Goal: Information Seeking & Learning: Learn about a topic

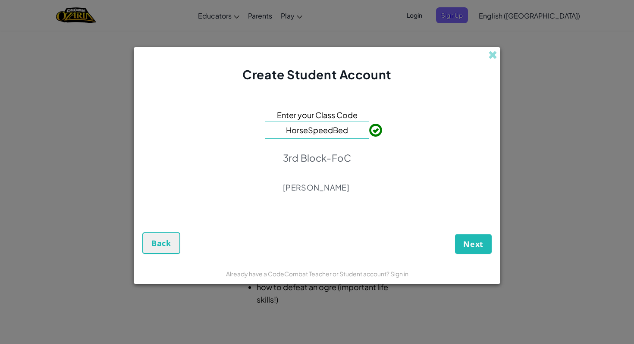
click at [369, 129] on span at bounding box center [369, 130] width 0 height 17
click at [308, 131] on input "HorseSpeedBed" at bounding box center [317, 130] width 104 height 17
click at [474, 246] on span "Next" at bounding box center [473, 244] width 20 height 10
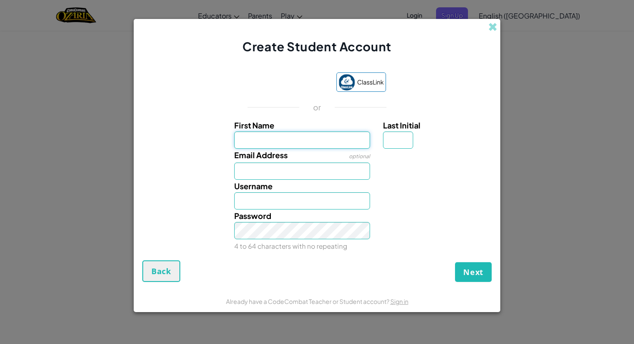
click at [250, 137] on input "First Name" at bounding box center [302, 139] width 136 height 17
click at [253, 153] on span "Email Address" at bounding box center [260, 155] width 53 height 10
click at [253, 163] on input "Email Address" at bounding box center [302, 171] width 136 height 17
click at [250, 137] on input "First Name" at bounding box center [302, 139] width 136 height 17
type input "beeeannzzzzzzsc"
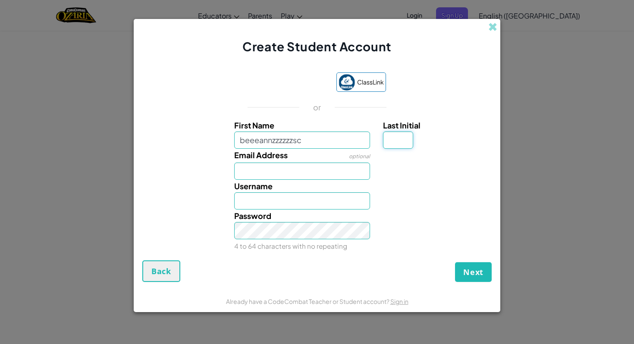
type input "Beeeannzzzzzzsc"
click at [401, 133] on input "Last Initial" at bounding box center [398, 139] width 30 height 17
type input "c"
type input "BeeeannzzzzzzscC"
click at [238, 172] on input "Email Address" at bounding box center [302, 171] width 136 height 17
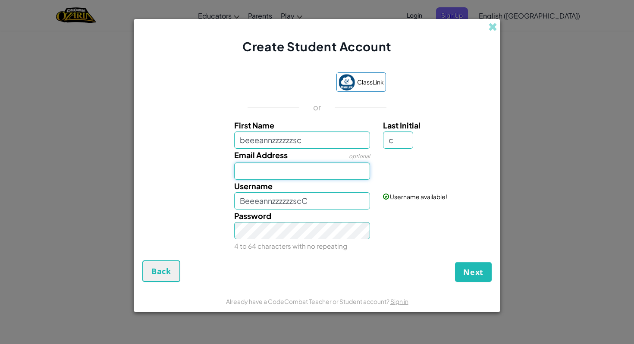
type input "semajayis5@gmail.com"
click at [267, 240] on div "Password 4 to 64 characters with no repeating" at bounding box center [302, 231] width 149 height 43
click at [399, 247] on div "Password 4 to 64 characters with no repeating" at bounding box center [317, 231] width 358 height 43
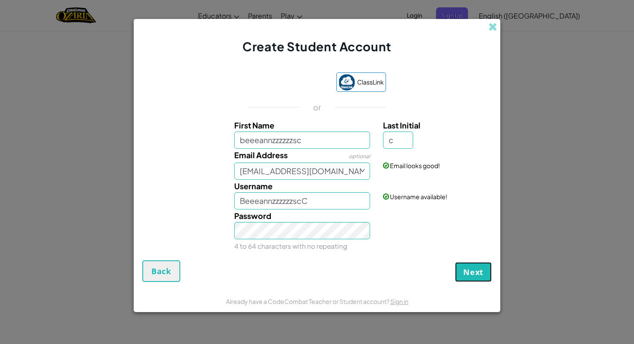
click at [466, 273] on span "Next" at bounding box center [473, 272] width 20 height 10
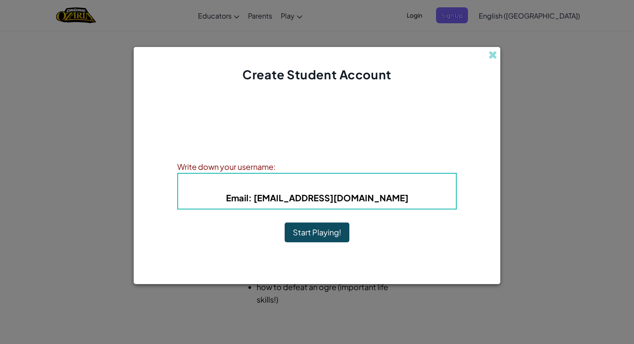
click at [379, 198] on b "Email : semajayis5@gmail.com" at bounding box center [317, 197] width 182 height 11
click at [313, 241] on button "Start Playing!" at bounding box center [317, 232] width 65 height 20
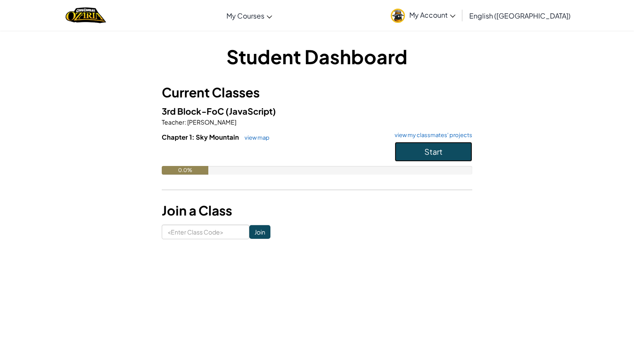
click at [424, 153] on span "Start" at bounding box center [433, 152] width 18 height 10
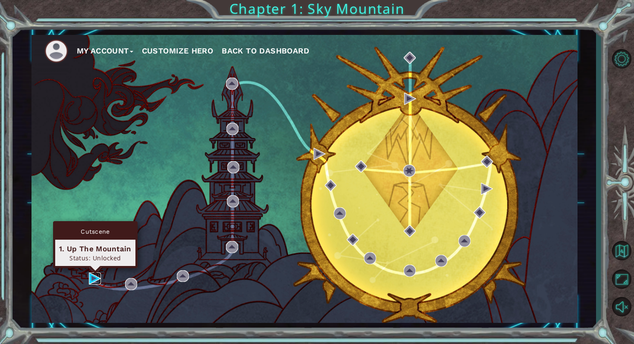
click at [90, 281] on img at bounding box center [95, 278] width 12 height 12
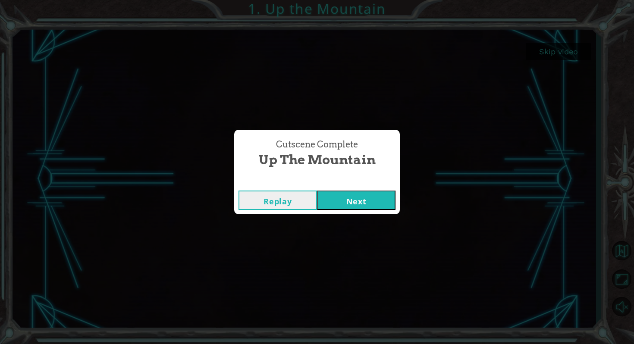
click at [341, 202] on button "Next" at bounding box center [356, 200] width 78 height 19
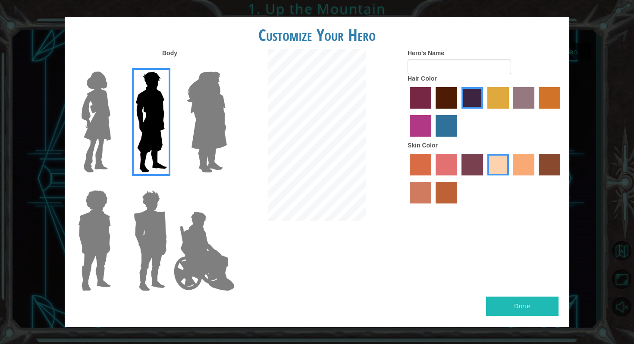
click at [207, 113] on img at bounding box center [206, 122] width 47 height 108
click at [226, 66] on input "Hero Amethyst" at bounding box center [226, 66] width 0 height 0
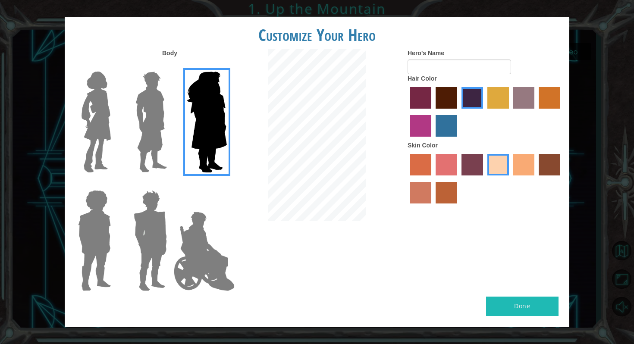
click at [149, 118] on img at bounding box center [151, 122] width 38 height 108
click at [170, 66] on input "Hero Lars" at bounding box center [170, 66] width 0 height 0
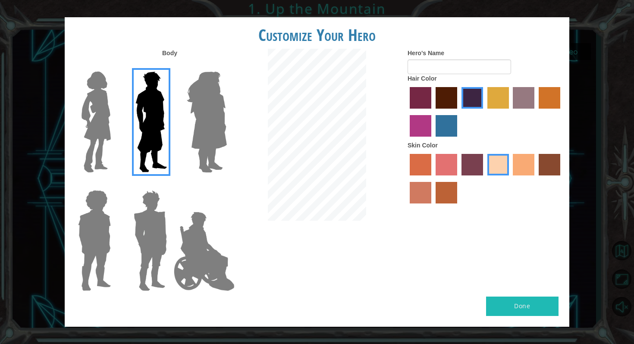
click at [200, 126] on img at bounding box center [206, 122] width 47 height 108
click at [226, 66] on input "Hero Amethyst" at bounding box center [226, 66] width 0 height 0
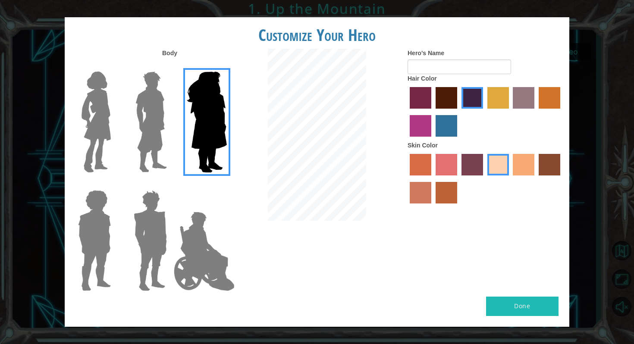
click at [209, 221] on img at bounding box center [204, 251] width 68 height 86
click at [226, 185] on input "Hero Jamie" at bounding box center [226, 185] width 0 height 0
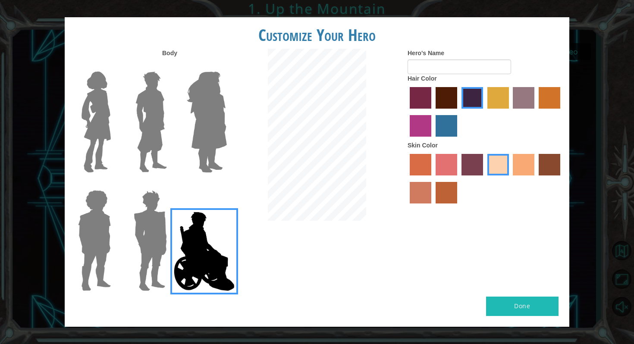
click at [150, 230] on img at bounding box center [150, 241] width 40 height 108
click at [170, 185] on input "Hero Garnet" at bounding box center [170, 185] width 0 height 0
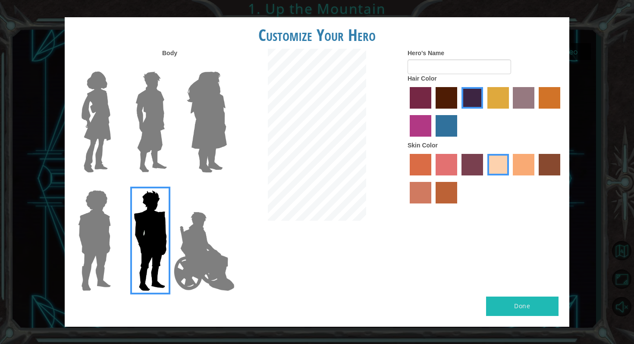
click at [99, 232] on img at bounding box center [95, 241] width 40 height 108
click at [114, 185] on input "Hero Steven" at bounding box center [114, 185] width 0 height 0
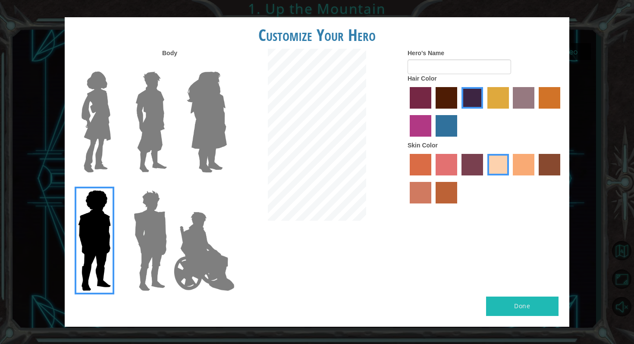
click at [101, 123] on img at bounding box center [96, 122] width 36 height 108
click at [114, 66] on input "Hero Connie" at bounding box center [114, 66] width 0 height 0
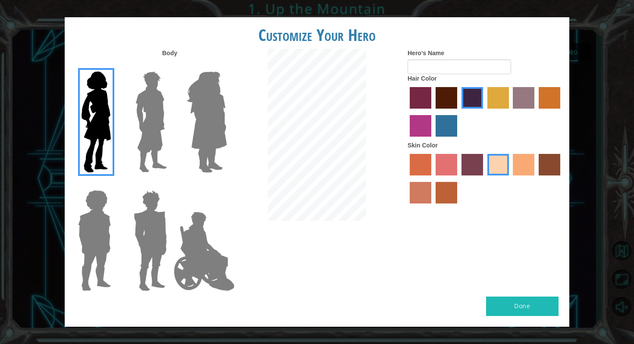
click at [142, 121] on img at bounding box center [151, 122] width 38 height 108
click at [170, 66] on input "Hero Lars" at bounding box center [170, 66] width 0 height 0
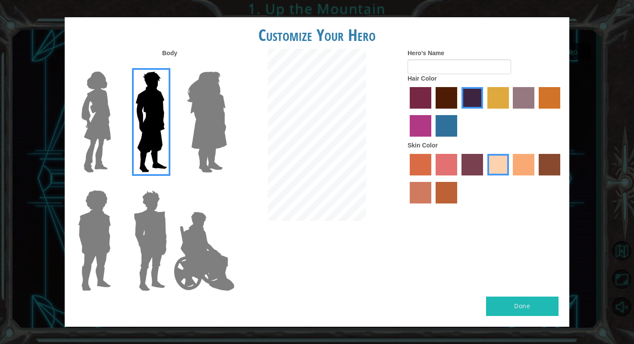
click at [93, 242] on img at bounding box center [95, 241] width 40 height 108
click at [114, 185] on input "Hero Steven" at bounding box center [114, 185] width 0 height 0
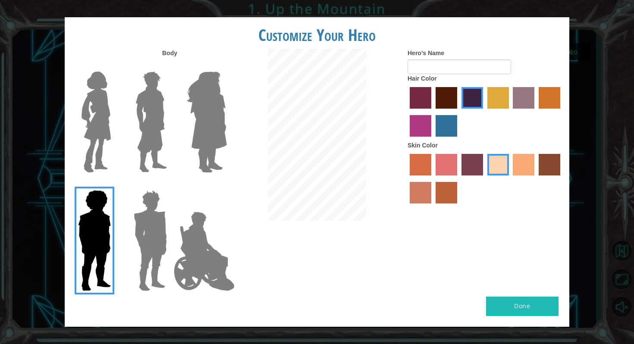
click at [448, 99] on label "maroon hair color" at bounding box center [446, 98] width 22 height 22
click at [432, 112] on input "maroon hair color" at bounding box center [432, 112] width 0 height 0
click at [477, 96] on label "hot purple hair color" at bounding box center [472, 98] width 22 height 22
click at [458, 112] on input "hot purple hair color" at bounding box center [458, 112] width 0 height 0
click at [551, 166] on label "karma skin color" at bounding box center [549, 165] width 22 height 22
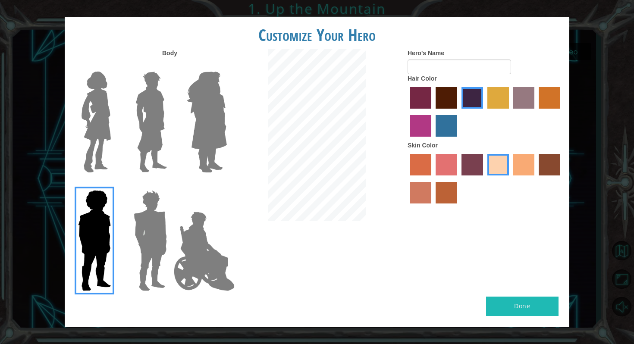
click at [535, 178] on input "karma skin color" at bounding box center [535, 178] width 0 height 0
click at [418, 66] on input "Hero's Name" at bounding box center [458, 66] width 103 height 15
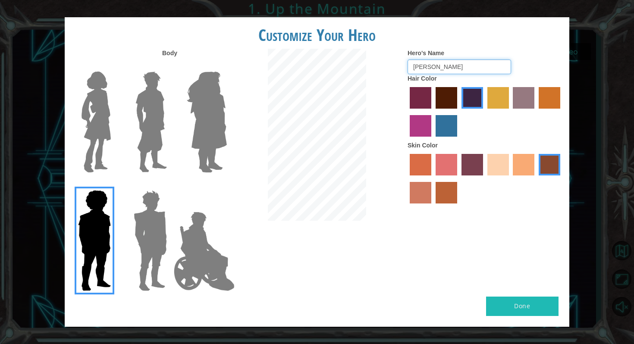
type input "[PERSON_NAME]"
click at [514, 310] on button "Done" at bounding box center [522, 306] width 72 height 19
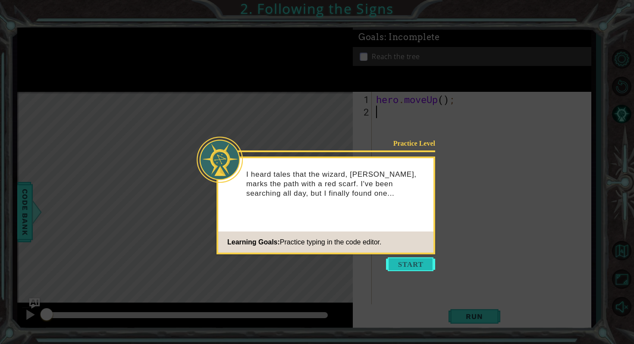
click at [402, 269] on button "Start" at bounding box center [410, 264] width 49 height 14
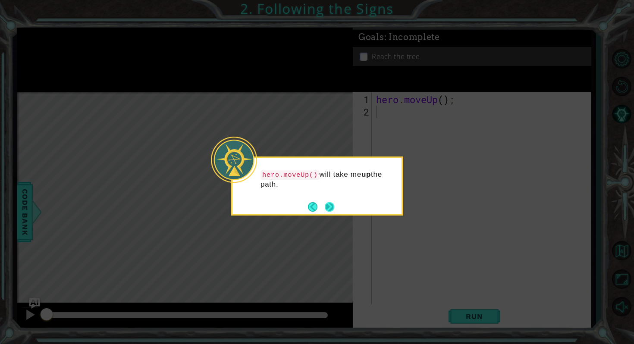
click at [329, 211] on button "Next" at bounding box center [329, 206] width 9 height 9
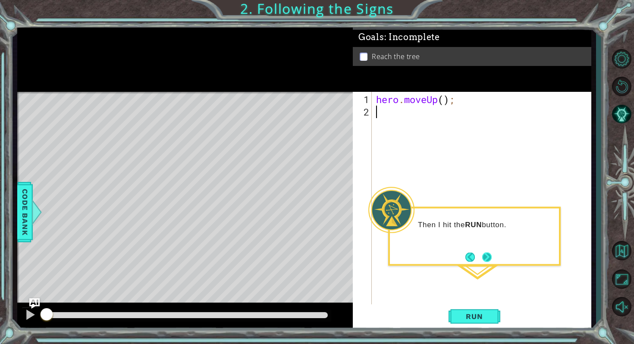
click at [485, 258] on button "Next" at bounding box center [486, 256] width 9 height 9
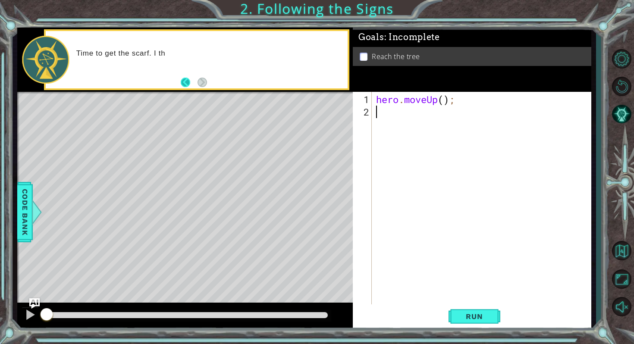
click at [184, 81] on button "Back" at bounding box center [189, 82] width 17 height 9
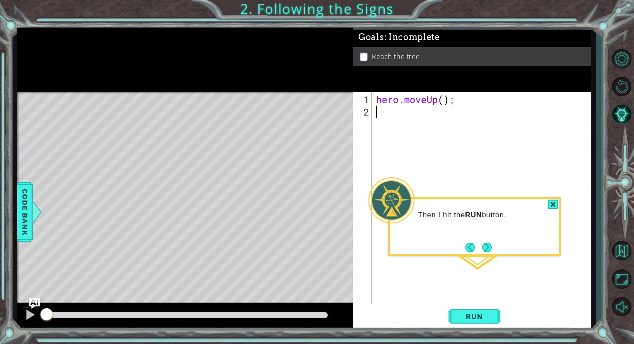
click at [494, 258] on div "hero . moveUp ( ) ;" at bounding box center [483, 212] width 219 height 238
click at [551, 204] on div at bounding box center [553, 205] width 10 height 10
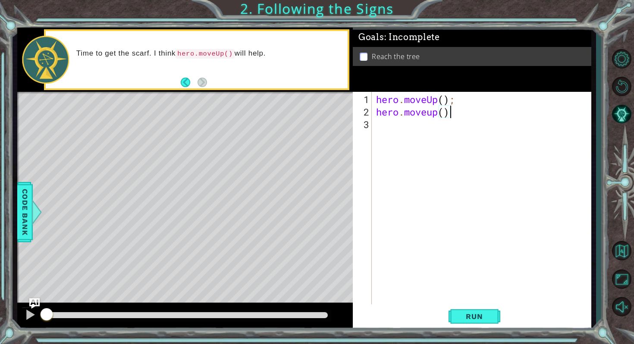
scroll to position [0, 3]
type textarea "hero.moveup();"
click at [473, 313] on span "Run" at bounding box center [474, 316] width 34 height 9
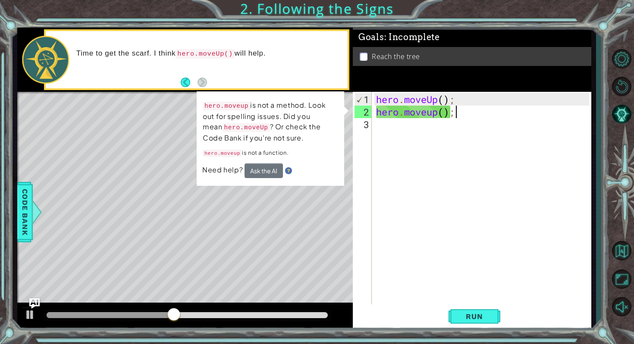
click at [226, 127] on code "hero.moveUp" at bounding box center [245, 127] width 47 height 9
click at [409, 259] on div "hero . moveUp ( ) ; hero . moveup ( ) ;" at bounding box center [483, 212] width 219 height 238
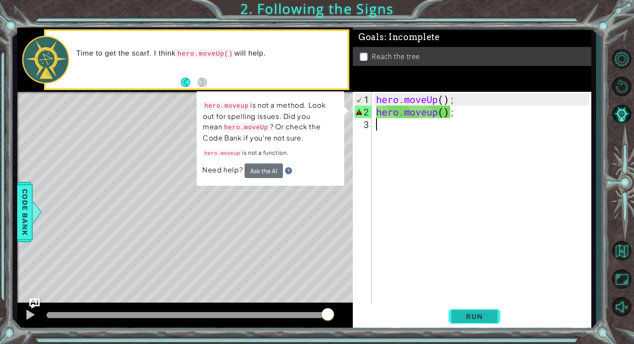
click at [484, 311] on button "Run" at bounding box center [474, 317] width 52 height 24
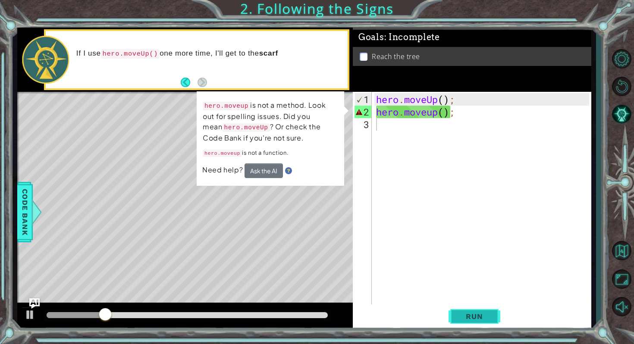
click at [466, 322] on button "Run" at bounding box center [474, 317] width 52 height 24
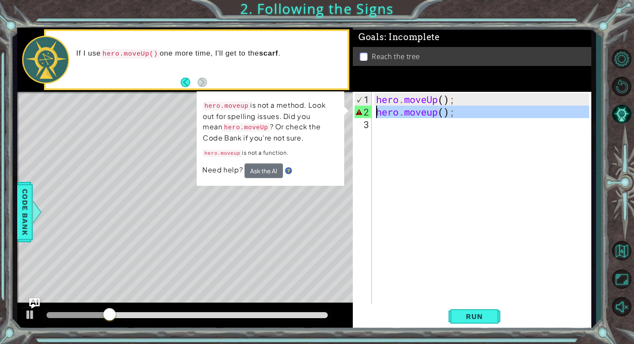
click at [360, 110] on div "2" at bounding box center [362, 112] width 17 height 13
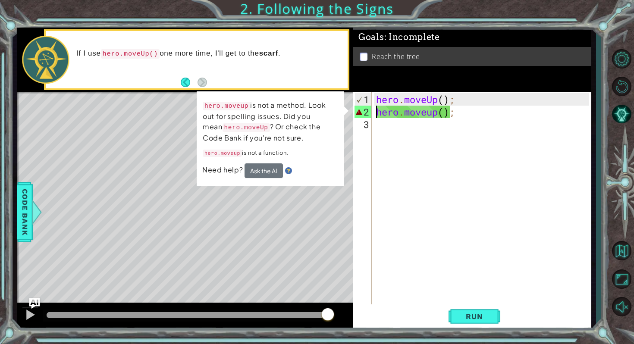
click at [431, 114] on div "hero . moveUp ( ) ; hero . moveup ( ) ;" at bounding box center [483, 212] width 219 height 238
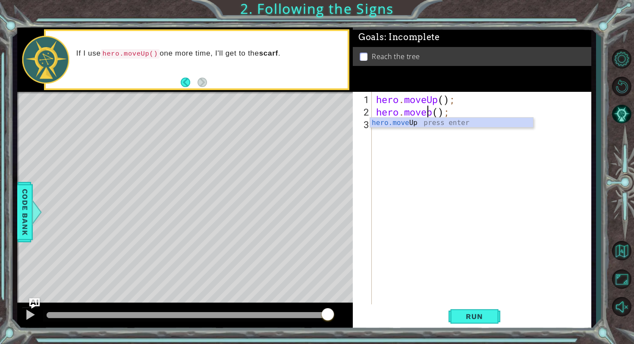
type textarea "hero.moveUp();"
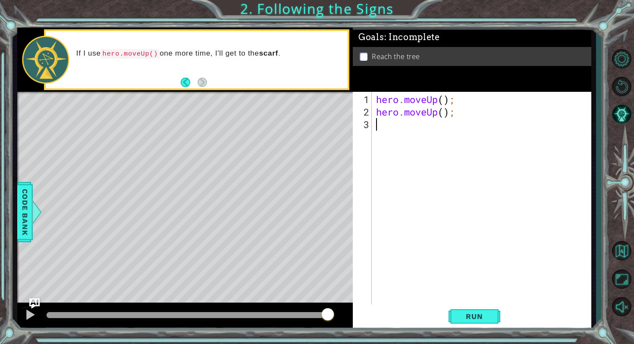
click at [413, 141] on div "hero . moveUp ( ) ; hero . moveUp ( ) ;" at bounding box center [483, 212] width 219 height 238
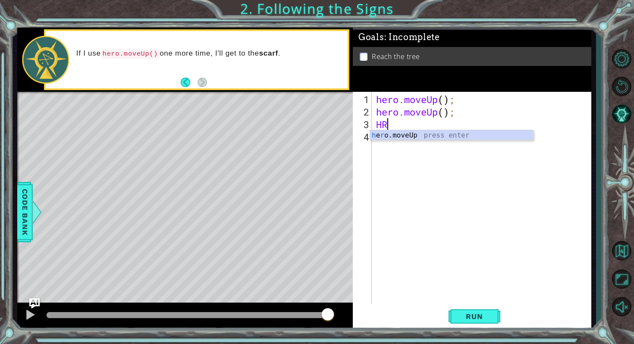
type textarea "H"
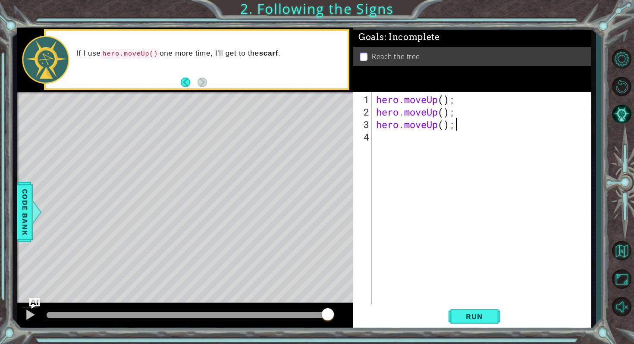
scroll to position [0, 3]
type textarea "hero.moveUp();"
click at [478, 318] on span "Run" at bounding box center [474, 316] width 34 height 9
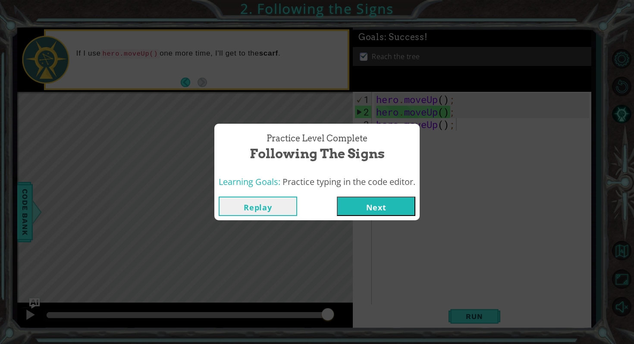
click at [367, 212] on button "Next" at bounding box center [376, 206] width 78 height 19
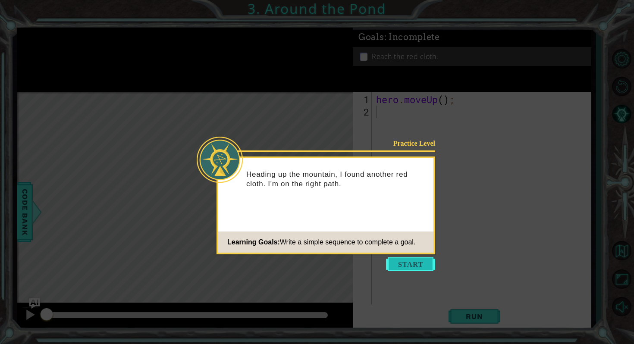
click at [411, 265] on button "Start" at bounding box center [410, 264] width 49 height 14
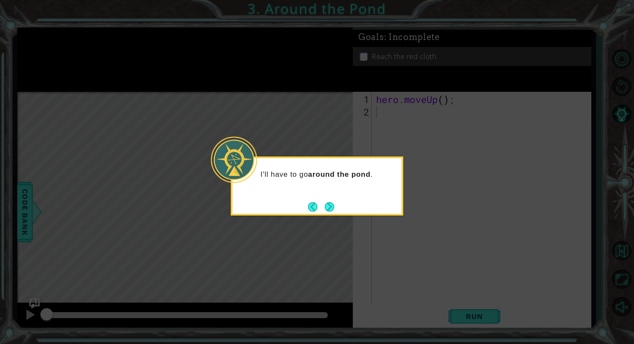
click at [329, 206] on button "Next" at bounding box center [329, 206] width 9 height 9
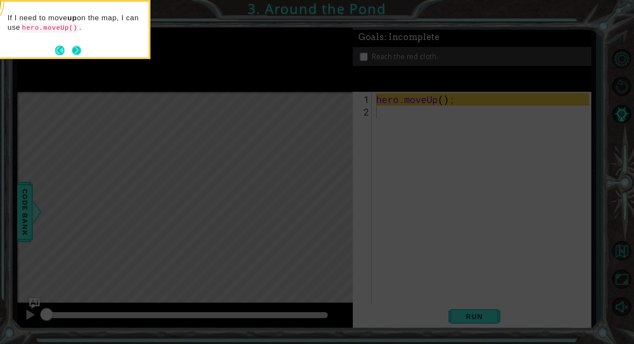
click at [77, 49] on button "Next" at bounding box center [76, 50] width 9 height 9
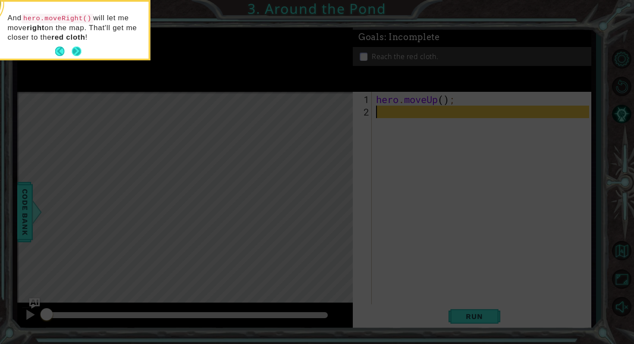
click at [81, 49] on button "Next" at bounding box center [76, 51] width 9 height 9
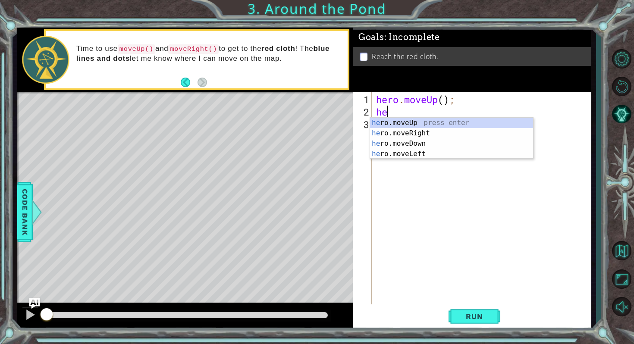
type textarea "hero"
click at [414, 137] on div "hero .moveUp press enter hero .moveRight press enter hero .moveDown press enter…" at bounding box center [451, 149] width 163 height 62
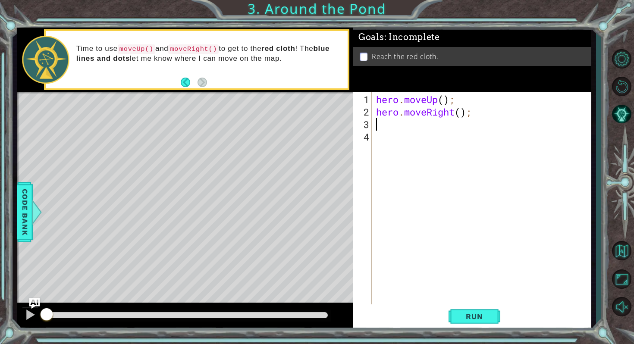
scroll to position [0, 0]
click at [471, 322] on button "Run" at bounding box center [474, 317] width 52 height 24
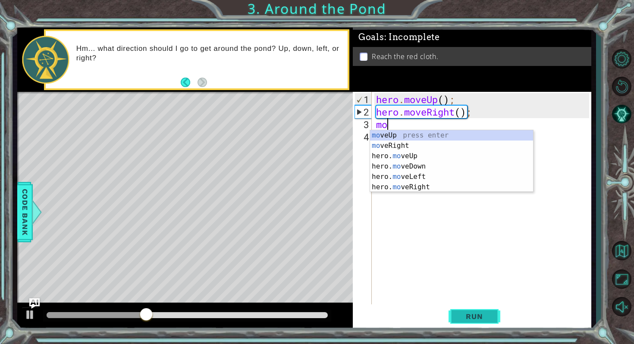
type textarea "mov"
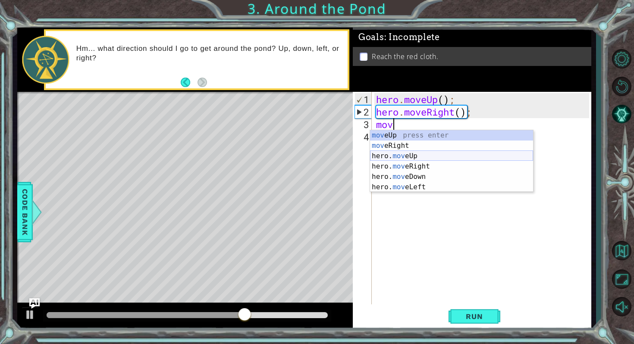
click at [403, 155] on div "mov eUp press enter mov eRight press enter hero. mov eUp press enter hero. mov …" at bounding box center [451, 171] width 163 height 83
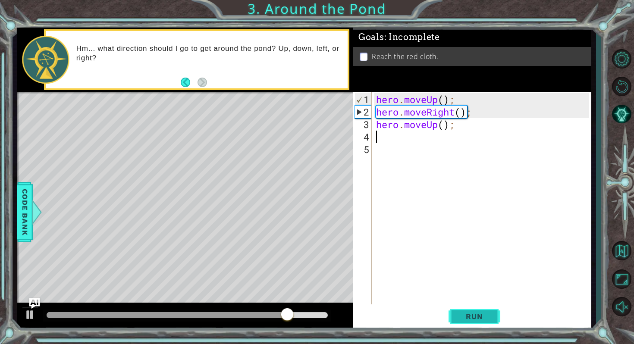
click at [469, 316] on span "Run" at bounding box center [474, 316] width 34 height 9
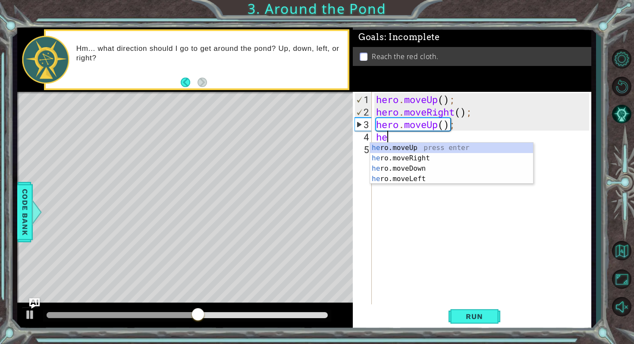
type textarea "her"
click at [401, 147] on div "her o.moveUp press enter her o.moveRight press enter her o.moveDown press enter…" at bounding box center [451, 174] width 163 height 62
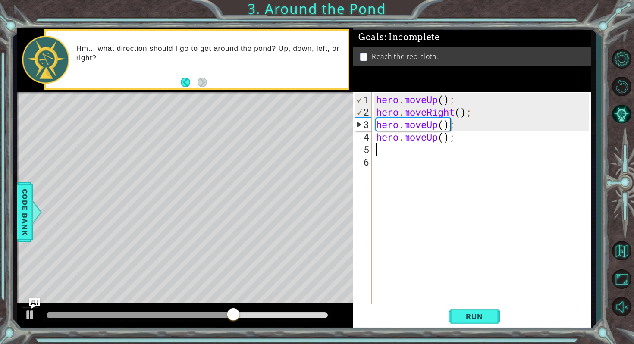
scroll to position [0, 0]
click at [475, 319] on span "Run" at bounding box center [474, 316] width 34 height 9
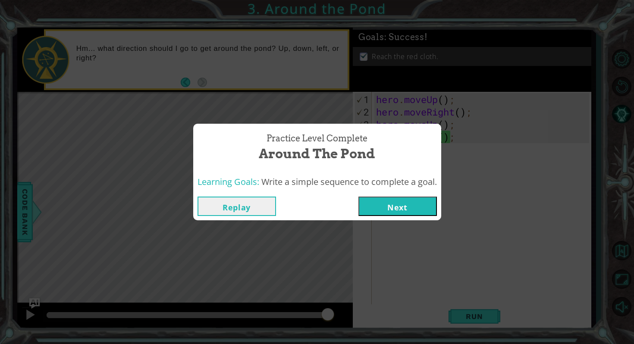
click at [366, 202] on button "Next" at bounding box center [397, 206] width 78 height 19
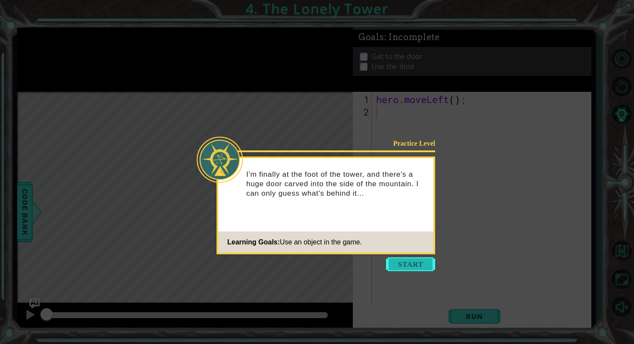
click at [418, 266] on button "Start" at bounding box center [410, 264] width 49 height 14
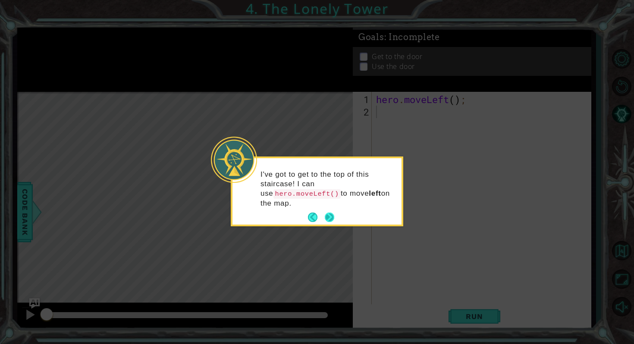
click at [328, 213] on button "Next" at bounding box center [329, 217] width 9 height 9
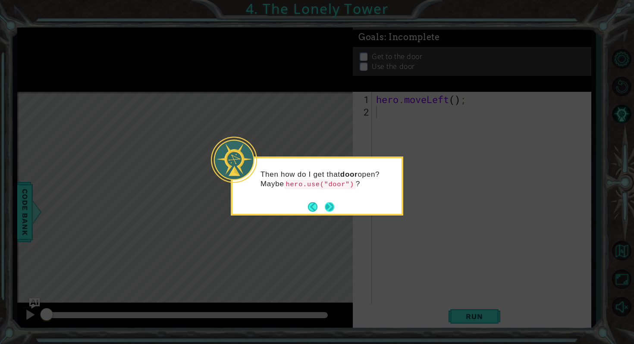
click at [327, 207] on button "Next" at bounding box center [329, 206] width 9 height 9
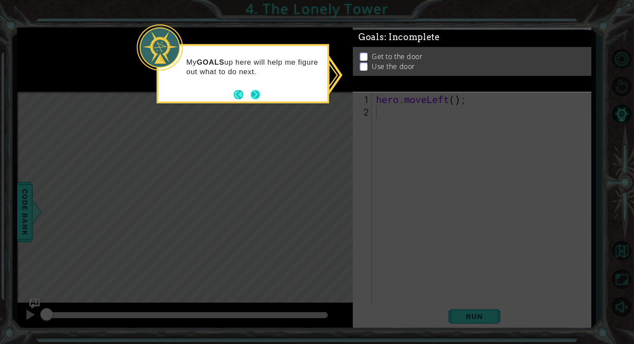
click at [259, 92] on button "Next" at bounding box center [254, 94] width 9 height 9
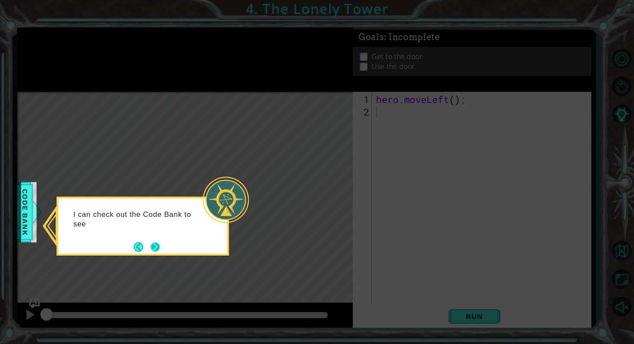
click at [153, 244] on button "Next" at bounding box center [154, 246] width 9 height 9
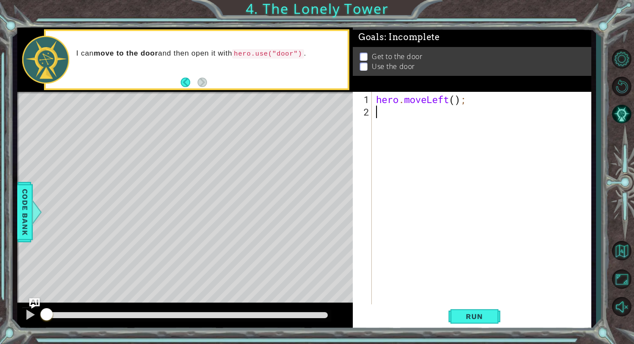
type textarea "he"
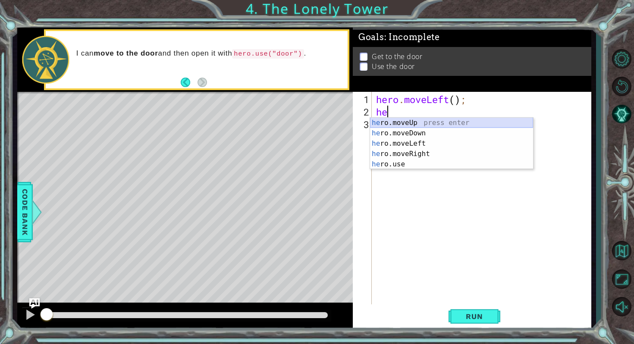
click at [398, 125] on div "he ro.moveUp press enter he ro.moveDown press enter he ro.moveLeft press enter …" at bounding box center [451, 154] width 163 height 72
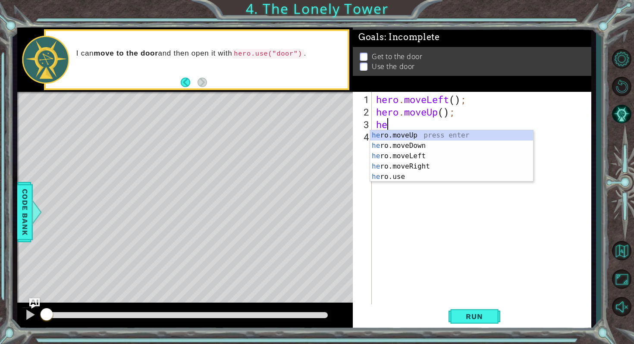
type textarea "her"
click at [413, 133] on div "her o.moveUp press enter her o.moveDown press enter her o.moveLeft press enter …" at bounding box center [451, 166] width 163 height 72
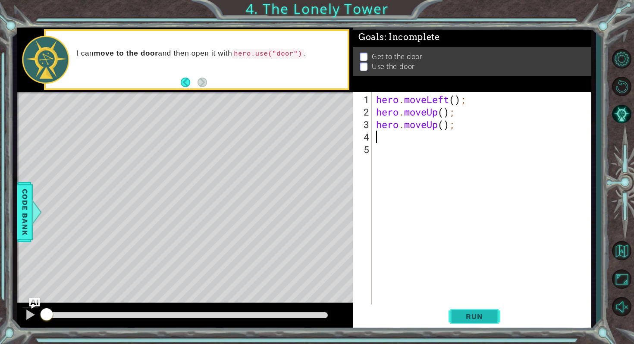
click at [462, 322] on button "Run" at bounding box center [474, 317] width 52 height 24
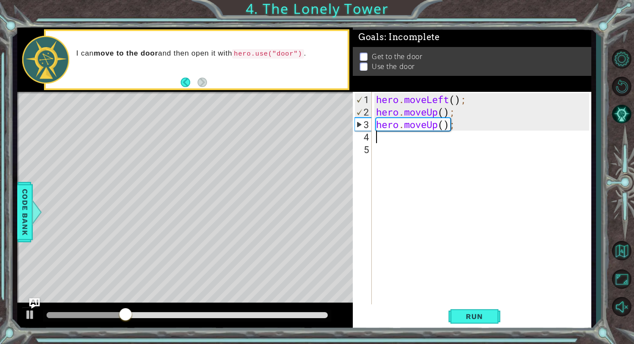
type textarea "h"
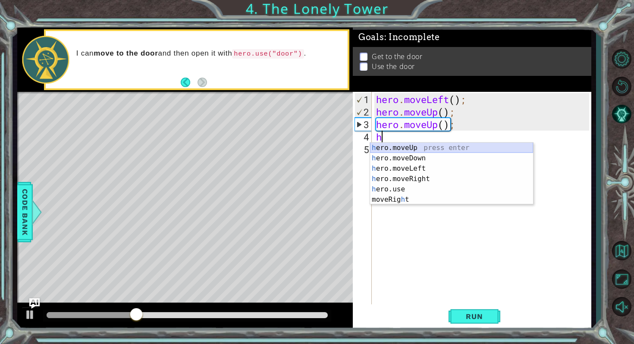
click at [379, 148] on div "h ero.moveUp press enter h ero.moveDown press enter h ero.moveLeft press enter …" at bounding box center [451, 184] width 163 height 83
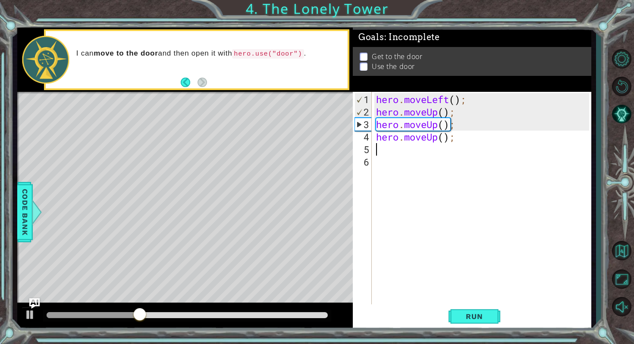
type textarea "\"
click at [460, 316] on span "Run" at bounding box center [474, 316] width 34 height 9
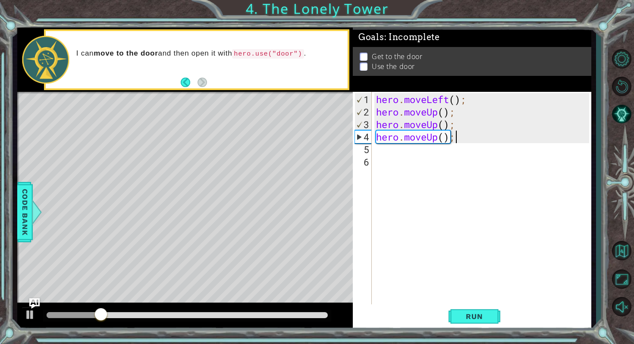
click at [459, 134] on div "hero . moveLeft ( ) ; hero . moveUp ( ) ; hero . moveUp ( ) ; hero . moveUp ( )…" at bounding box center [483, 212] width 219 height 238
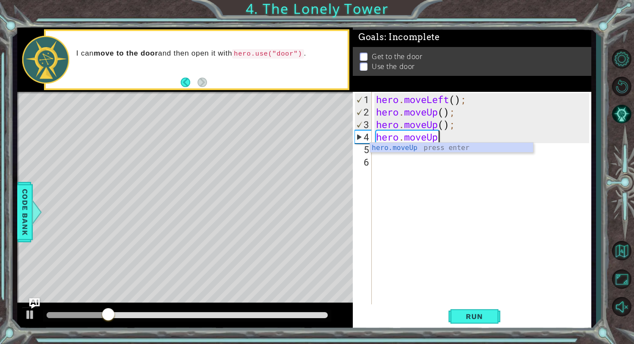
type textarea "hero.move"
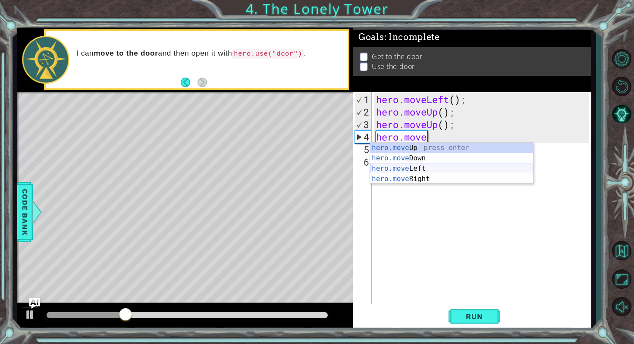
click at [419, 169] on div "hero.move Up press enter hero.move Down press enter hero.move Left press enter …" at bounding box center [451, 174] width 163 height 62
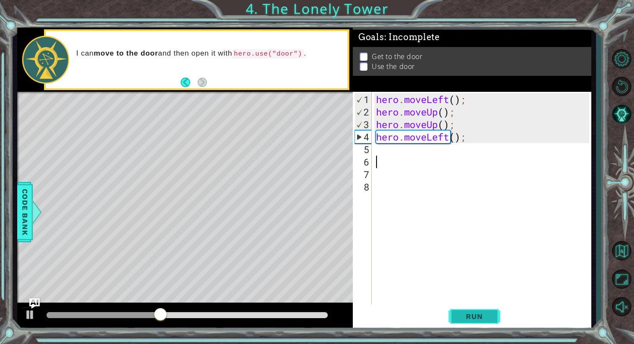
click at [466, 316] on span "Run" at bounding box center [474, 316] width 34 height 9
click at [466, 139] on div "hero . moveLeft ( ) ; hero . moveUp ( ) ; hero . moveUp ( ) ; hero . moveLeft (…" at bounding box center [483, 212] width 219 height 238
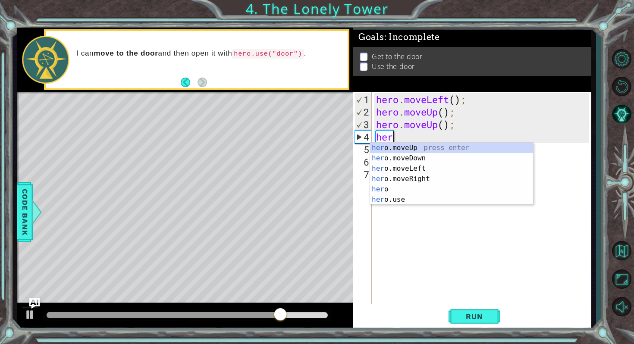
type textarea "he"
click at [413, 177] on div "he ro.moveUp press enter he ro.moveDown press enter he ro.moveLeft press enter …" at bounding box center [451, 184] width 163 height 83
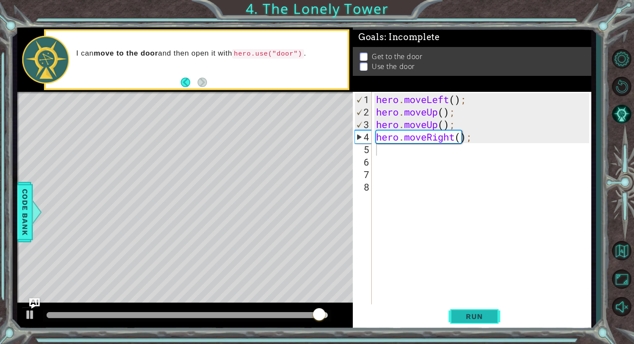
click at [470, 313] on span "Run" at bounding box center [474, 316] width 34 height 9
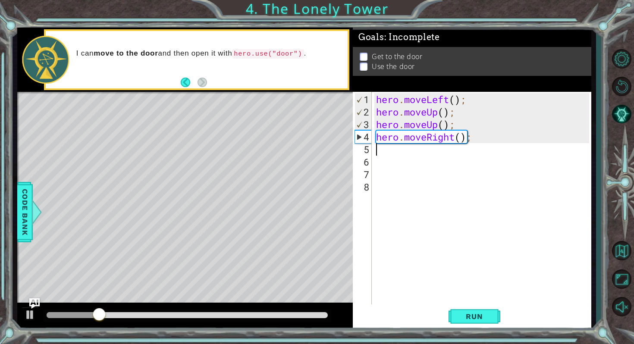
click at [471, 134] on div "hero . moveLeft ( ) ; hero . moveUp ( ) ; hero . moveUp ( ) ; hero . moveRight …" at bounding box center [483, 212] width 219 height 238
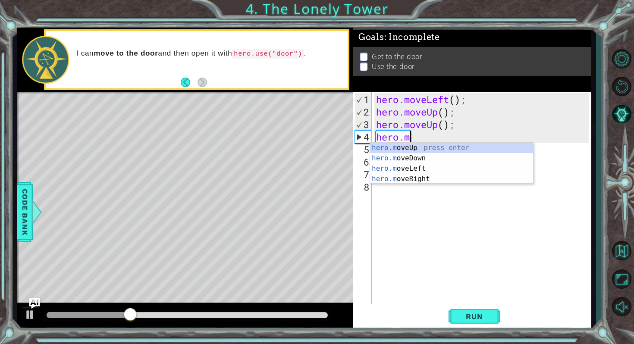
type textarea "hero"
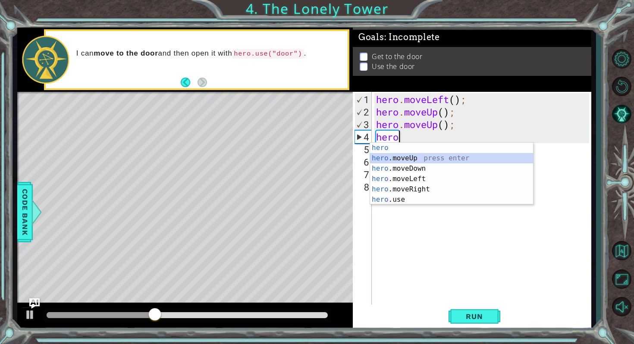
click at [399, 154] on div "hero press enter hero .moveUp press enter hero .moveDown press enter hero .move…" at bounding box center [451, 184] width 163 height 83
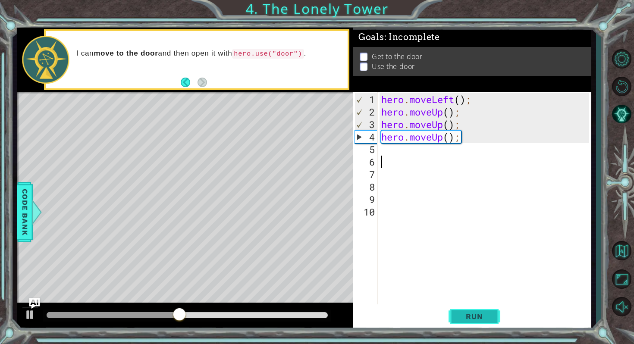
click at [474, 315] on span "Run" at bounding box center [474, 316] width 34 height 9
click at [29, 207] on span "Code Bank" at bounding box center [25, 212] width 14 height 53
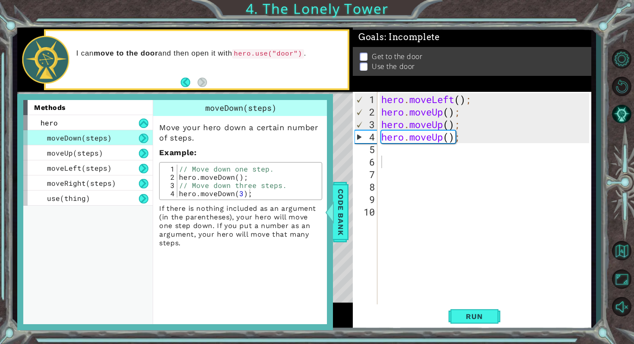
click at [13, 200] on div "1 ההההההההההההההההההההההההההההההההההההההההההההההההההההההההההההההההההההההההההההה…" at bounding box center [304, 179] width 583 height 303
click at [340, 210] on span "Code Bank" at bounding box center [341, 212] width 14 height 53
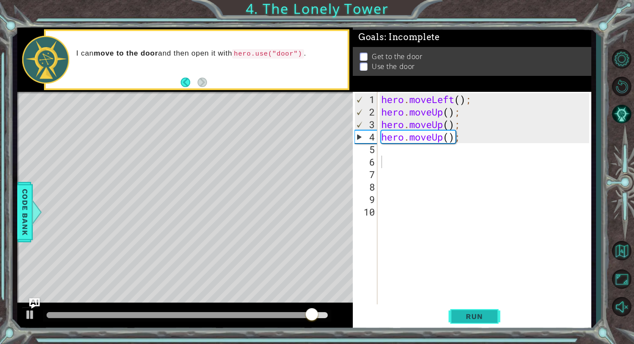
click at [474, 317] on span "Run" at bounding box center [474, 316] width 34 height 9
click at [462, 140] on div "hero . moveLeft ( ) ; hero . moveUp ( ) ; hero . moveUp ( ) ; hero . moveUp ( )…" at bounding box center [485, 212] width 213 height 238
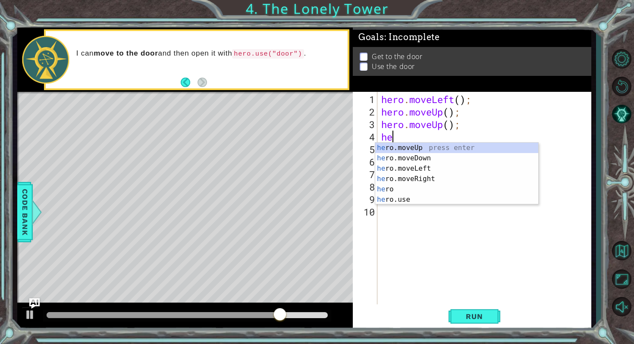
type textarea "h"
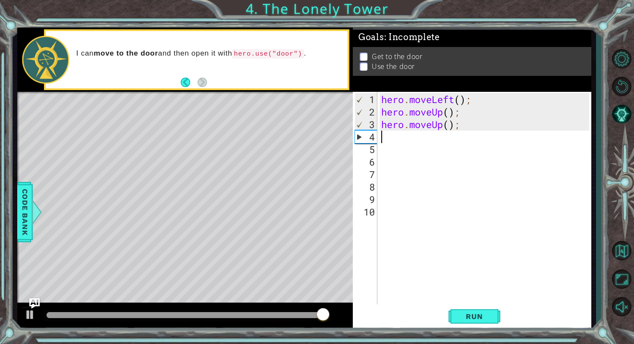
click at [395, 136] on div "hero . moveLeft ( ) ; hero . moveUp ( ) ; hero . moveUp ( ) ;" at bounding box center [485, 212] width 213 height 238
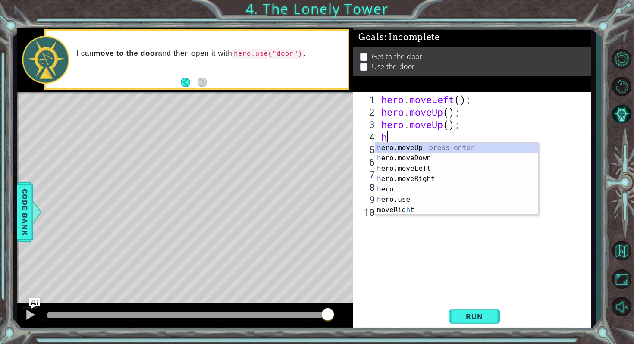
type textarea "her"
click at [403, 168] on div "her o.moveUp press enter her o.moveDown press enter her o.moveLeft press enter …" at bounding box center [456, 184] width 163 height 83
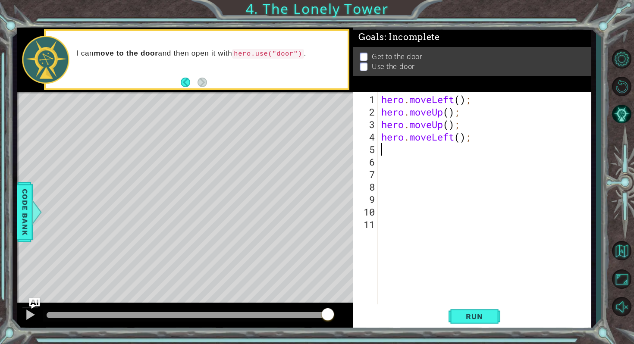
scroll to position [0, 0]
click at [479, 313] on span "Run" at bounding box center [474, 316] width 34 height 9
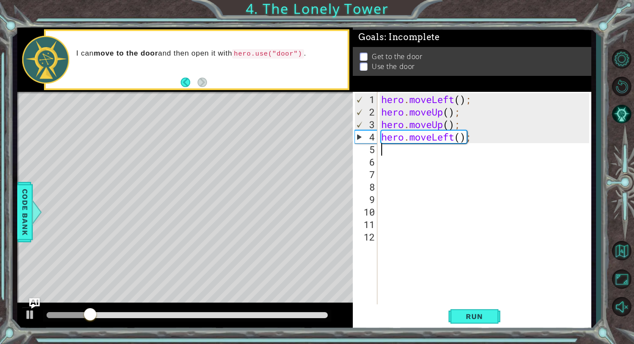
click at [389, 148] on div "hero . moveLeft ( ) ; hero . moveUp ( ) ; hero . moveUp ( ) ; hero . moveLeft (…" at bounding box center [485, 212] width 213 height 238
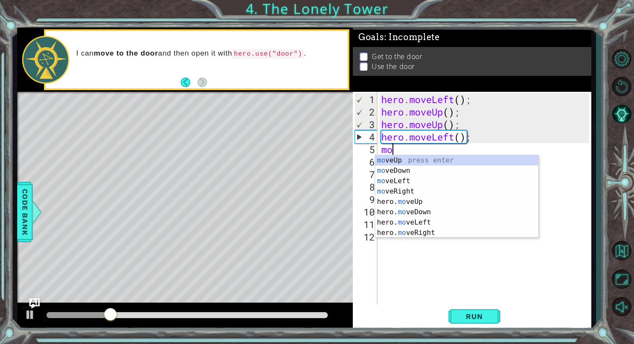
type textarea "move"
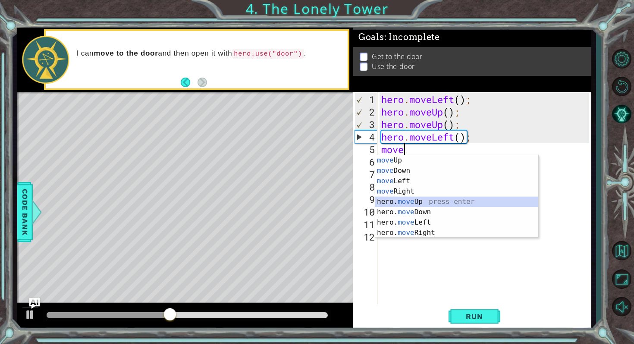
click at [403, 200] on div "move Up press enter move Down press enter move Left press enter move Right pres…" at bounding box center [456, 206] width 163 height 103
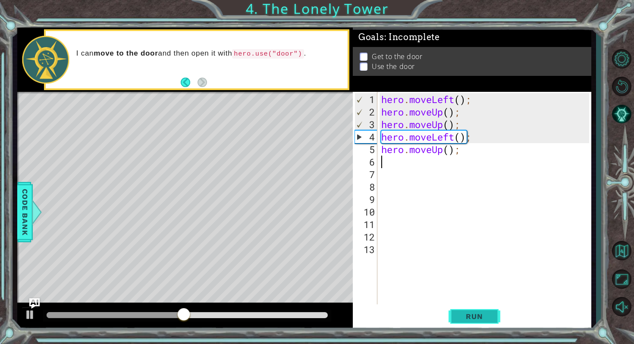
click at [468, 313] on span "Run" at bounding box center [474, 316] width 34 height 9
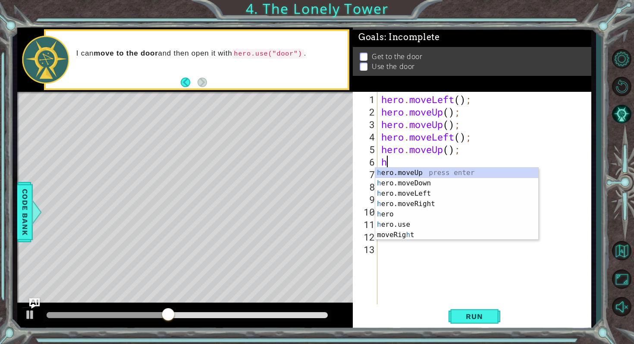
type textarea "her"
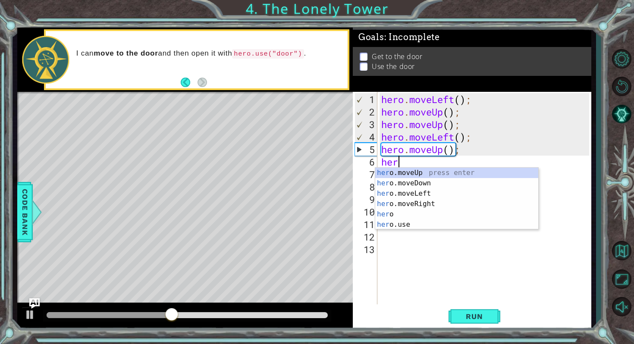
scroll to position [0, 0]
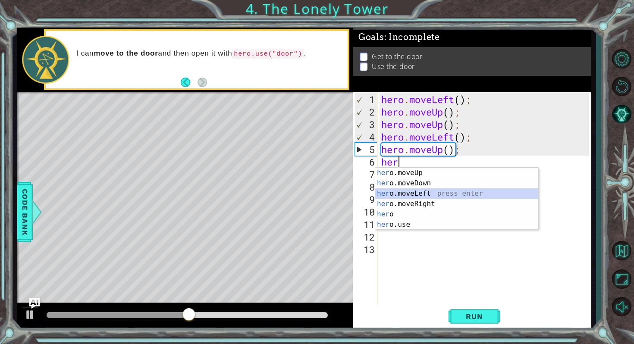
click at [402, 196] on div "her o.moveUp press enter her o.moveDown press enter her o.moveLeft press enter …" at bounding box center [456, 209] width 163 height 83
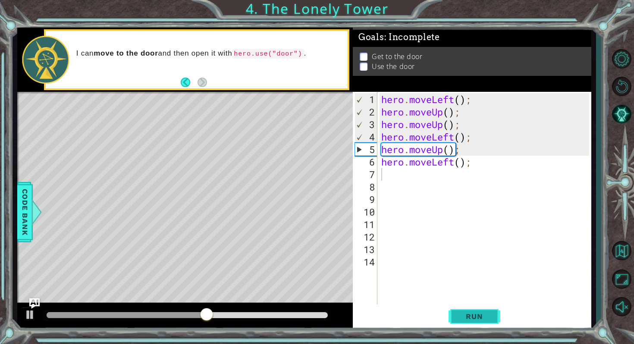
click at [457, 312] on button "Run" at bounding box center [474, 317] width 52 height 24
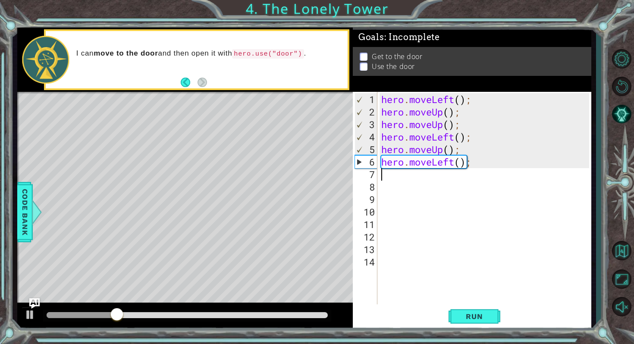
type textarea "mo"
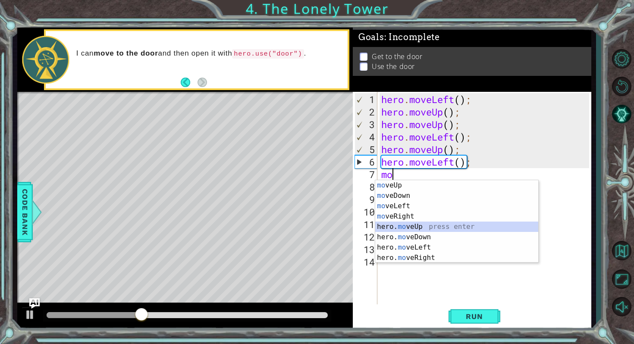
click at [395, 230] on div "mo veUp press enter mo veDown press enter mo veLeft press enter mo veRight pres…" at bounding box center [456, 231] width 163 height 103
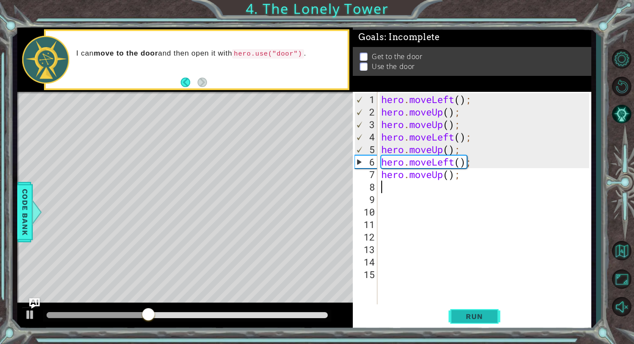
click at [476, 326] on button "Run" at bounding box center [474, 317] width 52 height 24
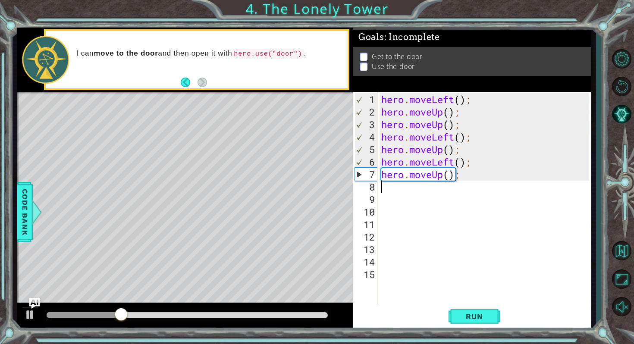
click at [459, 178] on div "hero . moveLeft ( ) ; hero . moveUp ( ) ; hero . moveUp ( ) ; hero . moveLeft (…" at bounding box center [485, 212] width 213 height 238
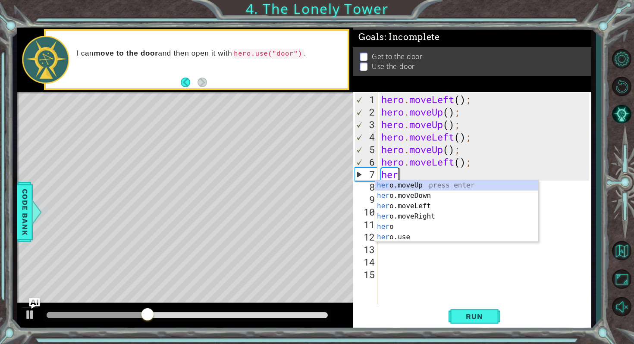
type textarea "h"
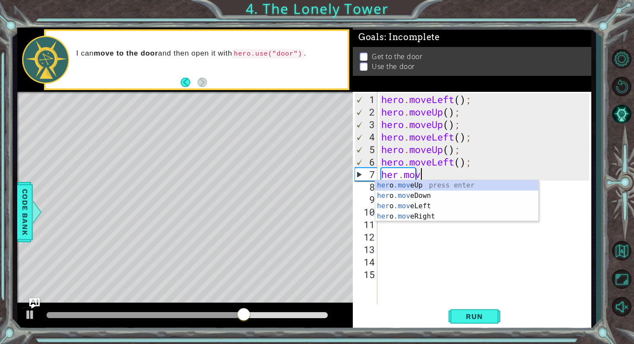
type textarea "her.move"
click at [419, 182] on div "her o .move Up press enter her o .move Down press enter her o .move Left press …" at bounding box center [456, 211] width 163 height 62
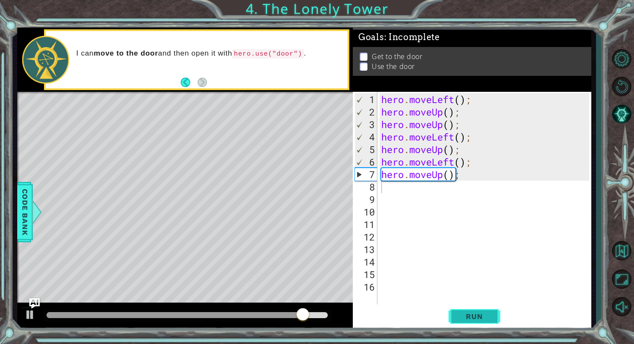
click at [472, 315] on span "Run" at bounding box center [474, 316] width 34 height 9
click at [462, 178] on div "hero . moveLeft ( ) ; hero . moveUp ( ) ; hero . moveUp ( ) ; hero . moveLeft (…" at bounding box center [485, 212] width 213 height 238
type textarea "hero.moveUp"
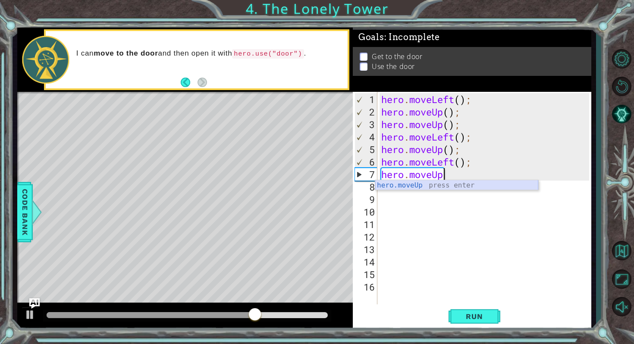
click at [435, 185] on div "hero.moveUp press enter" at bounding box center [456, 195] width 163 height 31
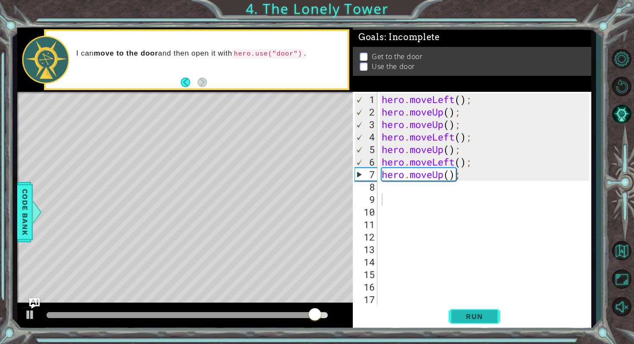
click at [476, 319] on span "Run" at bounding box center [474, 316] width 34 height 9
click at [391, 186] on div "hero . moveLeft ( ) ; hero . moveUp ( ) ; hero . moveUp ( ) ; hero . moveLeft (…" at bounding box center [486, 212] width 213 height 238
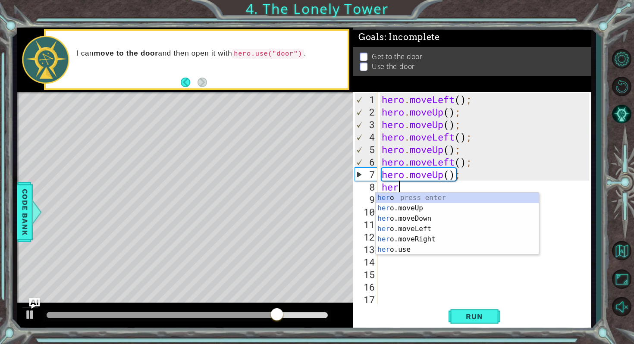
scroll to position [0, 0]
type textarea "hero"
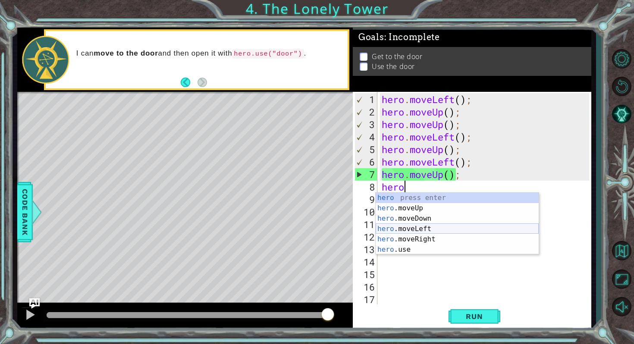
click at [404, 229] on div "hero press enter hero .moveUp press enter hero .moveDown press enter hero .move…" at bounding box center [457, 234] width 163 height 83
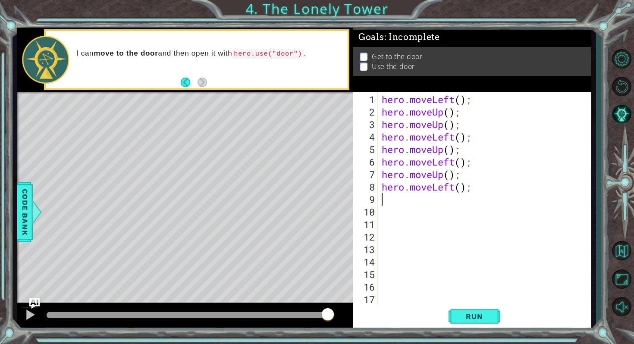
scroll to position [0, 0]
click at [490, 312] on span "Run" at bounding box center [474, 316] width 34 height 9
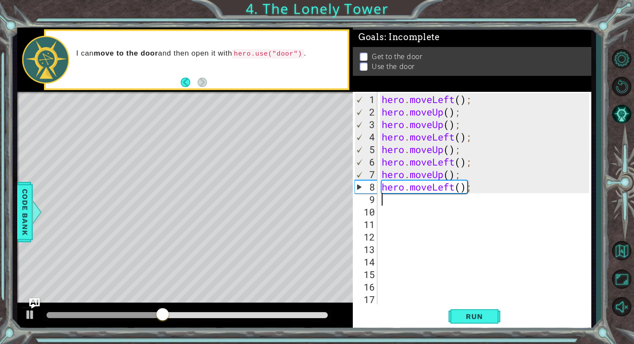
type textarea "m"
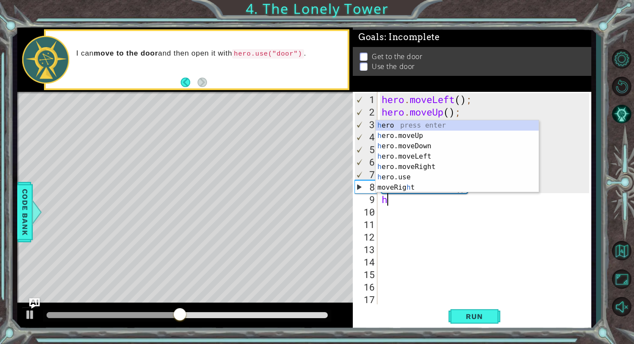
type textarea "her"
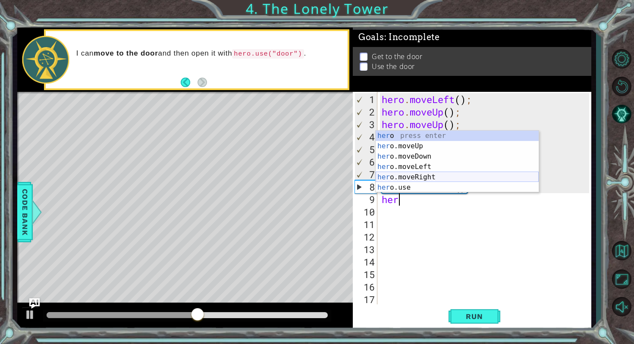
click at [407, 174] on div "her o press enter her o.moveUp press enter her o.moveDown press enter her o.mov…" at bounding box center [457, 172] width 163 height 83
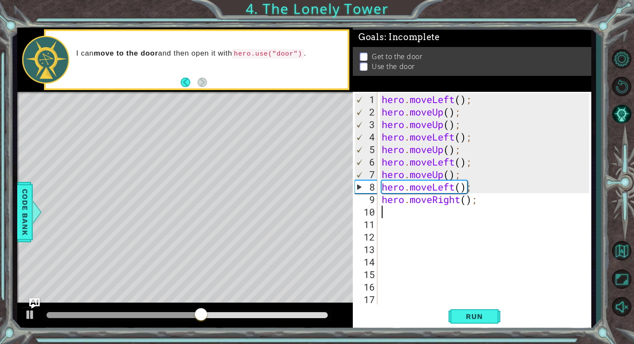
scroll to position [0, 0]
click at [470, 318] on span "Run" at bounding box center [474, 316] width 34 height 9
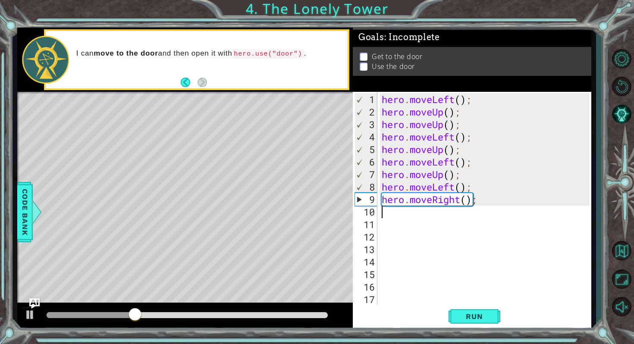
click at [476, 200] on div "hero . moveLeft ( ) ; hero . moveUp ( ) ; hero . moveUp ( ) ; hero . moveLeft (…" at bounding box center [486, 212] width 213 height 238
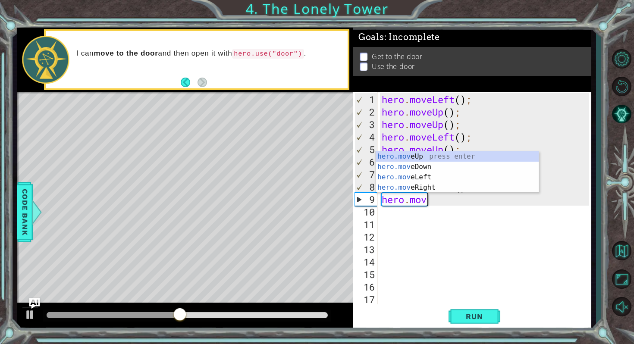
type textarea "hero.move"
click at [429, 175] on div "hero.move Up press enter hero.move Down press enter hero.move Left press enter …" at bounding box center [457, 182] width 163 height 62
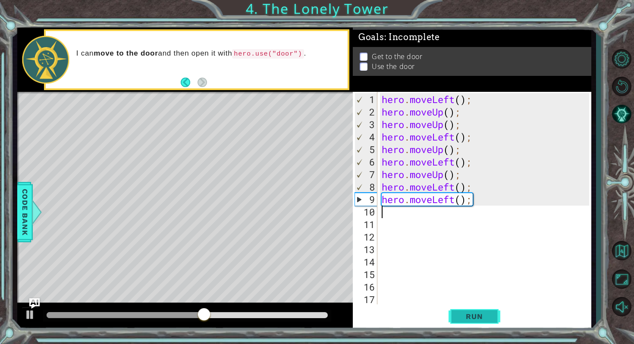
click at [467, 315] on span "Run" at bounding box center [474, 316] width 34 height 9
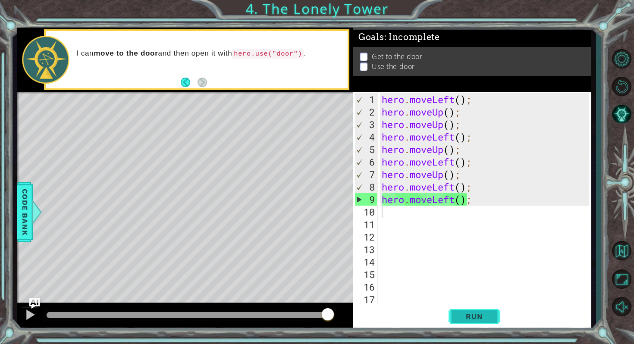
click at [484, 319] on span "Run" at bounding box center [474, 316] width 34 height 9
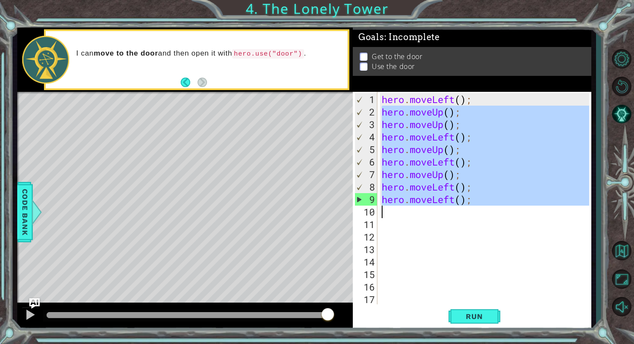
drag, startPoint x: 381, startPoint y: 111, endPoint x: 517, endPoint y: 207, distance: 166.1
click at [517, 207] on div "hero . moveLeft ( ) ; hero . moveUp ( ) ; hero . moveUp ( ) ; hero . moveLeft (…" at bounding box center [486, 212] width 213 height 238
type textarea "hero.moveLeft();"
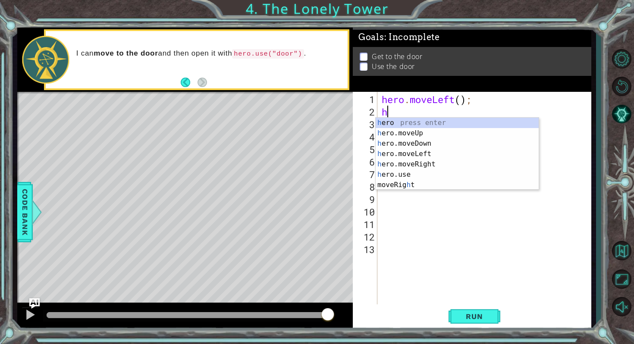
type textarea "her"
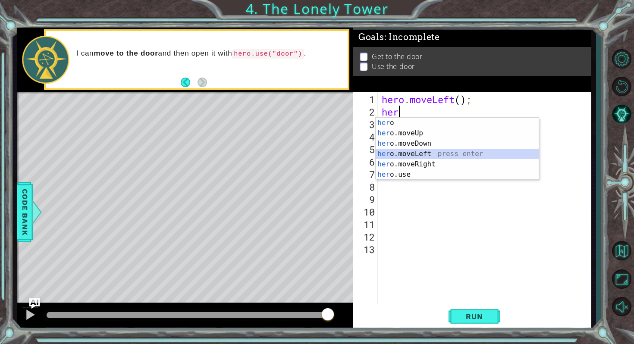
click at [413, 151] on div "her o press enter her o.moveUp press enter her o.moveDown press enter her o.mov…" at bounding box center [457, 159] width 163 height 83
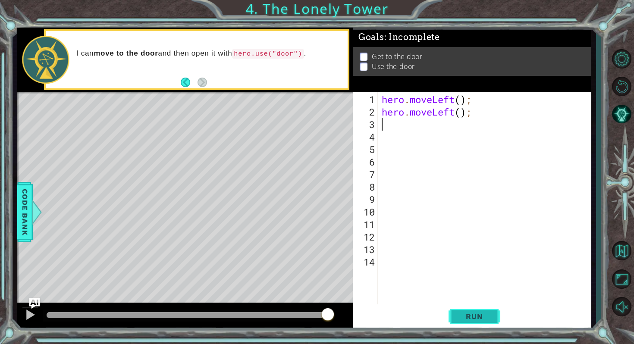
click at [470, 313] on span "Run" at bounding box center [474, 316] width 34 height 9
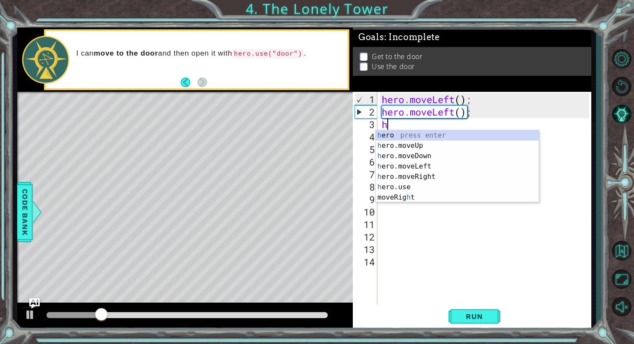
type textarea "her"
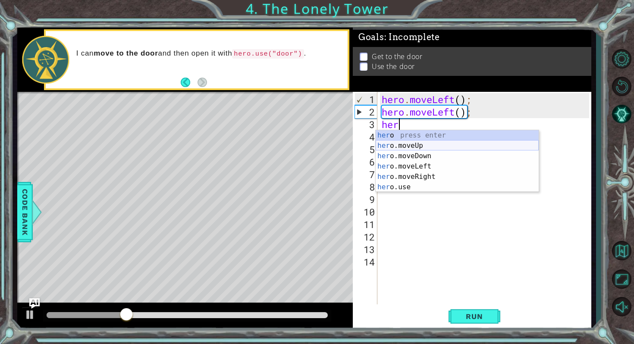
click at [401, 145] on div "her o press enter her o.moveUp press enter her o.moveDown press enter her o.mov…" at bounding box center [457, 171] width 163 height 83
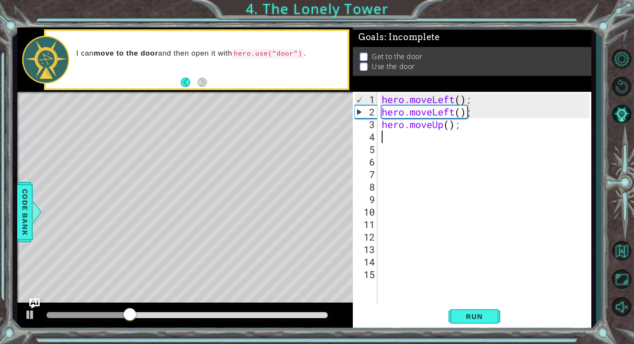
scroll to position [0, 0]
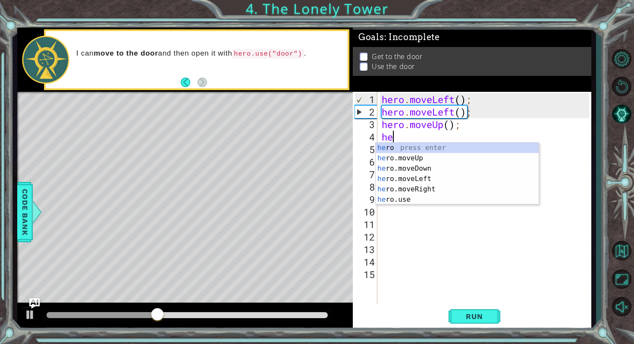
type textarea "her"
click at [403, 157] on div "her o press enter her o.moveUp press enter her o.moveDown press enter her o.mov…" at bounding box center [457, 184] width 163 height 83
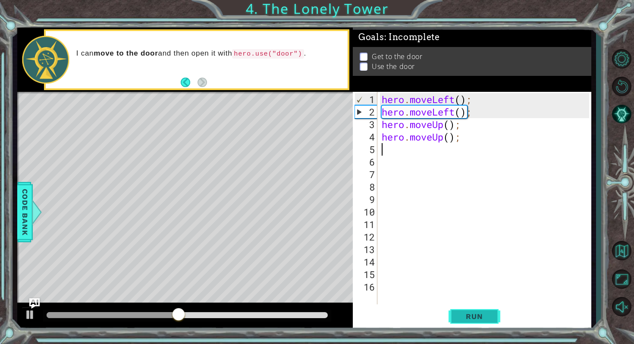
click at [479, 319] on span "Run" at bounding box center [474, 316] width 34 height 9
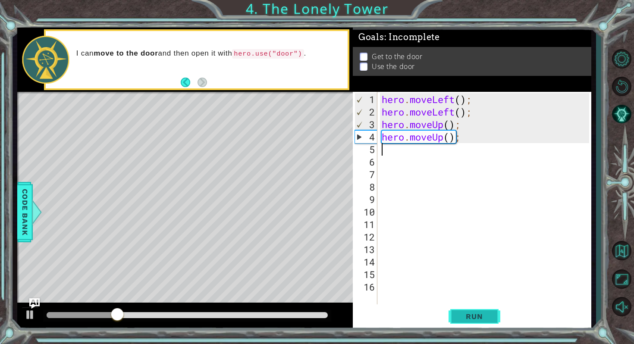
type textarea "m"
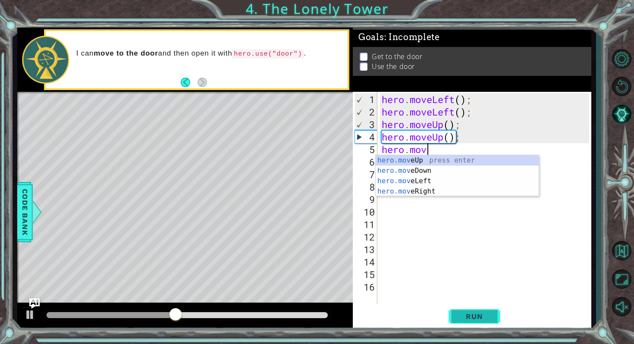
scroll to position [0, 2]
type textarea "hero.move"
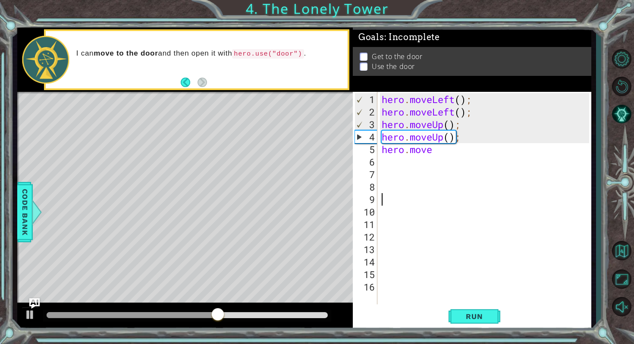
click at [417, 197] on div "hero . moveLeft ( ) ; hero . moveLeft ( ) ; hero . moveUp ( ) ; hero . moveUp (…" at bounding box center [486, 212] width 213 height 238
click at [436, 148] on div "hero . moveLeft ( ) ; hero . moveLeft ( ) ; hero . moveUp ( ) ; hero . moveUp (…" at bounding box center [486, 212] width 213 height 238
type textarea "hero.move"
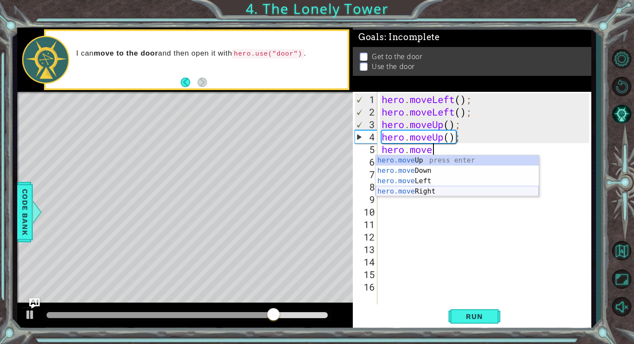
click at [413, 191] on div "hero.move Up press enter hero.move Down press enter hero.move Left press enter …" at bounding box center [457, 186] width 163 height 62
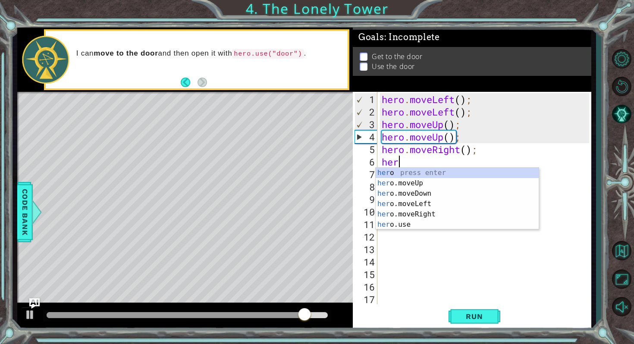
type textarea "her."
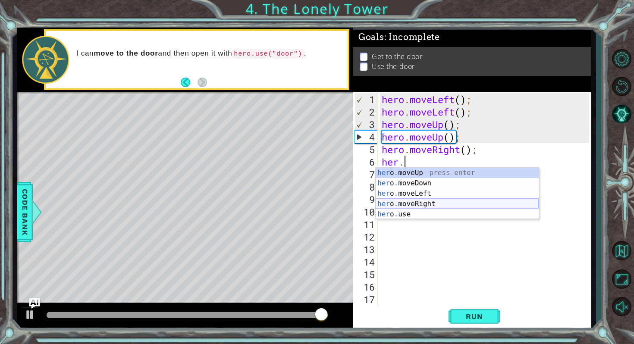
click at [405, 206] on div "her o . moveUp press enter her o . moveDown press enter her o . moveLeft press …" at bounding box center [457, 204] width 163 height 72
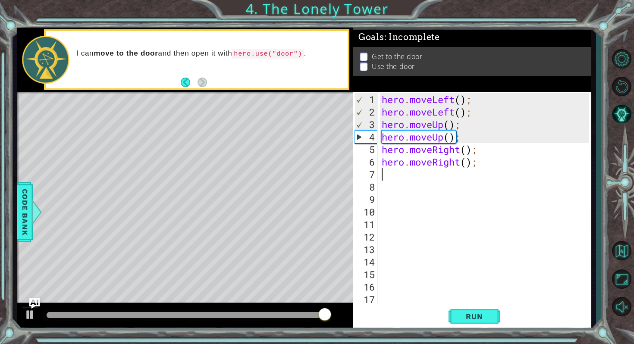
scroll to position [0, 0]
click at [478, 316] on span "Run" at bounding box center [474, 316] width 34 height 9
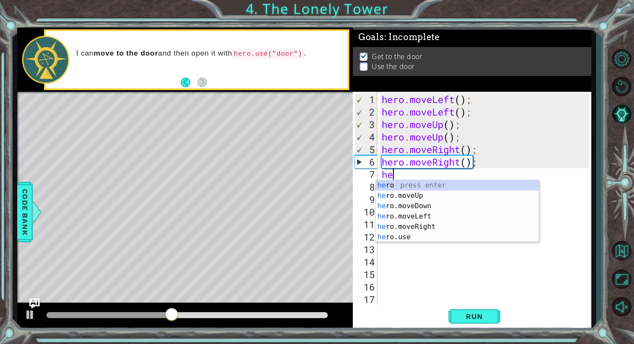
scroll to position [0, 0]
click at [406, 237] on div "her o press enter her o.moveUp press enter her o.moveDown press enter her o.mov…" at bounding box center [457, 221] width 163 height 83
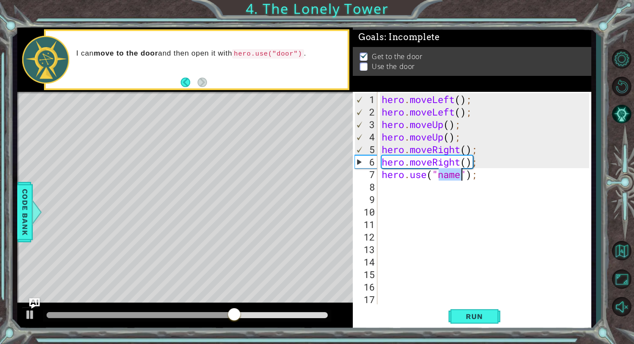
type textarea "hero.use(");"
drag, startPoint x: 455, startPoint y: 178, endPoint x: 329, endPoint y: 176, distance: 125.9
click at [329, 176] on div "1 ההההההההההההההההההההההההההההההההההההההההההההההההההההההההההההההההההההההההההההה…" at bounding box center [304, 179] width 574 height 303
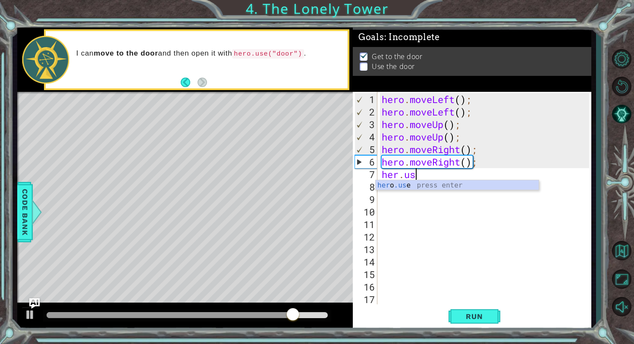
scroll to position [0, 1]
click at [398, 187] on div "her o .us e press enter" at bounding box center [457, 195] width 163 height 31
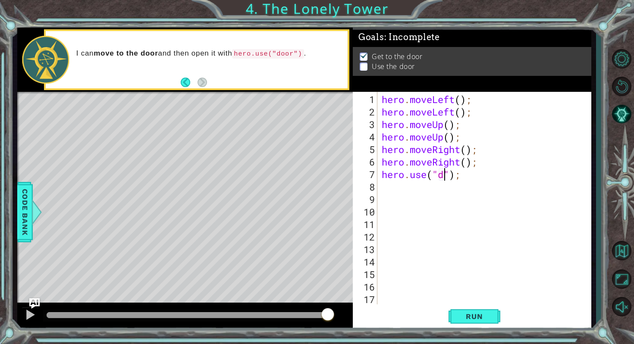
scroll to position [0, 3]
type textarea "hero.use("door");"
click at [488, 318] on span "Run" at bounding box center [474, 316] width 34 height 9
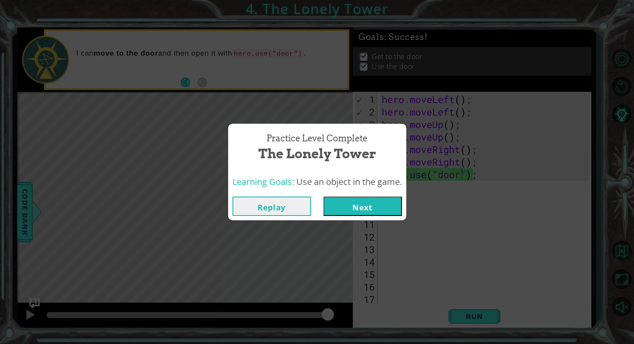
click at [359, 208] on button "Next" at bounding box center [362, 206] width 78 height 19
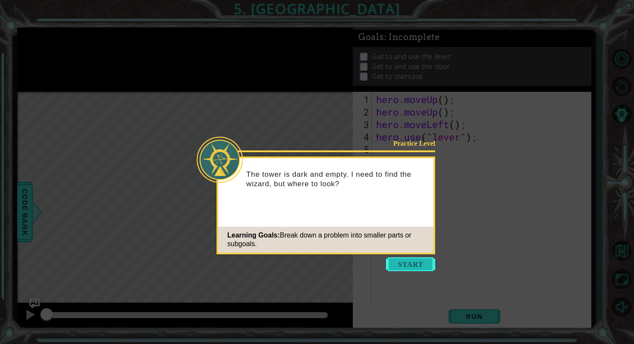
click at [412, 264] on button "Start" at bounding box center [410, 264] width 49 height 14
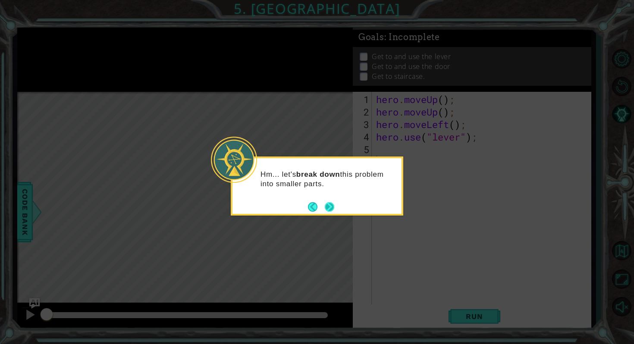
click at [327, 207] on button "Next" at bounding box center [329, 206] width 9 height 9
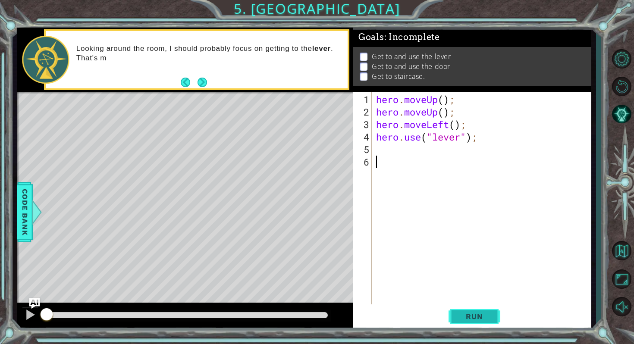
click at [480, 314] on span "Run" at bounding box center [474, 316] width 34 height 9
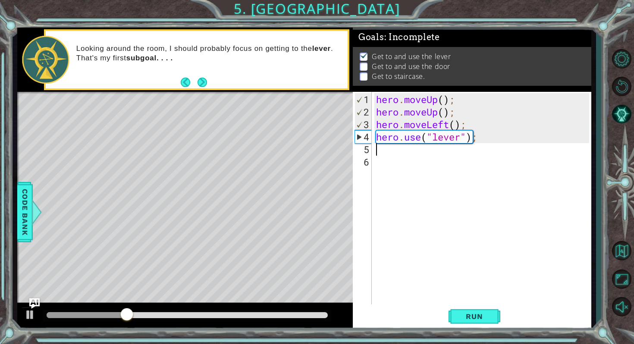
click at [380, 145] on div "hero . moveUp ( ) ; hero . moveUp ( ) ; hero . moveLeft ( ) ; hero . use ( "lev…" at bounding box center [483, 212] width 219 height 238
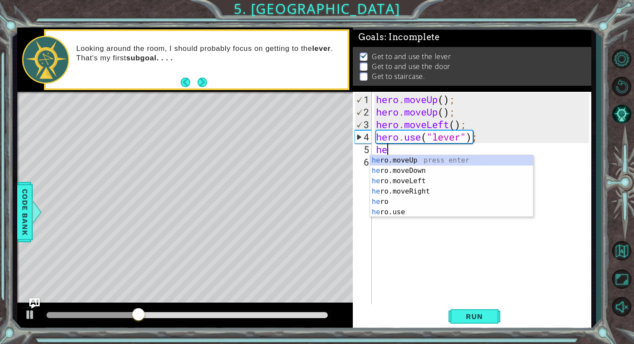
type textarea "her"
click at [396, 171] on div "her o.moveUp press enter her o.moveDown press enter her o.moveLeft press enter …" at bounding box center [451, 196] width 163 height 83
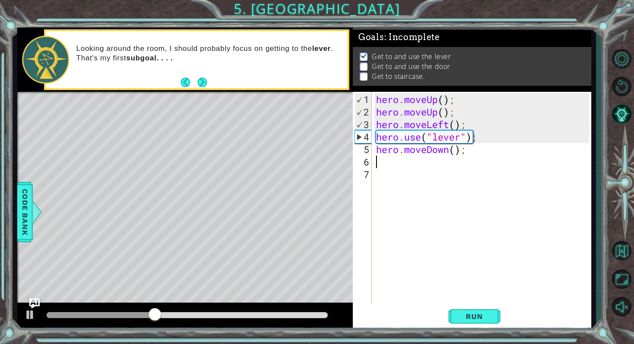
scroll to position [0, 0]
click at [485, 310] on button "Run" at bounding box center [474, 317] width 52 height 24
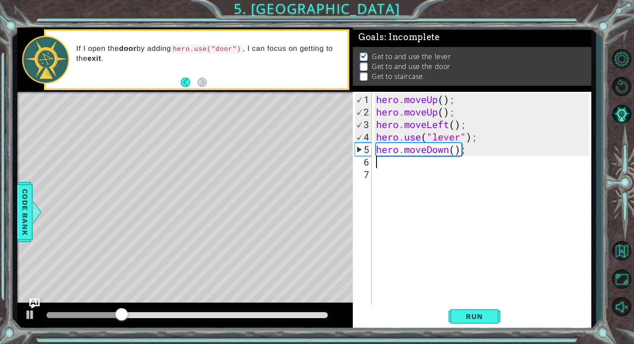
type textarea "her"
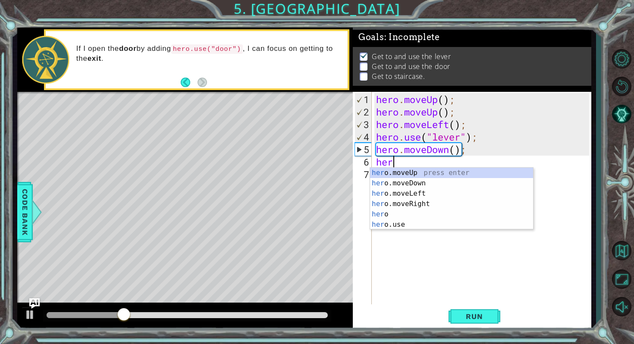
scroll to position [0, 0]
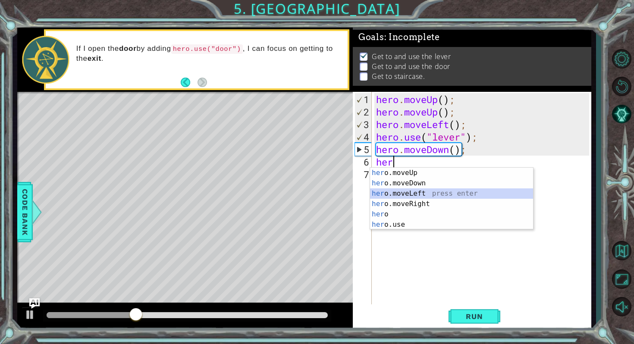
click at [398, 192] on div "her o.moveUp press enter her o.moveDown press enter her o.moveLeft press enter …" at bounding box center [451, 209] width 163 height 83
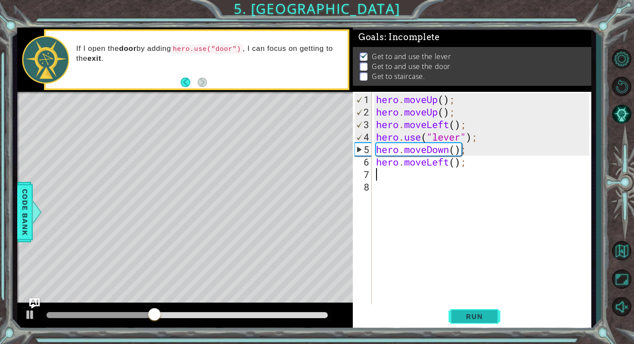
click at [463, 319] on span "Run" at bounding box center [474, 316] width 34 height 9
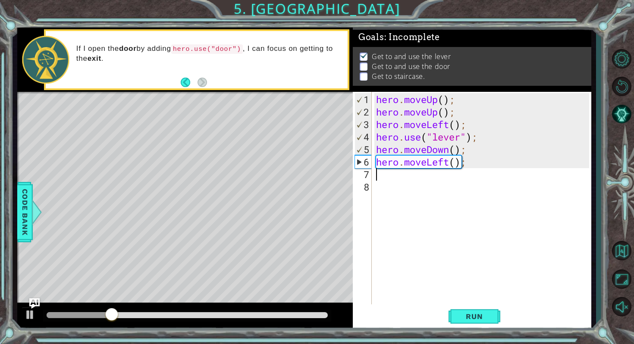
click at [466, 165] on div "hero . moveUp ( ) ; hero . moveUp ( ) ; hero . moveLeft ( ) ; hero . use ( "lev…" at bounding box center [483, 212] width 219 height 238
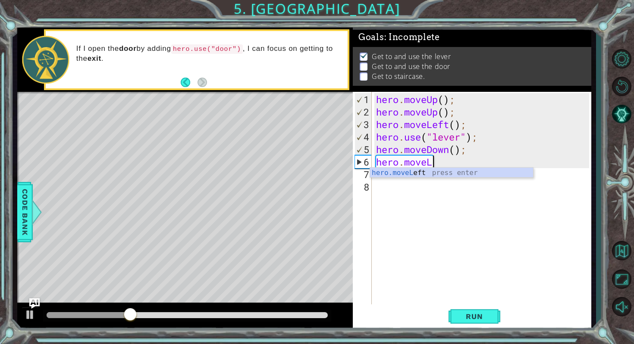
type textarea "hero.move"
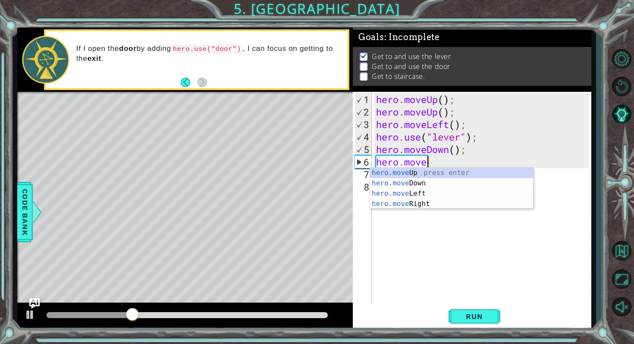
scroll to position [0, 2]
click at [426, 200] on div "hero.move Up press enter hero.move Down press enter hero.move Left press enter …" at bounding box center [451, 199] width 163 height 62
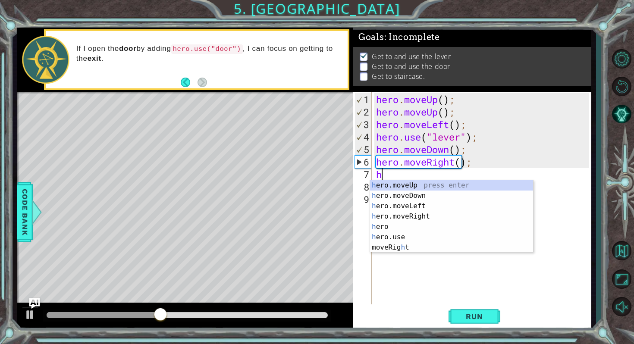
type textarea "her"
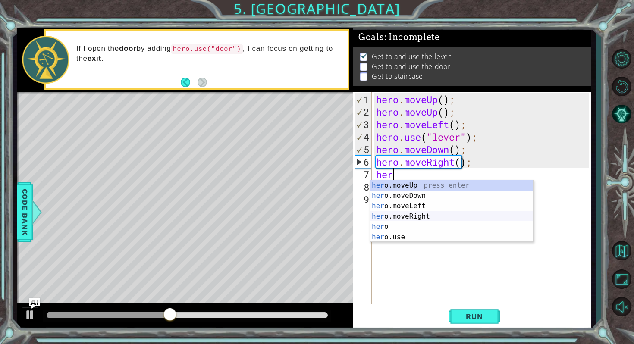
click at [395, 215] on div "her o.moveUp press enter her o.moveDown press enter her o.moveLeft press enter …" at bounding box center [451, 221] width 163 height 83
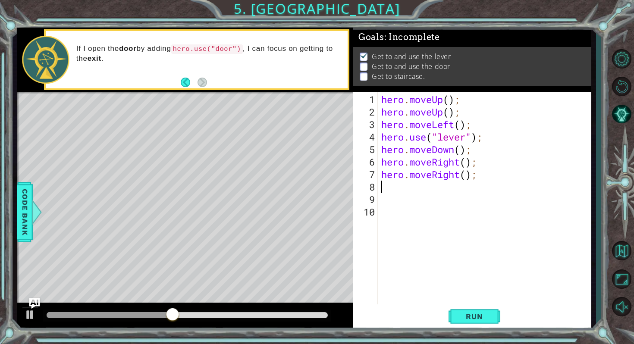
scroll to position [0, 0]
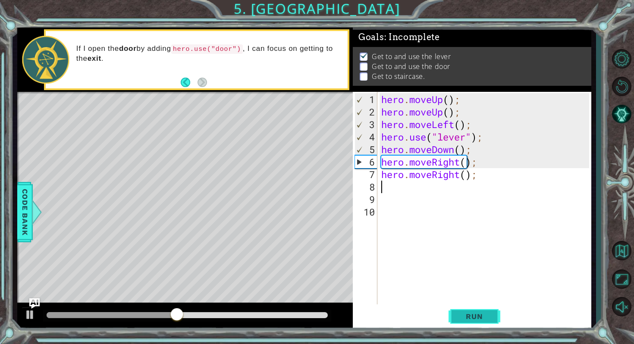
click at [462, 319] on span "Run" at bounding box center [474, 316] width 34 height 9
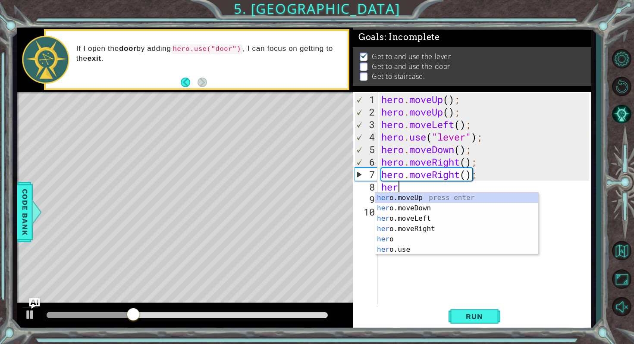
type textarea "hero"
click at [400, 210] on div "hero press enter hero .moveUp press enter hero .moveDown press enter hero .move…" at bounding box center [456, 234] width 163 height 83
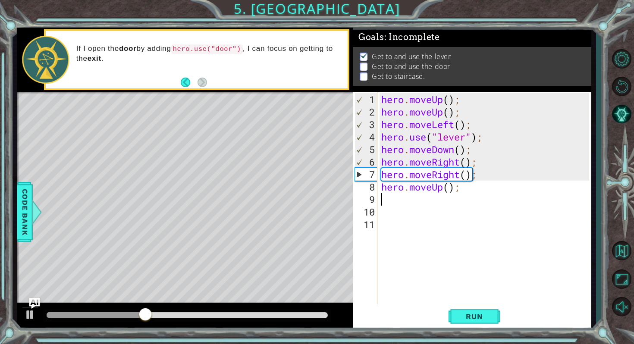
scroll to position [0, 0]
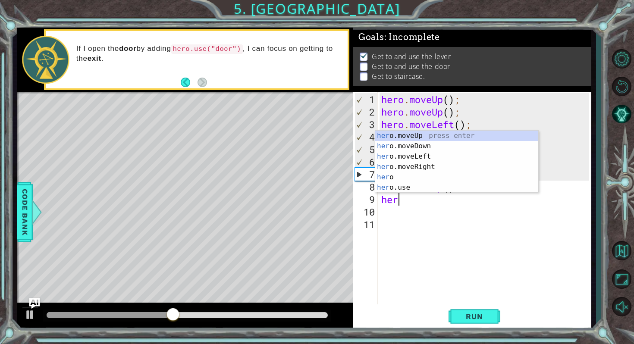
type textarea "hero"
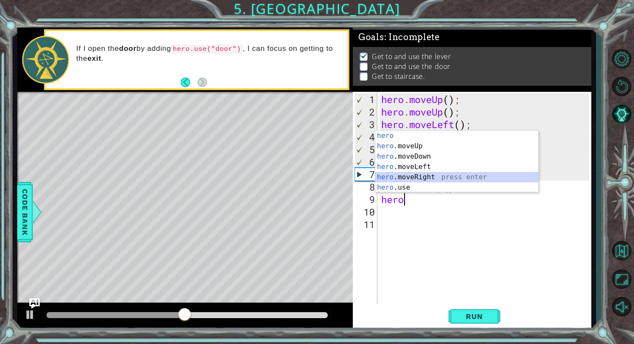
click at [416, 177] on div "hero press enter hero .moveUp press enter hero .moveDown press enter hero .move…" at bounding box center [456, 172] width 163 height 83
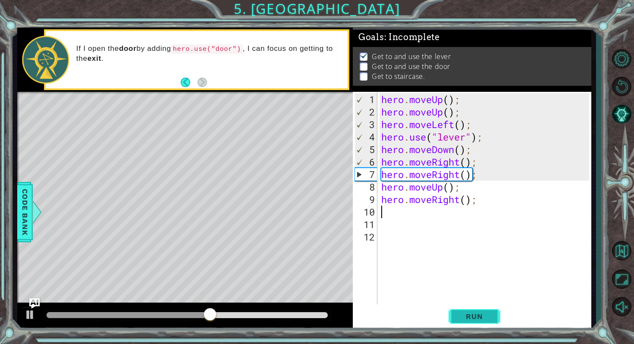
click at [469, 319] on span "Run" at bounding box center [474, 316] width 34 height 9
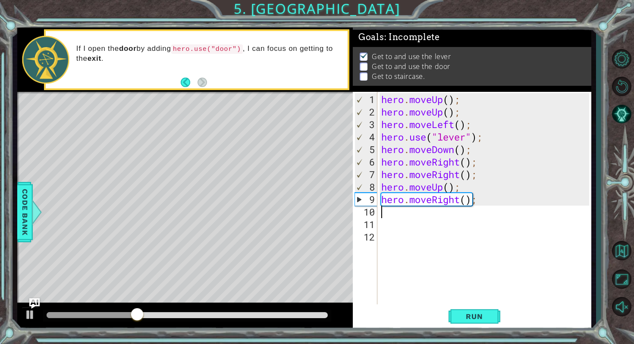
click at [388, 216] on div "hero . moveUp ( ) ; hero . moveUp ( ) ; hero . moveLeft ( ) ; hero . use ( "lev…" at bounding box center [485, 212] width 213 height 238
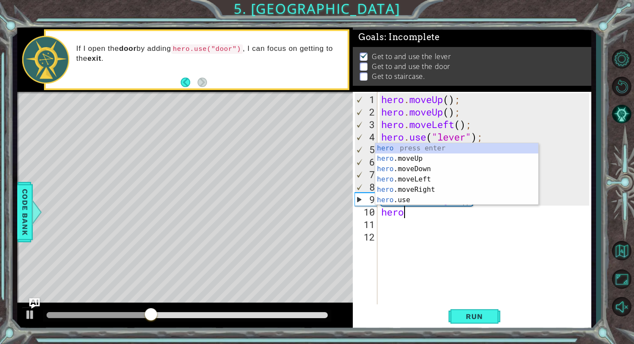
scroll to position [0, 0]
click at [391, 201] on div "hero press enter hero .moveUp press enter hero .moveDown press enter hero .move…" at bounding box center [456, 184] width 163 height 83
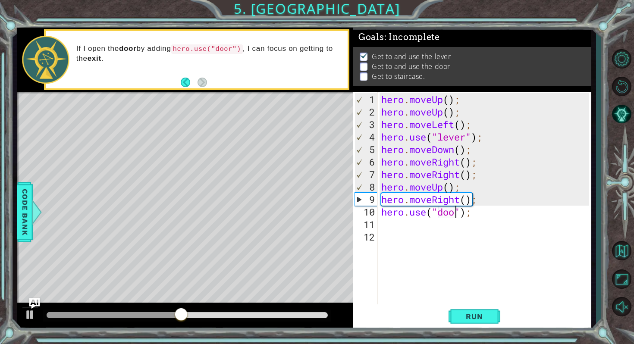
scroll to position [0, 3]
type textarea "hero.use("door");"
click at [477, 324] on button "Run" at bounding box center [474, 317] width 52 height 24
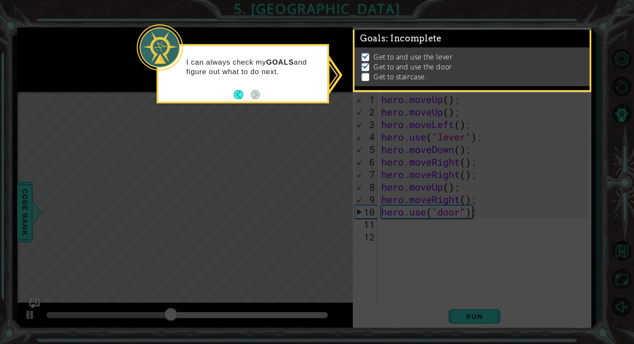
click at [426, 255] on icon at bounding box center [317, 172] width 634 height 344
click at [241, 94] on button "Back" at bounding box center [242, 94] width 17 height 9
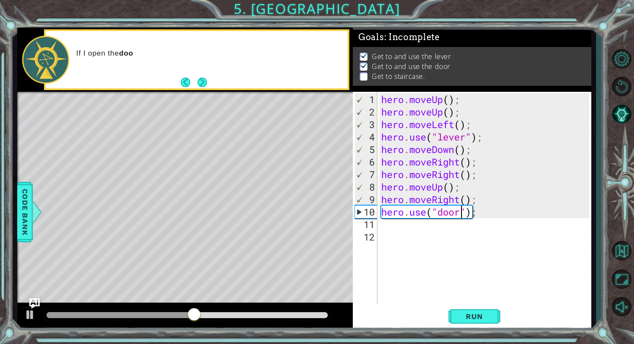
click at [392, 229] on div "hero . moveUp ( ) ; hero . moveUp ( ) ; hero . moveLeft ( ) ; hero . use ( "lev…" at bounding box center [485, 212] width 213 height 238
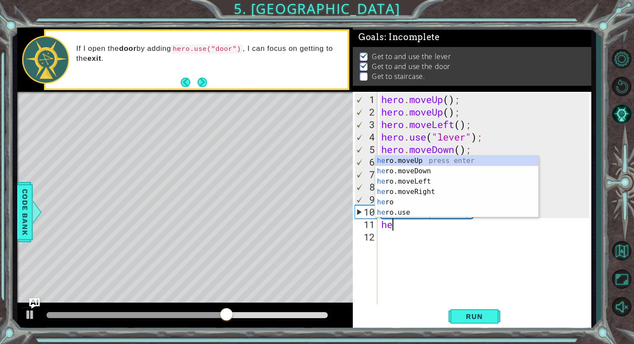
type textarea "her"
click at [407, 159] on div "her o.moveUp press enter her o.moveDown press enter her o.moveLeft press enter …" at bounding box center [456, 197] width 163 height 83
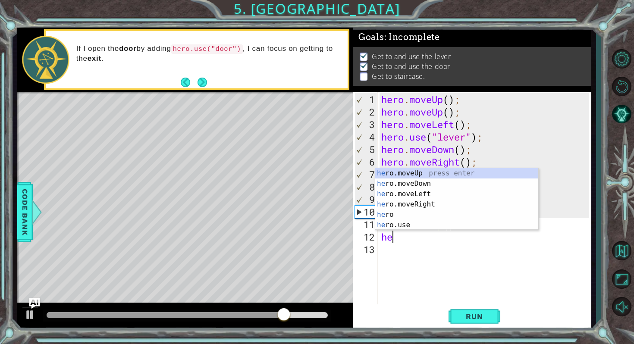
type textarea "her"
click at [403, 175] on div "her o.moveUp press enter her o.moveDown press enter her o.moveLeft press enter …" at bounding box center [456, 209] width 163 height 83
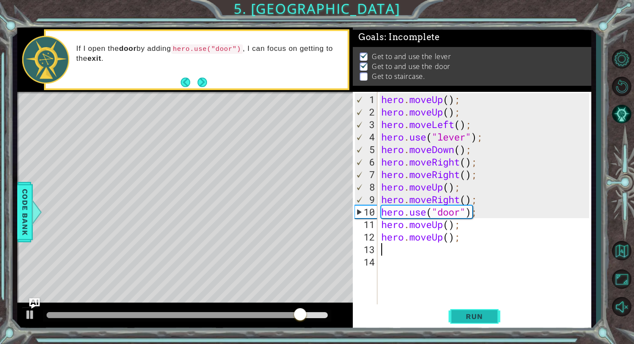
click at [472, 317] on span "Run" at bounding box center [474, 316] width 34 height 9
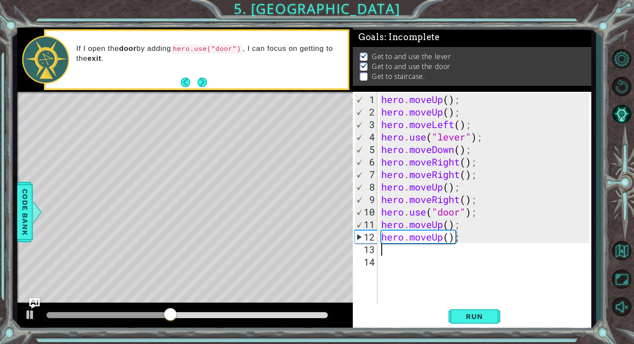
click at [394, 250] on div "hero . moveUp ( ) ; hero . moveUp ( ) ; hero . moveLeft ( ) ; hero . use ( "lev…" at bounding box center [485, 212] width 213 height 238
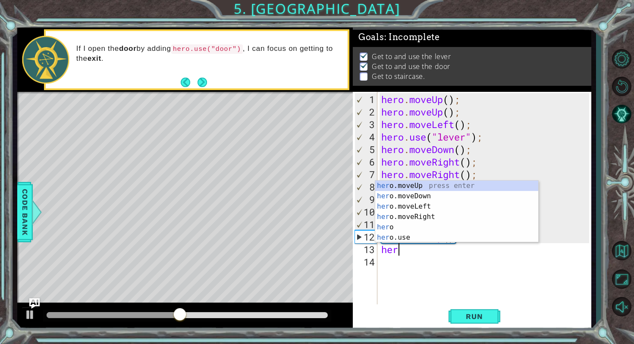
type textarea "hero"
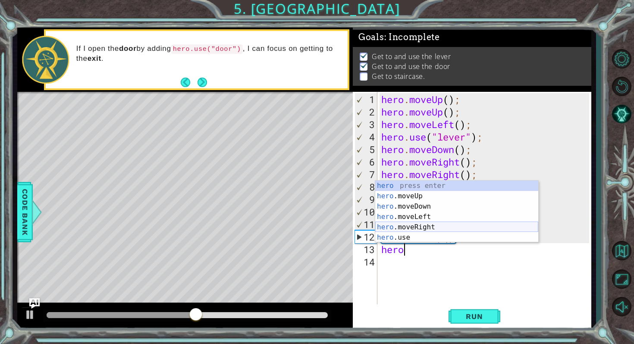
click at [405, 226] on div "hero press enter hero .moveUp press enter hero .moveDown press enter hero .move…" at bounding box center [456, 222] width 163 height 83
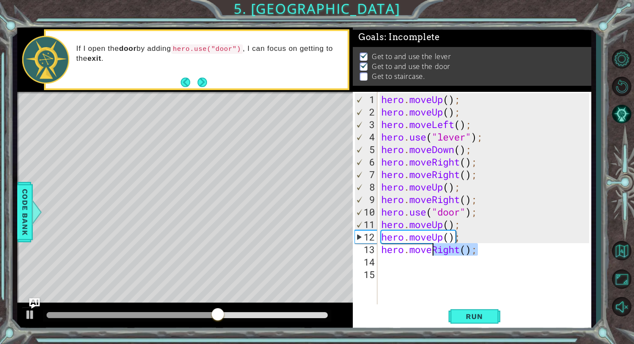
drag, startPoint x: 481, startPoint y: 250, endPoint x: 435, endPoint y: 250, distance: 46.1
click at [435, 250] on div "hero . moveUp ( ) ; hero . moveUp ( ) ; hero . moveLeft ( ) ; hero . use ( "lev…" at bounding box center [485, 212] width 213 height 238
type textarea "hero.move"
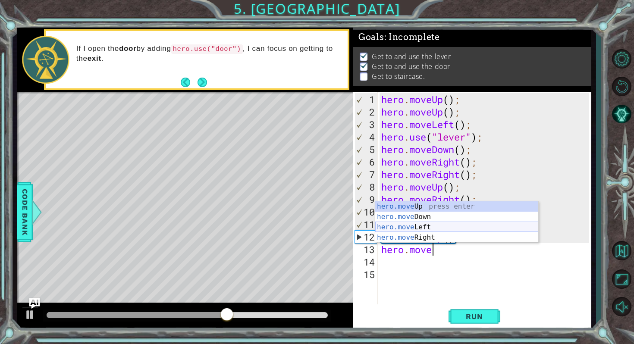
click at [401, 226] on div "hero.move Up press enter hero.move Down press enter hero.move Left press enter …" at bounding box center [456, 232] width 163 height 62
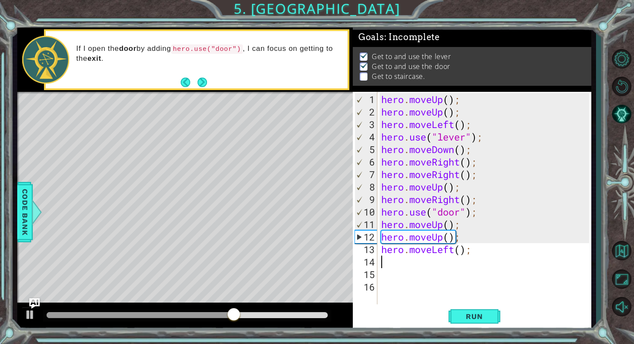
click at [392, 261] on div "hero . moveUp ( ) ; hero . moveUp ( ) ; hero . moveLeft ( ) ; hero . use ( "lev…" at bounding box center [485, 212] width 213 height 238
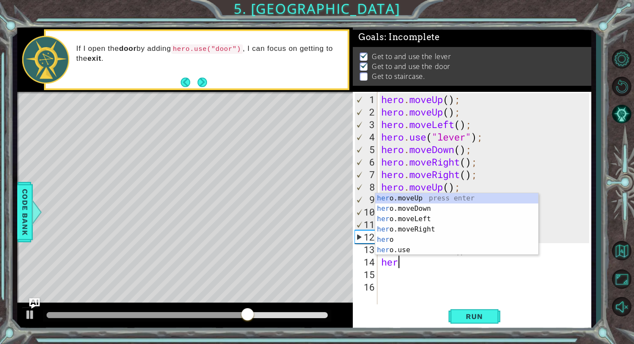
type textarea "hero"
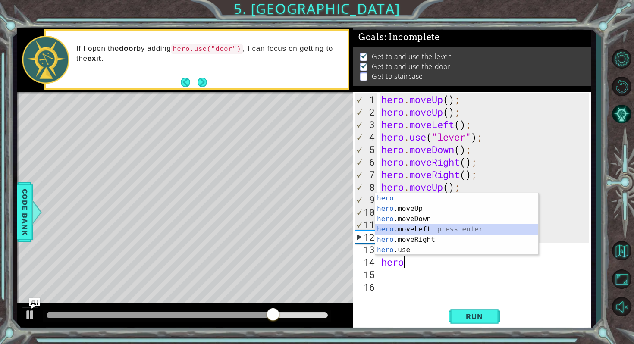
click at [403, 228] on div "hero press enter hero .moveUp press enter hero .moveDown press enter hero .move…" at bounding box center [456, 234] width 163 height 83
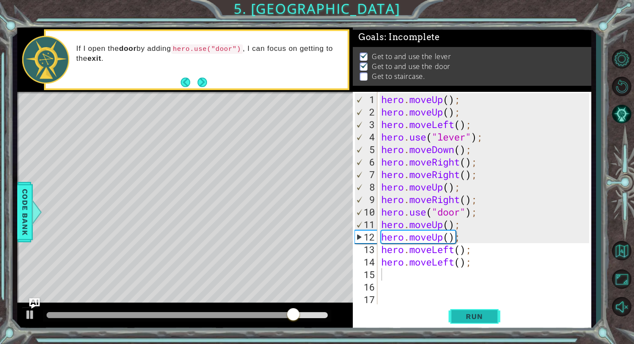
click at [461, 316] on span "Run" at bounding box center [474, 316] width 34 height 9
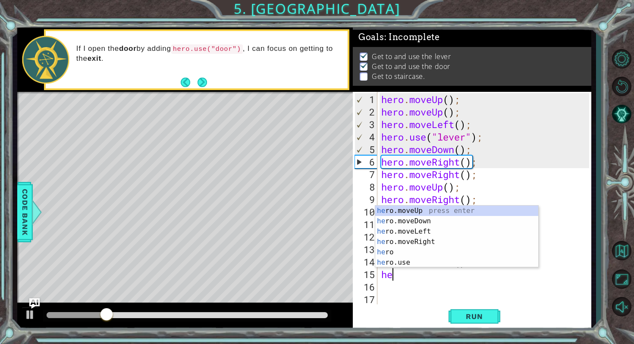
type textarea "hero"
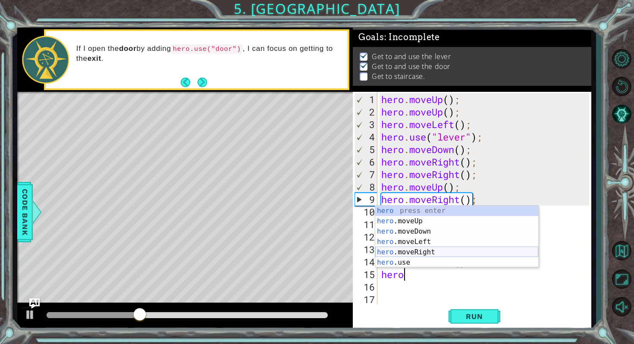
click at [417, 255] on div "hero press enter hero .moveUp press enter hero .moveDown press enter hero .move…" at bounding box center [456, 247] width 163 height 83
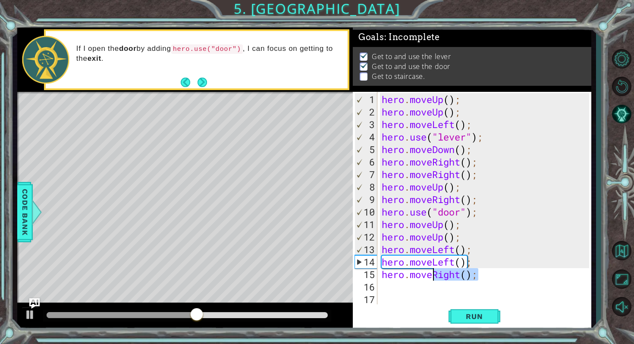
drag, startPoint x: 479, startPoint y: 279, endPoint x: 435, endPoint y: 276, distance: 43.2
click at [435, 276] on div "hero . moveUp ( ) ; hero . moveUp ( ) ; hero . moveLeft ( ) ; hero . use ( "lev…" at bounding box center [486, 212] width 213 height 238
type textarea "hero.move"
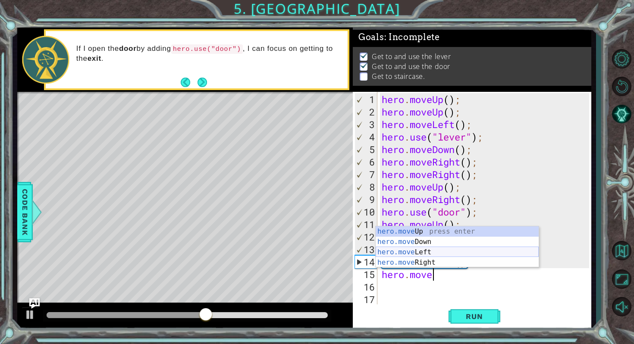
click at [410, 254] on div "hero.move Up press enter hero.move Down press enter hero.move Left press enter …" at bounding box center [457, 257] width 163 height 62
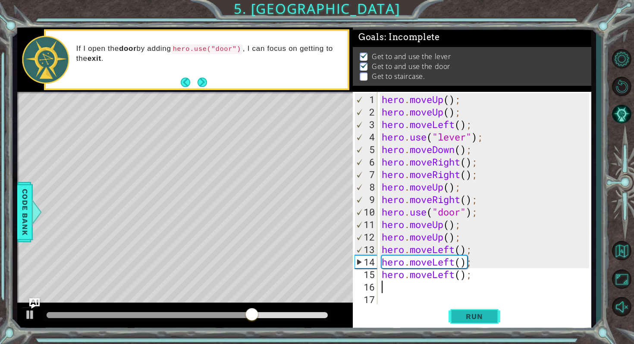
click at [471, 318] on span "Run" at bounding box center [474, 316] width 34 height 9
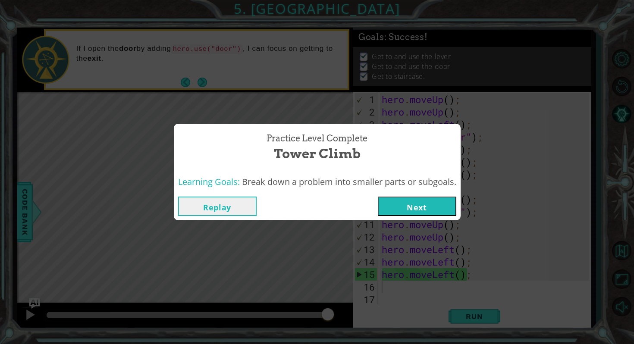
click at [423, 203] on button "Next" at bounding box center [417, 206] width 78 height 19
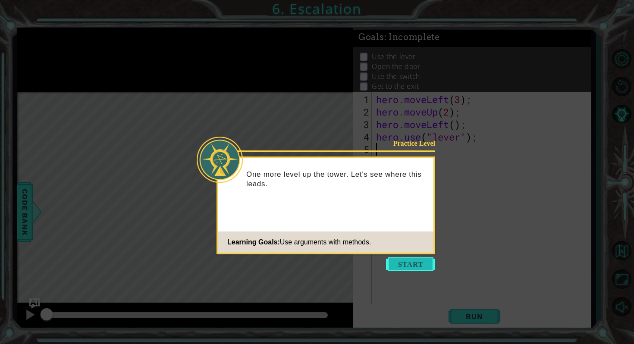
click at [404, 263] on button "Start" at bounding box center [410, 264] width 49 height 14
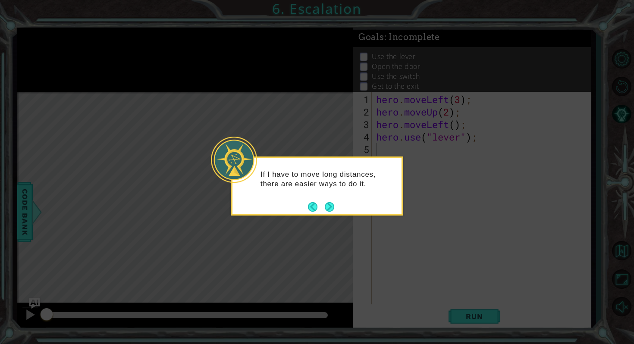
click at [336, 206] on div "If I have to move long distances, there are easier ways to do it." at bounding box center [317, 186] width 172 height 59
click at [331, 206] on button "Next" at bounding box center [329, 206] width 9 height 9
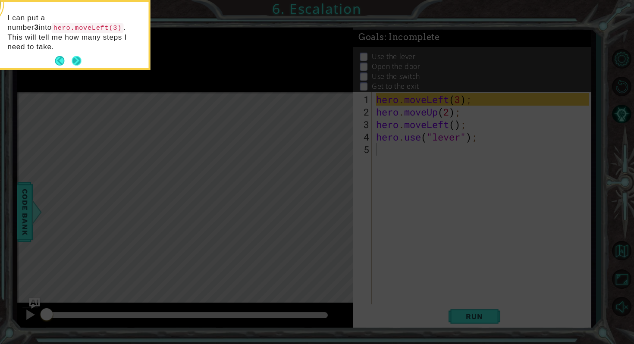
click at [75, 56] on button "Next" at bounding box center [76, 60] width 9 height 9
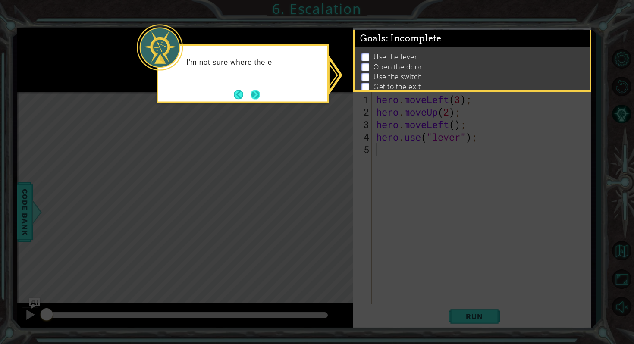
click at [250, 95] on button "Next" at bounding box center [254, 94] width 9 height 9
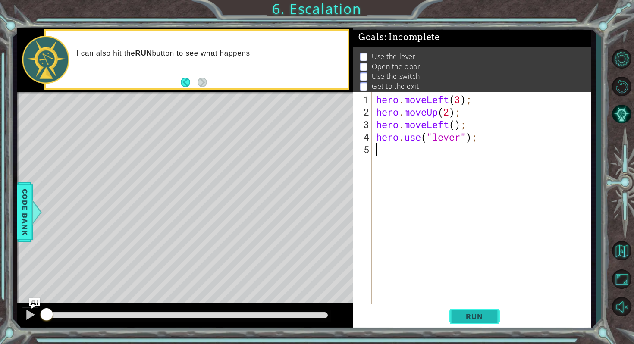
click at [466, 311] on button "Run" at bounding box center [474, 317] width 52 height 24
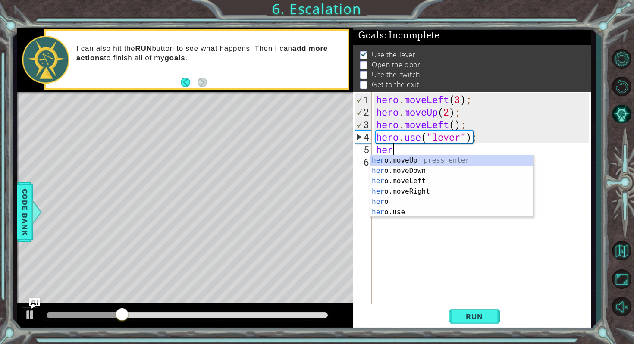
scroll to position [0, 0]
click at [399, 164] on div "her o.moveUp press enter her o.moveDown press enter her o.moveLeft press enter …" at bounding box center [451, 196] width 163 height 83
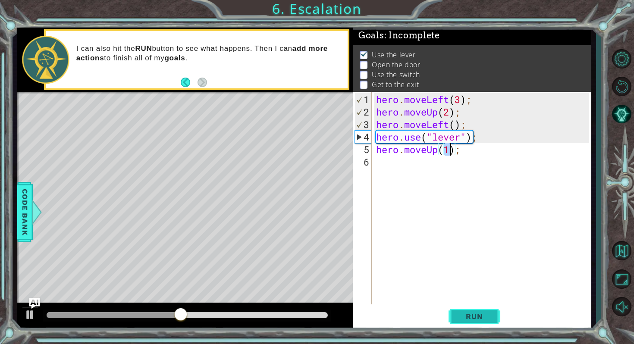
click at [472, 320] on span "Run" at bounding box center [474, 316] width 34 height 9
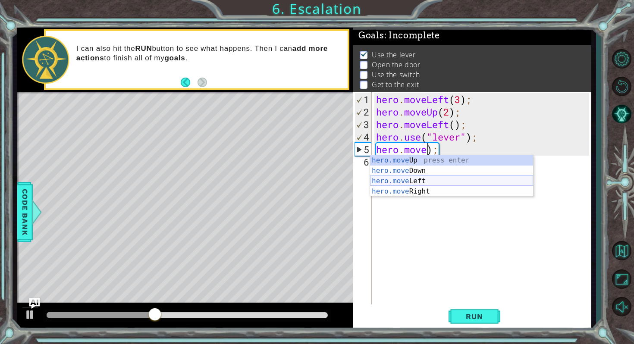
click at [422, 181] on div "hero.move Up press enter hero.move Down press enter hero.move Left press enter …" at bounding box center [451, 186] width 163 height 62
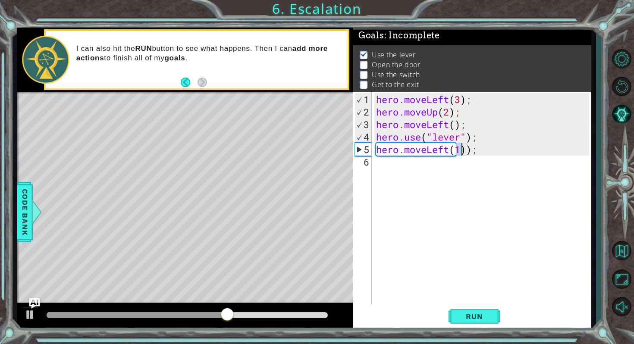
click at [477, 150] on div "hero . moveLeft ( 3 ) ; hero . moveUp ( 2 ) ; hero . moveLeft ( ) ; hero . use …" at bounding box center [483, 212] width 219 height 238
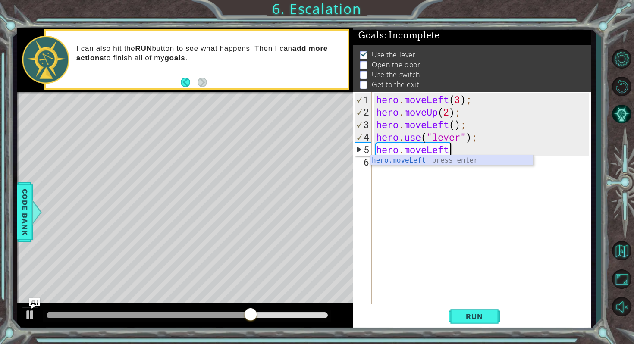
type textarea "hero.moveLef"
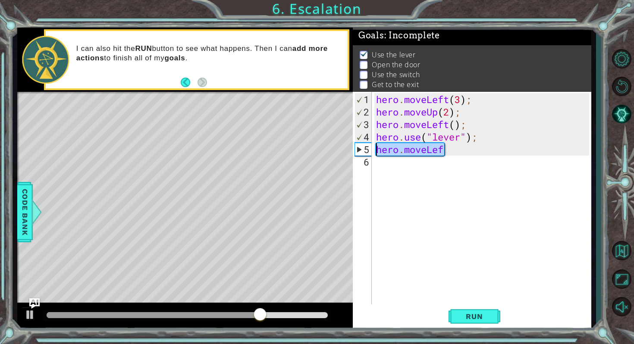
drag, startPoint x: 437, startPoint y: 153, endPoint x: 362, endPoint y: 150, distance: 75.5
click at [362, 150] on div "hero.moveLef 1 2 3 4 5 6 hero . moveLeft ( 3 ) ; hero . moveUp ( 2 ) ; hero . m…" at bounding box center [471, 198] width 236 height 213
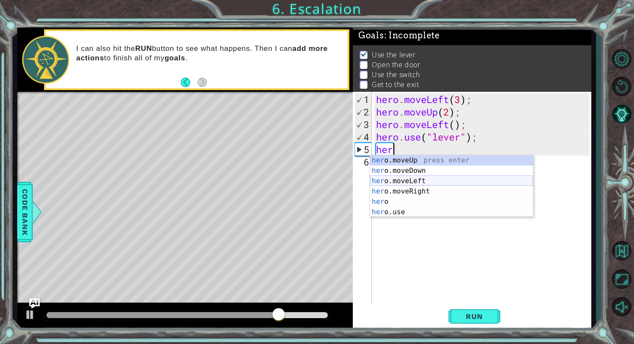
click at [396, 183] on div "her o.moveUp press enter her o.moveDown press enter her o.moveLeft press enter …" at bounding box center [451, 196] width 163 height 83
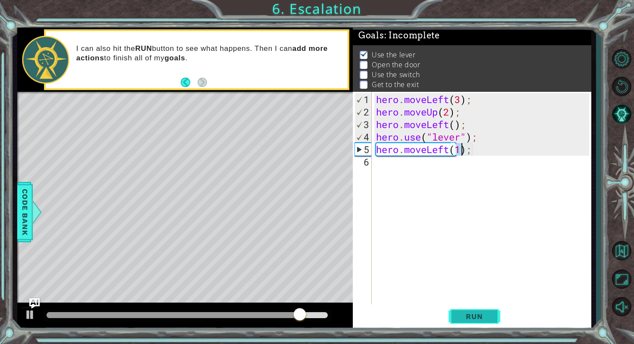
type textarea "hero.moveLeft(1);"
click at [473, 321] on button "Run" at bounding box center [474, 317] width 52 height 24
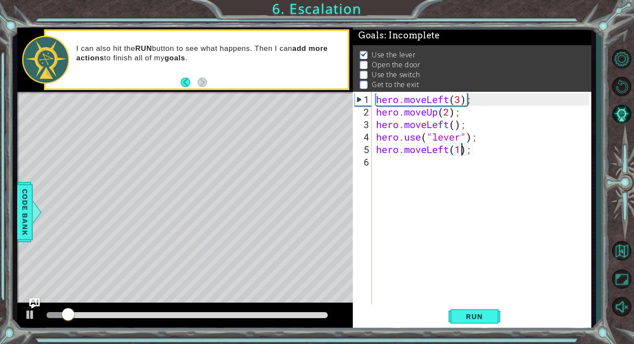
click at [386, 160] on div "hero . moveLeft ( 3 ) ; hero . moveUp ( 2 ) ; hero . moveLeft ( ) ; hero . use …" at bounding box center [483, 212] width 219 height 238
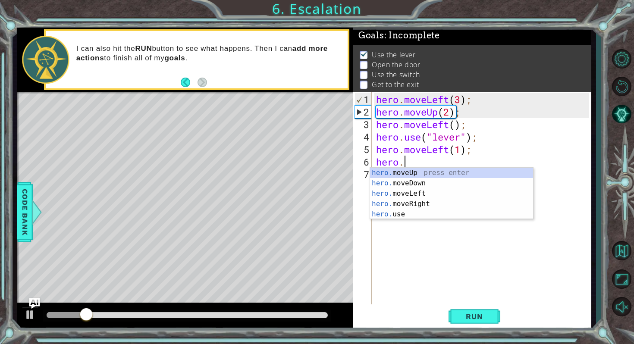
scroll to position [0, 1]
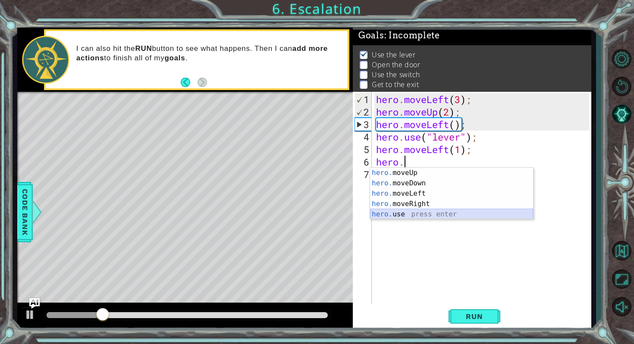
click at [382, 213] on div "hero. moveUp press enter hero. moveDown press enter hero. moveLeft press enter …" at bounding box center [451, 204] width 163 height 72
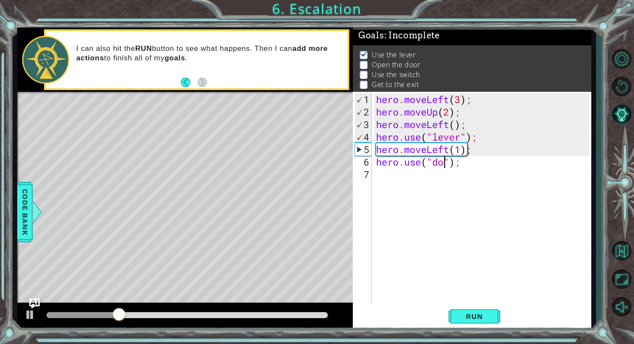
scroll to position [0, 3]
type textarea "hero.use("door");"
click at [468, 319] on span "Run" at bounding box center [474, 316] width 34 height 9
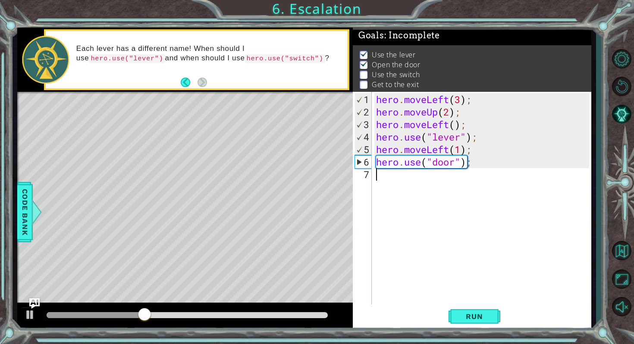
click at [386, 177] on div "hero . moveLeft ( 3 ) ; hero . moveUp ( 2 ) ; hero . moveLeft ( ) ; hero . use …" at bounding box center [483, 212] width 219 height 238
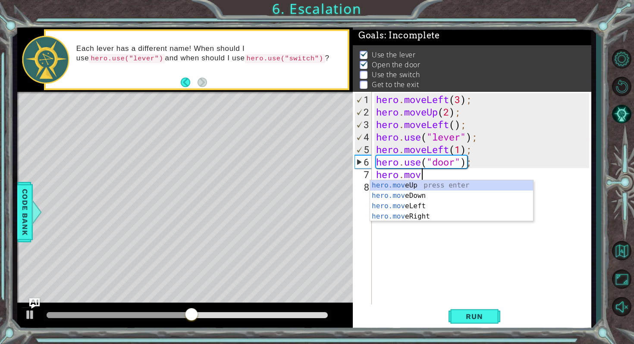
scroll to position [0, 2]
click at [401, 187] on div "hero.move Up press enter hero.move Down press enter hero.move Left press enter …" at bounding box center [451, 211] width 163 height 62
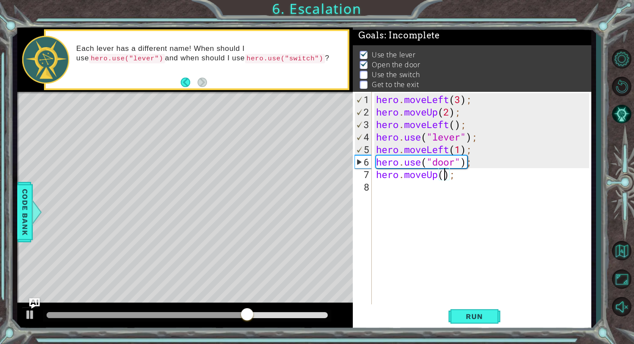
scroll to position [0, 3]
type textarea "hero.moveUp(2);"
click at [485, 334] on div "1 ההההההההההההההההההההההההההההההההההההההההההההההההההההההההההההההההההההההההההההה…" at bounding box center [317, 172] width 634 height 344
click at [479, 320] on span "Run" at bounding box center [474, 316] width 34 height 9
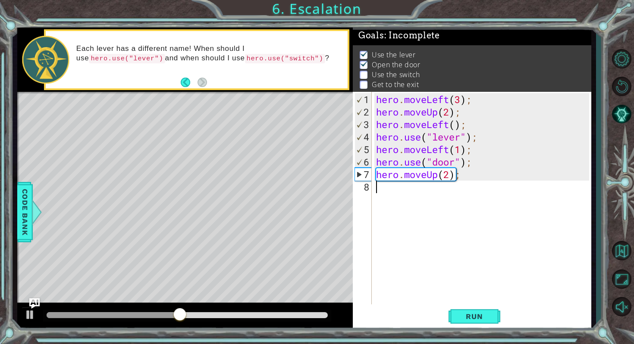
click at [391, 194] on div "hero . moveLeft ( 3 ) ; hero . moveUp ( 2 ) ; hero . moveLeft ( ) ; hero . use …" at bounding box center [483, 212] width 219 height 238
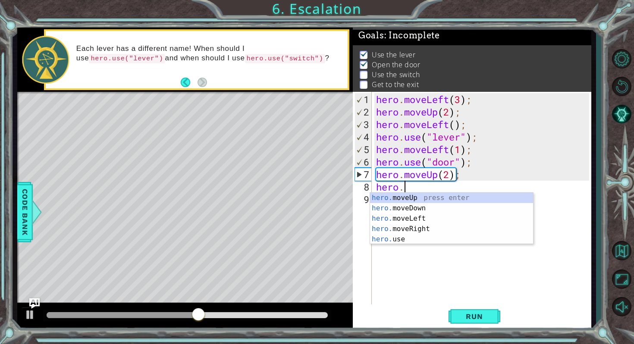
scroll to position [0, 1]
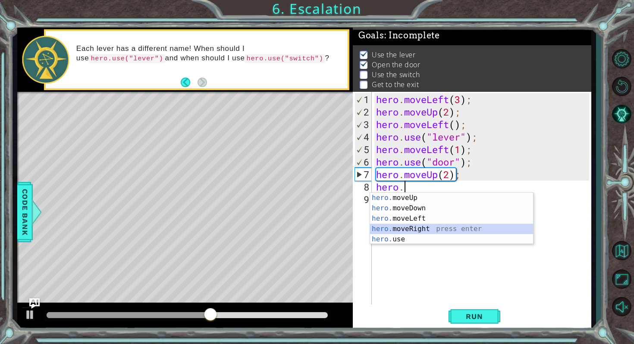
click at [401, 228] on div "hero. moveUp press enter hero. moveDown press enter hero. moveLeft press enter …" at bounding box center [451, 229] width 163 height 72
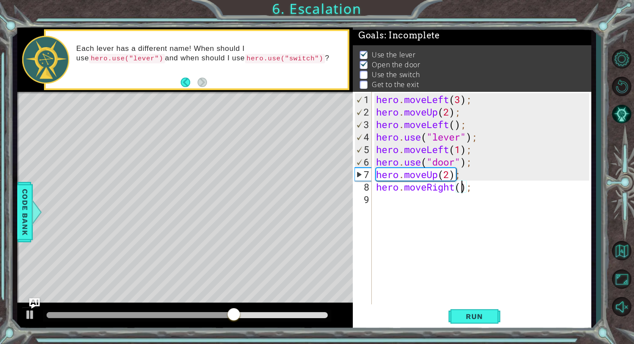
scroll to position [0, 4]
type textarea "hero.moveRight(2);"
click at [476, 317] on span "Run" at bounding box center [474, 316] width 34 height 9
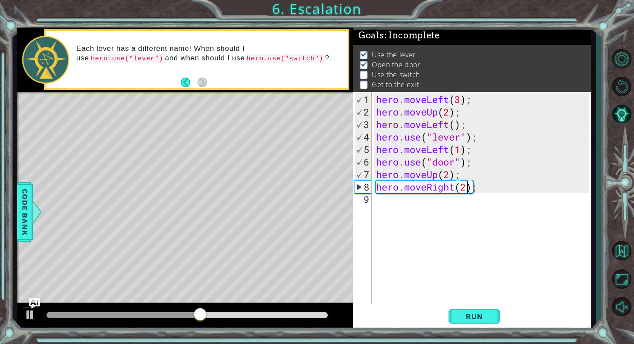
click at [385, 203] on div "hero . moveLeft ( 3 ) ; hero . moveUp ( 2 ) ; hero . moveLeft ( ) ; hero . use …" at bounding box center [483, 212] width 219 height 238
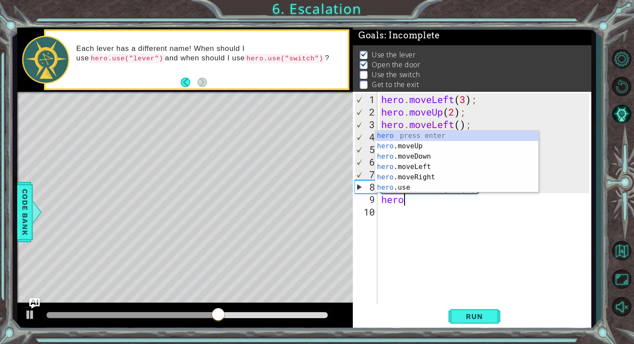
scroll to position [0, 0]
click at [399, 179] on div "hero press enter hero .moveUp press enter hero .moveDown press enter hero .move…" at bounding box center [456, 172] width 163 height 83
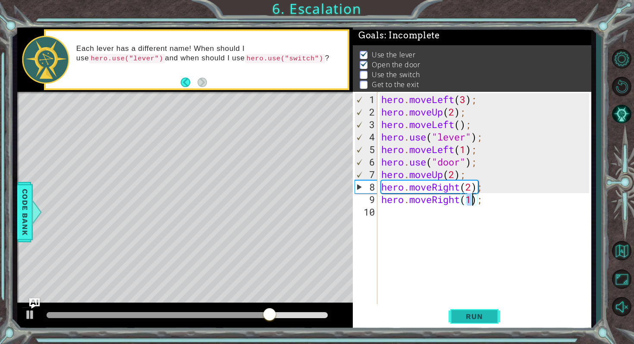
type textarea "hero.moveRight(1);"
click at [469, 325] on button "Run" at bounding box center [474, 317] width 52 height 24
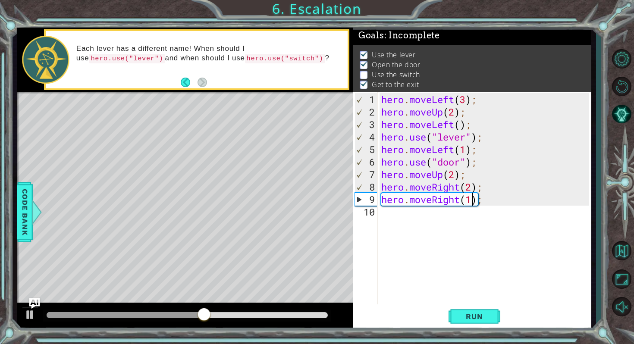
click at [395, 221] on div "hero . moveLeft ( 3 ) ; hero . moveUp ( 2 ) ; hero . moveLeft ( ) ; hero . use …" at bounding box center [485, 212] width 213 height 238
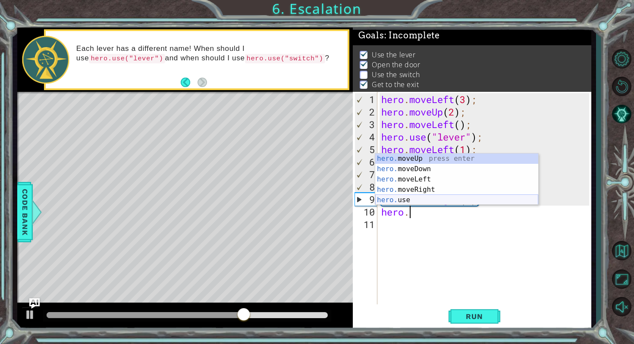
scroll to position [0, 1]
click at [408, 159] on div "hero. moveUp press enter hero. moveDown press enter hero. moveLeft press enter …" at bounding box center [456, 189] width 163 height 72
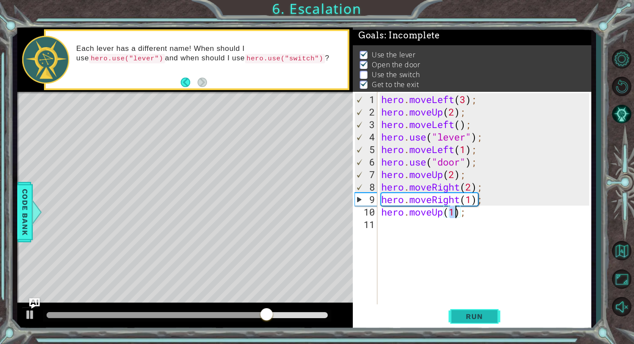
type textarea "hero.moveUp(1);"
click at [472, 320] on span "Run" at bounding box center [474, 316] width 34 height 9
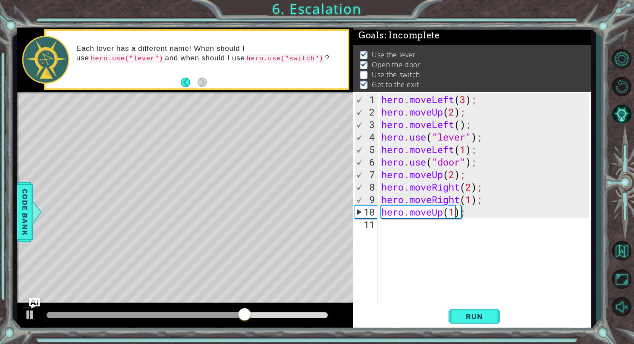
click at [395, 230] on div "hero . moveLeft ( 3 ) ; hero . moveUp ( 2 ) ; hero . moveLeft ( ) ; hero . use …" at bounding box center [485, 212] width 213 height 238
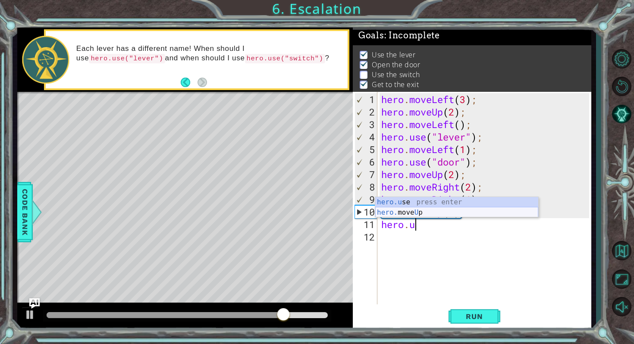
click at [398, 200] on div "hero.u se press enter hero. move U p press enter" at bounding box center [456, 217] width 163 height 41
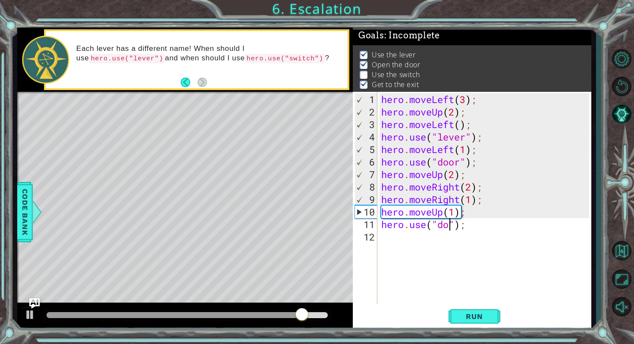
scroll to position [0, 3]
click at [471, 315] on span "Run" at bounding box center [474, 316] width 34 height 9
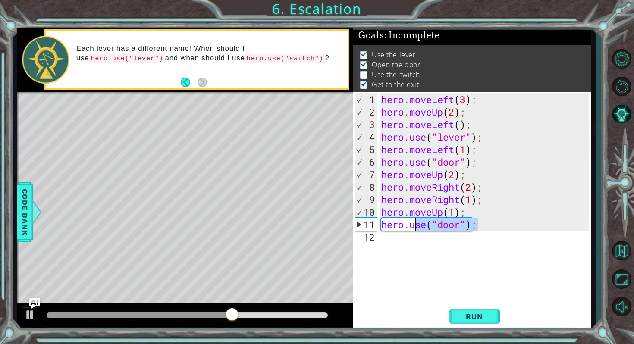
drag, startPoint x: 473, startPoint y: 226, endPoint x: 412, endPoint y: 225, distance: 61.2
click at [412, 225] on div "hero . moveLeft ( 3 ) ; hero . moveUp ( 2 ) ; hero . moveLeft ( ) ; hero . use …" at bounding box center [485, 212] width 213 height 238
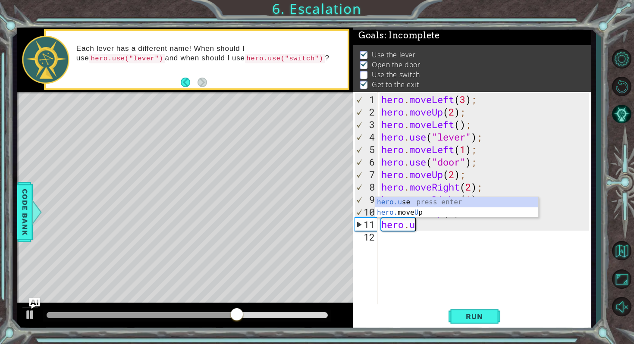
scroll to position [0, 1]
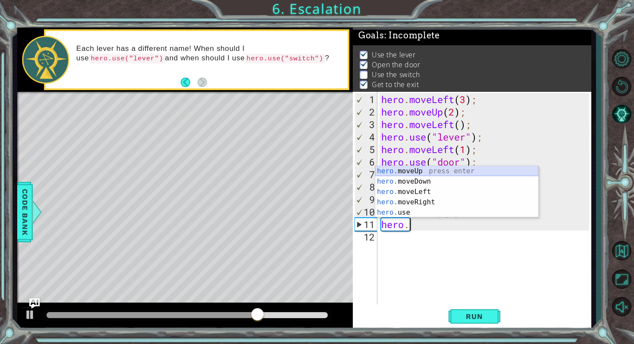
click at [407, 176] on div "hero. moveUp press enter hero. moveDown press enter hero. moveLeft press enter …" at bounding box center [456, 202] width 163 height 72
type textarea "hero.moveUp(1);"
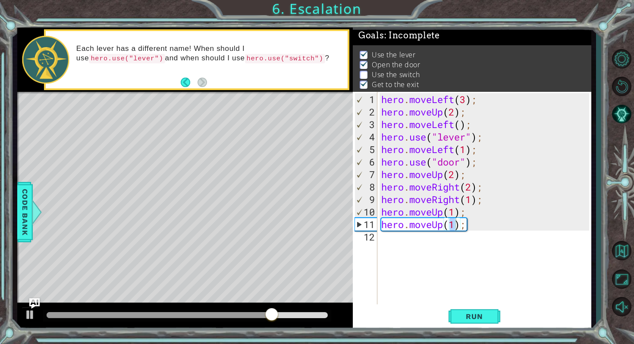
click at [476, 332] on div "1 ההההההההההההההההההההההההההההההההההההההההההההההההההההההההההההההההההההההההההההה…" at bounding box center [317, 172] width 634 height 344
click at [473, 326] on button "Run" at bounding box center [474, 317] width 52 height 24
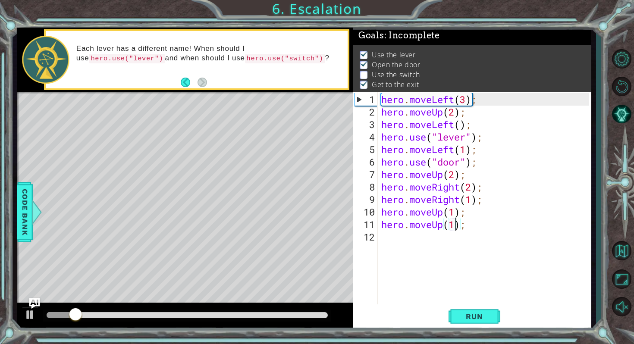
click at [387, 239] on div "hero . moveLeft ( 3 ) ; hero . moveUp ( 2 ) ; hero . moveLeft ( ) ; hero . use …" at bounding box center [485, 212] width 213 height 238
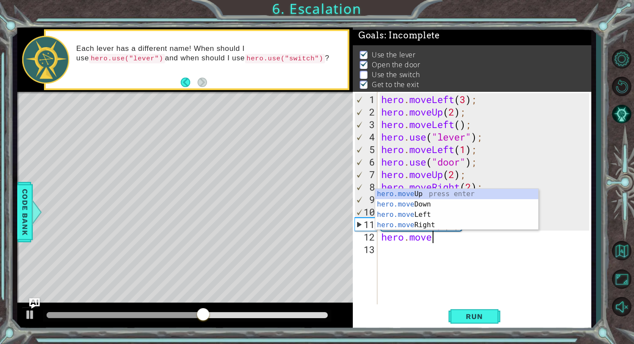
scroll to position [0, 2]
click at [403, 222] on div "hero.move Up press enter hero.move Down press enter hero.move Left press enter …" at bounding box center [456, 220] width 163 height 62
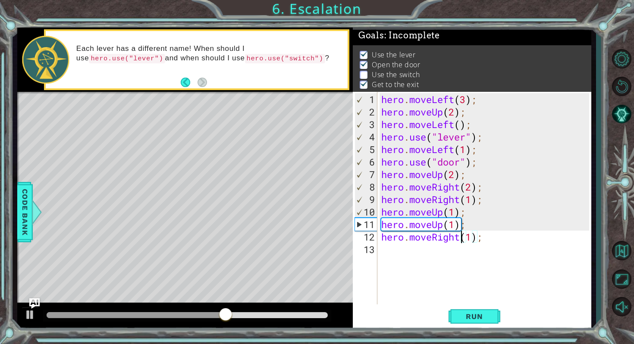
click at [458, 238] on div "hero . moveLeft ( 3 ) ; hero . moveUp ( 2 ) ; hero . moveLeft ( ) ; hero . use …" at bounding box center [485, 212] width 213 height 238
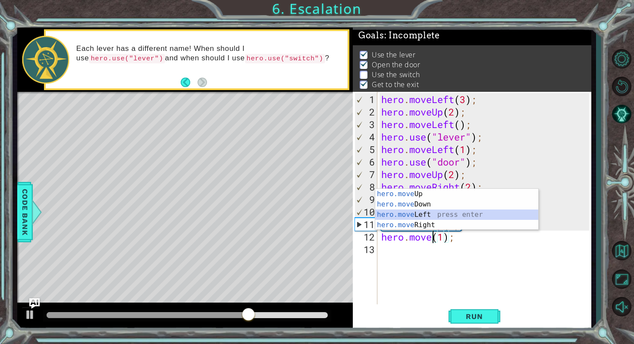
click at [414, 213] on div "hero.move Up press enter hero.move Down press enter hero.move Left press enter …" at bounding box center [456, 220] width 163 height 62
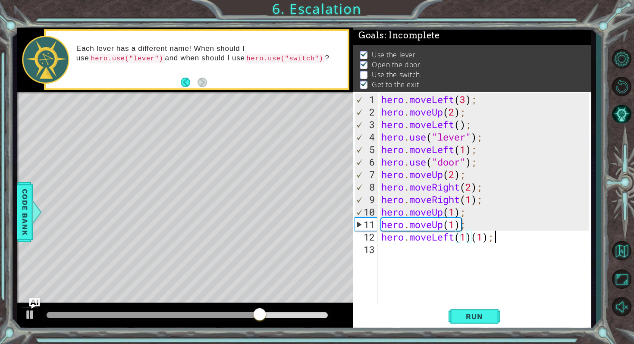
click at [500, 238] on div "hero . moveLeft ( 3 ) ; hero . moveUp ( 2 ) ; hero . moveLeft ( ) ; hero . use …" at bounding box center [485, 212] width 213 height 238
click at [464, 237] on div "hero . moveLeft ( 3 ) ; hero . moveUp ( 2 ) ; hero . moveLeft ( ) ; hero . use …" at bounding box center [485, 212] width 213 height 238
click at [462, 317] on span "Run" at bounding box center [474, 316] width 34 height 9
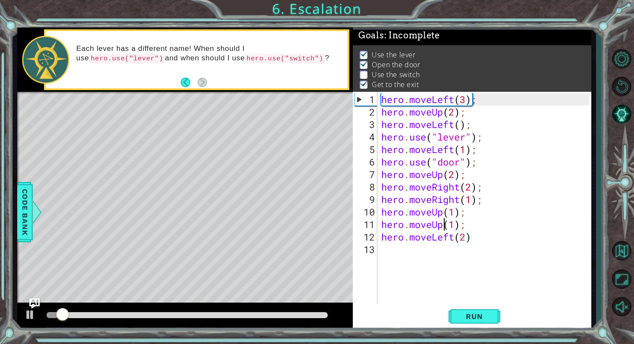
click at [441, 225] on div "hero . moveLeft ( 3 ) ; hero . moveUp ( 2 ) ; hero . moveLeft ( ) ; hero . use …" at bounding box center [485, 212] width 213 height 238
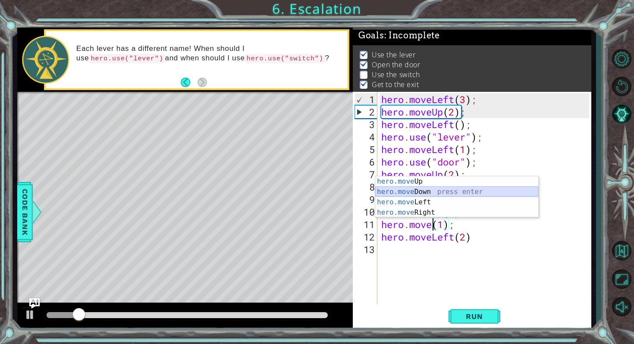
click at [403, 189] on div "hero.move Up press enter hero.move Down press enter hero.move Left press enter …" at bounding box center [456, 207] width 163 height 62
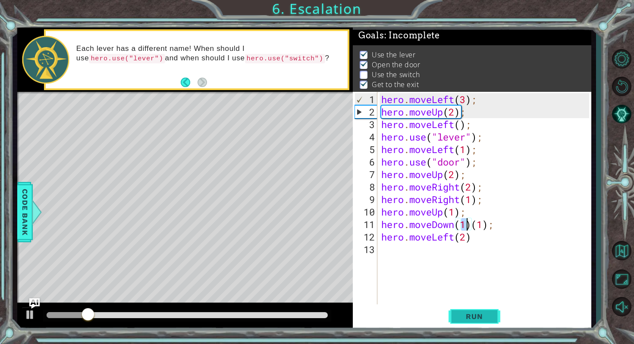
click at [466, 326] on button "Run" at bounding box center [474, 317] width 52 height 24
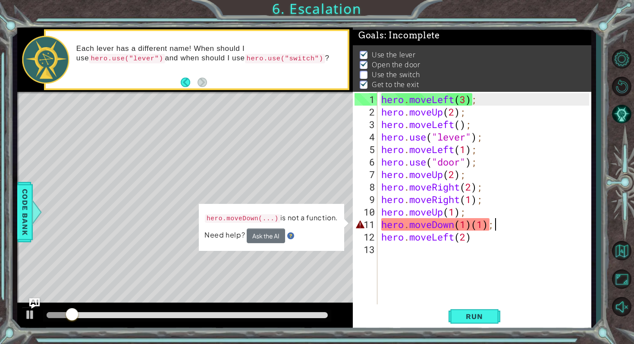
click at [493, 222] on div "hero . moveLeft ( 3 ) ; hero . moveUp ( 2 ) ; hero . moveLeft ( ) ; hero . use …" at bounding box center [485, 212] width 213 height 238
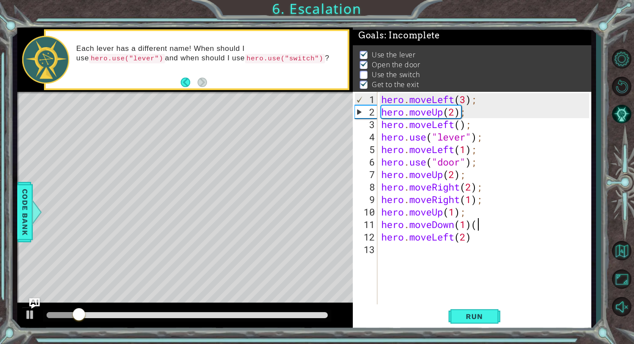
type textarea "hero.moveDown(1)"
click at [468, 326] on button "Run" at bounding box center [474, 317] width 52 height 24
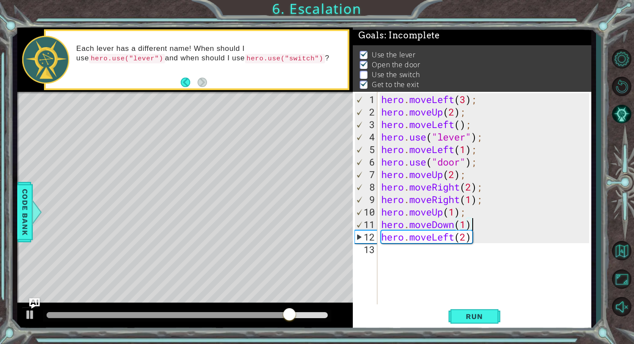
click at [390, 248] on div "hero . moveLeft ( 3 ) ; hero . moveUp ( 2 ) ; hero . moveLeft ( ) ; hero . use …" at bounding box center [485, 212] width 213 height 238
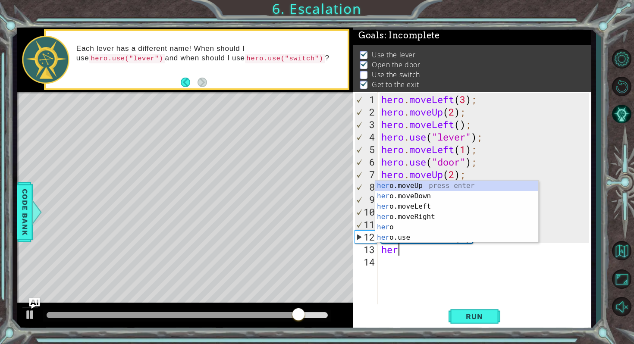
scroll to position [0, 0]
click at [394, 241] on div "hero press enter hero .moveUp press enter hero .moveDown press enter hero .move…" at bounding box center [456, 222] width 163 height 83
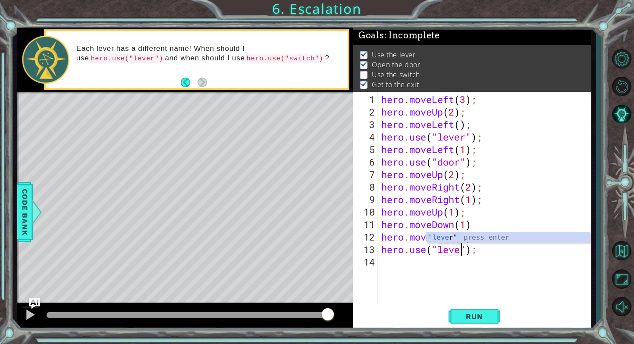
scroll to position [0, 4]
type textarea "hero.use("lever");"
click at [479, 316] on span "Run" at bounding box center [474, 316] width 34 height 9
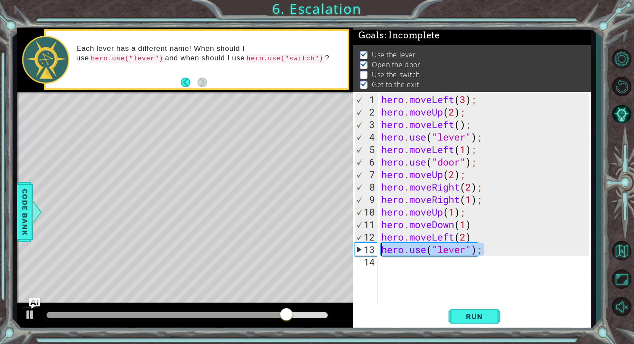
drag, startPoint x: 494, startPoint y: 249, endPoint x: 382, endPoint y: 251, distance: 111.7
click at [382, 251] on div "hero . moveLeft ( 3 ) ; hero . moveUp ( 2 ) ; hero . moveLeft ( ) ; hero . use …" at bounding box center [485, 212] width 213 height 238
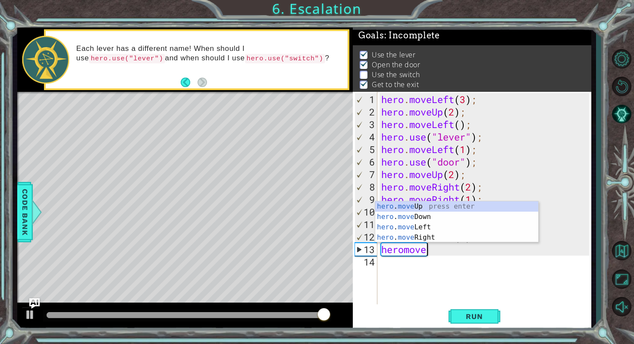
scroll to position [0, 2]
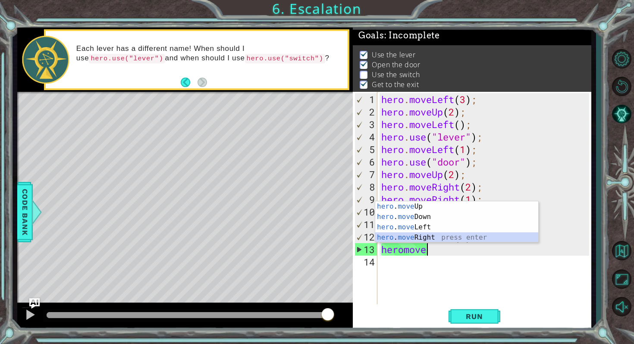
click at [406, 240] on div "hero . move Up press enter hero . move Down press enter hero . move Left press …" at bounding box center [456, 232] width 163 height 62
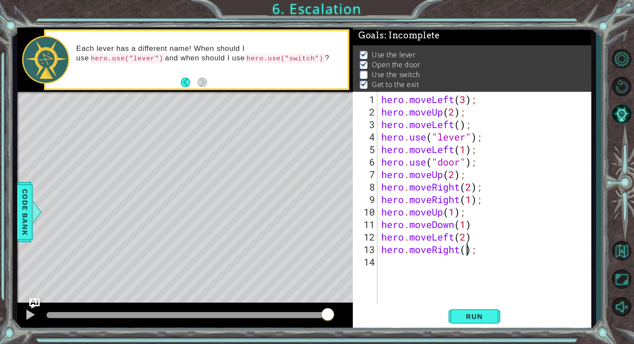
type textarea "hero.moveRight(3);"
click at [479, 312] on button "Run" at bounding box center [474, 317] width 52 height 24
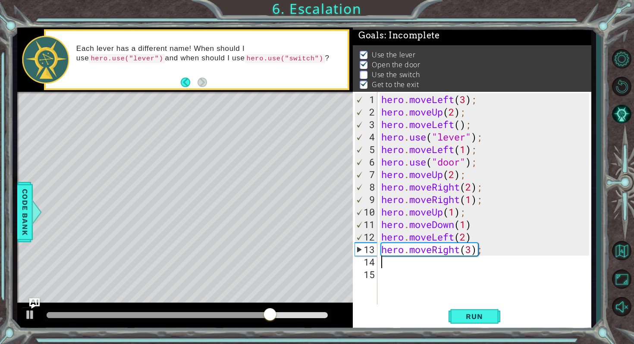
click at [408, 269] on div "hero . moveLeft ( 3 ) ; hero . moveUp ( 2 ) ; hero . moveLeft ( ) ; hero . use …" at bounding box center [485, 212] width 213 height 238
click at [399, 257] on div "hero . moveLeft ( 3 ) ; hero . moveUp ( 2 ) ; hero . moveLeft ( ) ; hero . use …" at bounding box center [485, 212] width 213 height 238
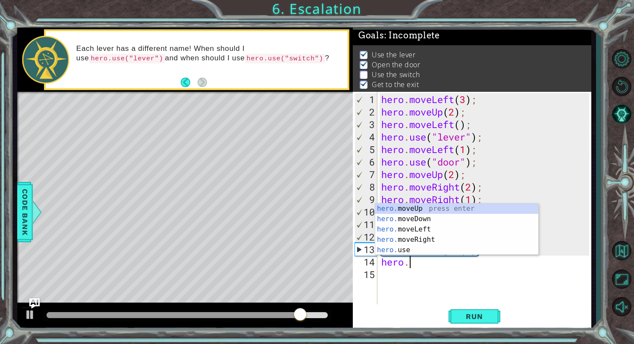
scroll to position [0, 1]
click at [398, 229] on div "hero. moveUp press enter hero. moveDown press enter hero. moveLeft press enter …" at bounding box center [456, 239] width 163 height 72
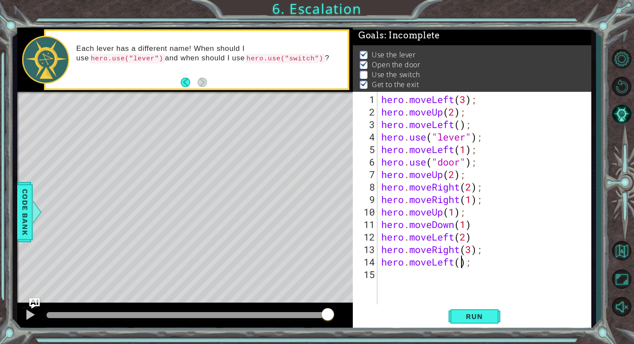
scroll to position [0, 4]
type textarea "hero.moveLeft(2);"
click at [467, 313] on span "Run" at bounding box center [474, 316] width 34 height 9
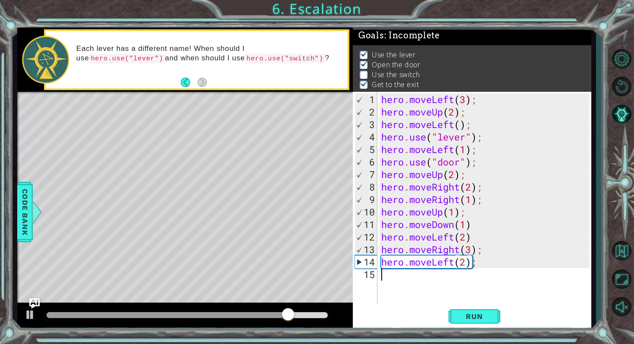
click at [438, 283] on div "hero . moveLeft ( 3 ) ; hero . moveUp ( 2 ) ; hero . moveLeft ( ) ; hero . use …" at bounding box center [485, 212] width 213 height 238
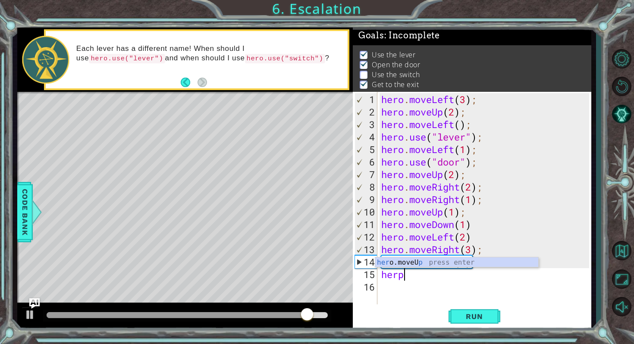
scroll to position [0, 0]
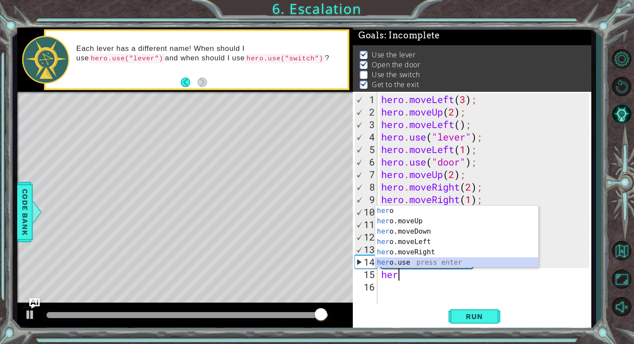
click at [397, 263] on div "her o press enter her o.moveUp press enter her o.moveDown press enter her o.mov…" at bounding box center [456, 247] width 163 height 83
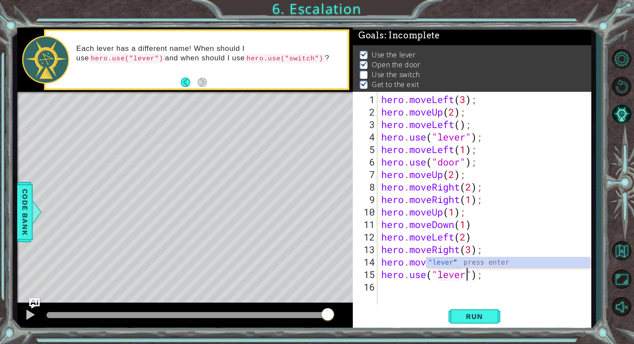
scroll to position [0, 4]
click at [471, 307] on button "Run" at bounding box center [474, 317] width 52 height 24
type textarea "hero.use("switch");"
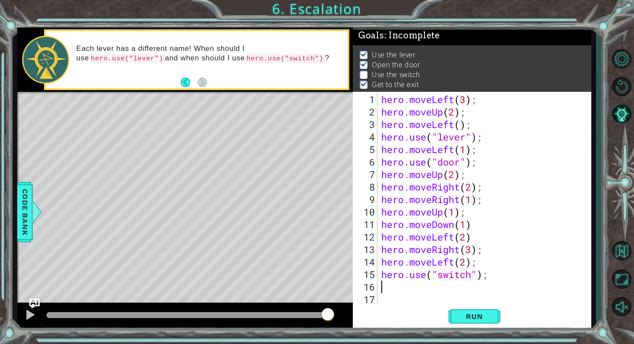
scroll to position [0, 0]
click at [480, 320] on span "Run" at bounding box center [474, 316] width 34 height 9
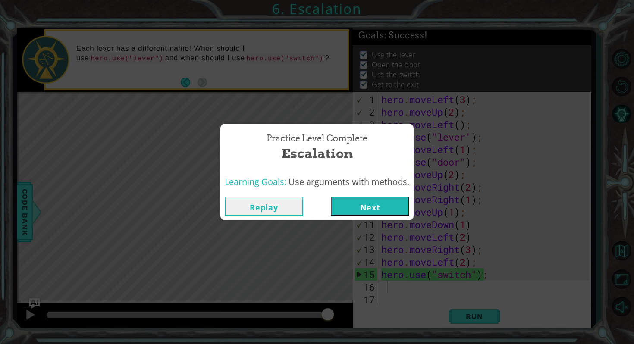
click at [376, 209] on button "Next" at bounding box center [370, 206] width 78 height 19
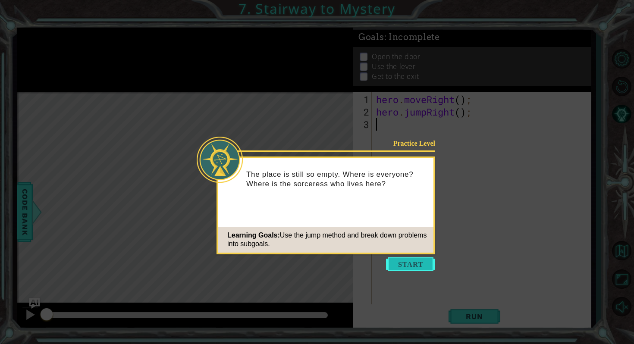
click at [410, 264] on button "Start" at bounding box center [410, 264] width 49 height 14
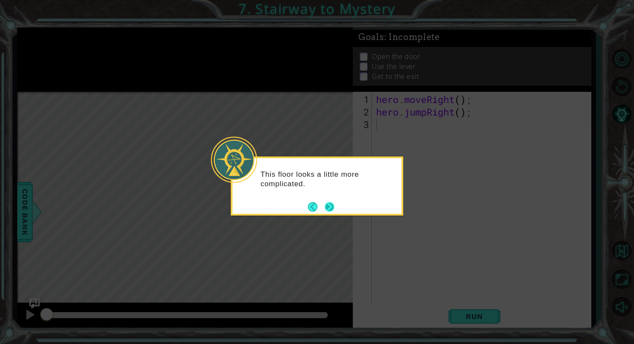
click at [332, 206] on button "Next" at bounding box center [329, 206] width 9 height 9
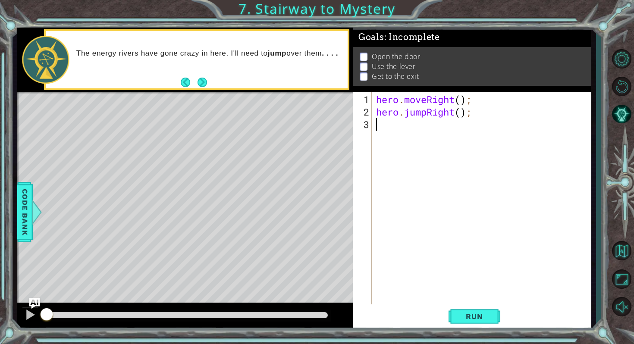
click at [210, 88] on div "The energy rivers have gone crazy in here. I'll need to jump over them . . . ." at bounding box center [197, 59] width 302 height 57
click at [207, 85] on div "The energy rivers have gone crazy in here. I'll need to jump over them . . . ." at bounding box center [197, 59] width 302 height 57
click at [200, 82] on button "Next" at bounding box center [201, 82] width 9 height 9
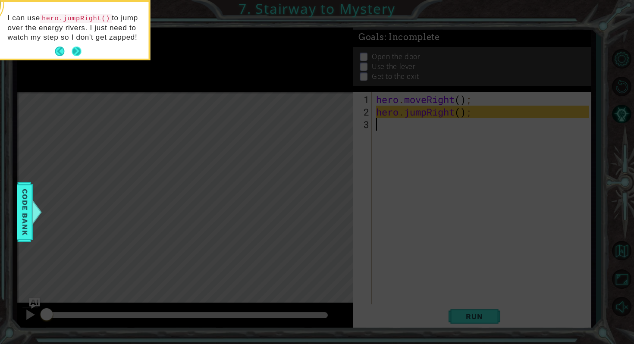
click at [78, 56] on button "Next" at bounding box center [76, 51] width 9 height 9
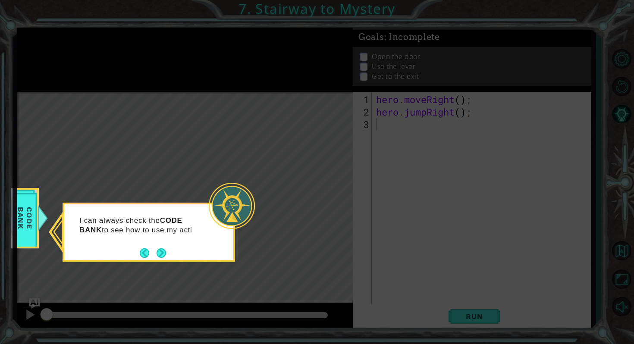
click at [169, 256] on div "I can always check the CODE BANK to see how to use my acti" at bounding box center [149, 232] width 172 height 59
click at [161, 254] on button "Next" at bounding box center [161, 252] width 9 height 9
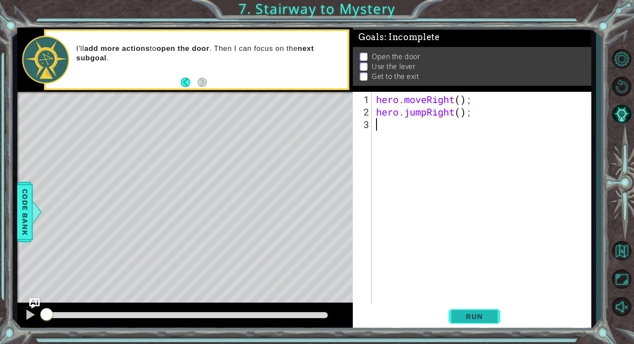
click at [464, 313] on span "Run" at bounding box center [474, 316] width 34 height 9
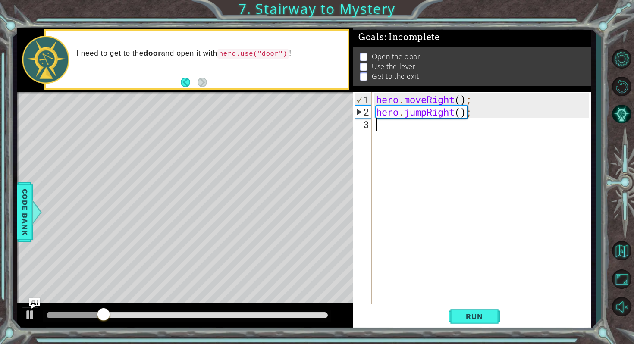
click at [383, 141] on div "hero . moveRight ( ) ; hero . jumpRight ( ) ;" at bounding box center [483, 212] width 219 height 238
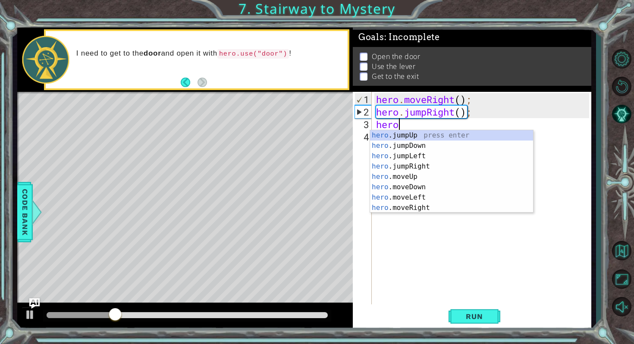
scroll to position [0, 0]
type textarea "hero."
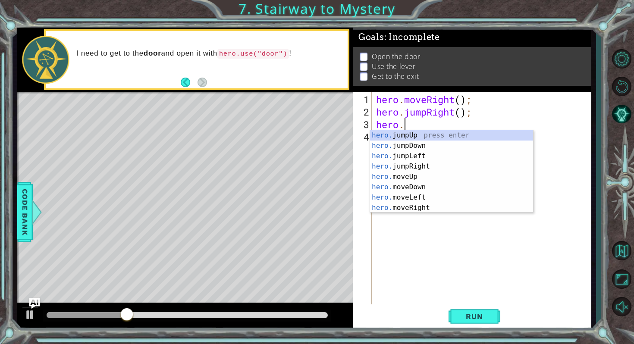
scroll to position [0, 1]
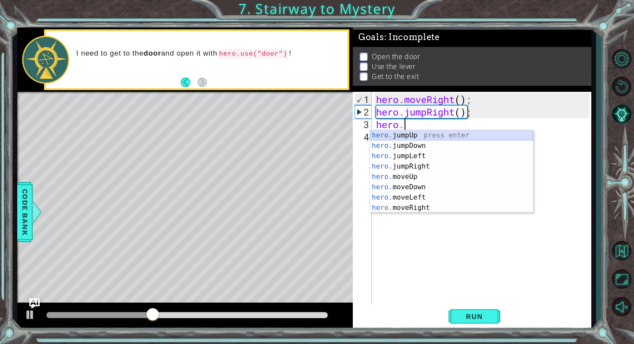
click at [392, 137] on div "hero. jumpUp press enter hero. jumpDown press enter hero. jumpLeft press enter …" at bounding box center [451, 181] width 163 height 103
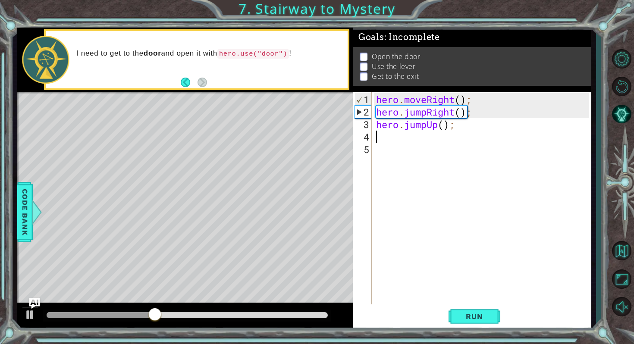
scroll to position [0, 0]
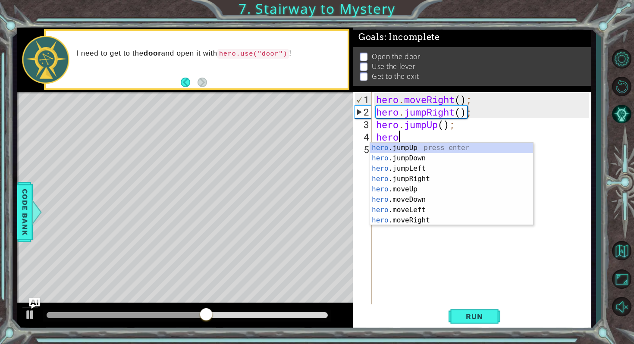
type textarea "hero."
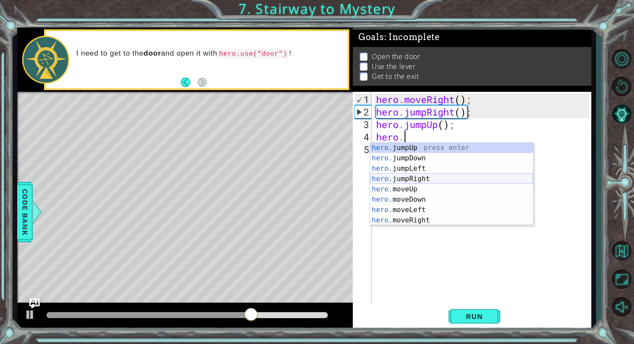
click at [411, 178] on div "hero. jumpUp press enter hero. jumpDown press enter hero. jumpLeft press enter …" at bounding box center [451, 194] width 163 height 103
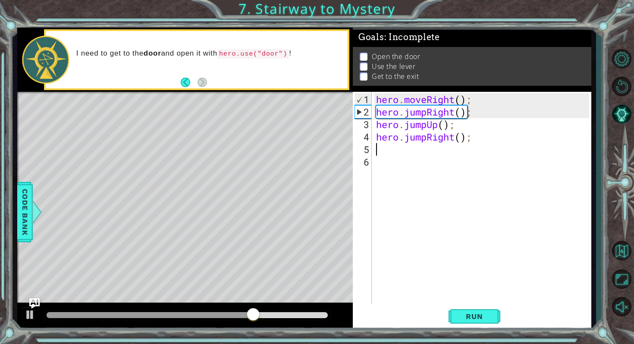
scroll to position [0, 0]
click at [460, 138] on div "hero . moveRight ( ) ; hero . jumpRight ( ) ; hero . jumpUp ( ) ; hero . jumpRi…" at bounding box center [483, 212] width 219 height 238
type textarea "hero.jumpRight();"
click at [396, 146] on div "hero . moveRight ( ) ; hero . jumpRight ( ) ; hero . jumpUp ( ) ; hero . jumpRi…" at bounding box center [483, 212] width 219 height 238
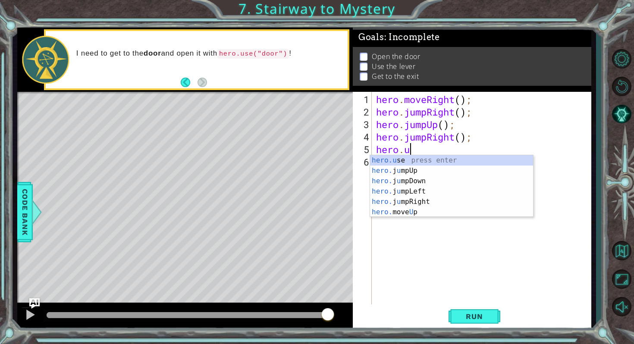
scroll to position [0, 1]
click at [380, 160] on div "hero.u se press enter hero. j u mpUp press enter hero. j u mpDown press enter h…" at bounding box center [451, 196] width 163 height 83
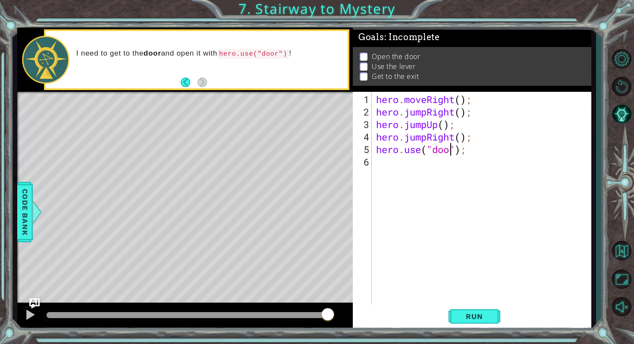
scroll to position [0, 3]
click at [467, 316] on span "Run" at bounding box center [474, 316] width 34 height 9
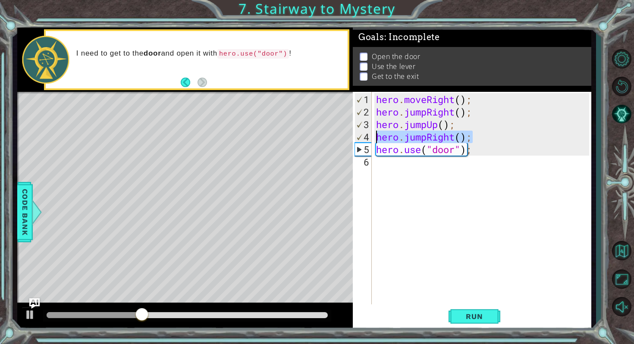
drag, startPoint x: 476, startPoint y: 137, endPoint x: 374, endPoint y: 138, distance: 101.3
click at [374, 138] on div "hero . moveRight ( ) ; hero . jumpRight ( ) ; hero . jumpUp ( ) ; hero . jumpRi…" at bounding box center [483, 212] width 219 height 238
type textarea "hero.jumpRight();"
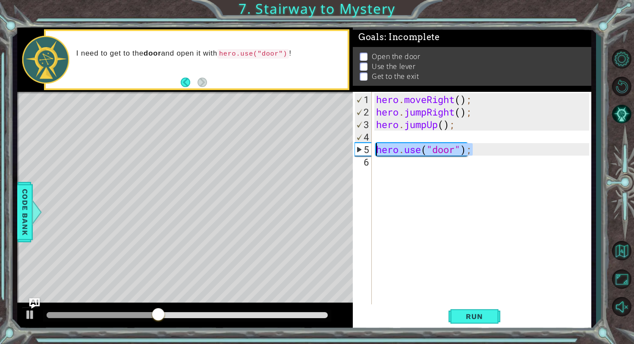
drag, startPoint x: 480, startPoint y: 153, endPoint x: 368, endPoint y: 154, distance: 112.5
click at [368, 154] on div "1 2 3 4 5 6 hero . moveRight ( ) ; hero . jumpRight ( ) ; hero . jumpUp ( ) ; h…" at bounding box center [471, 198] width 236 height 213
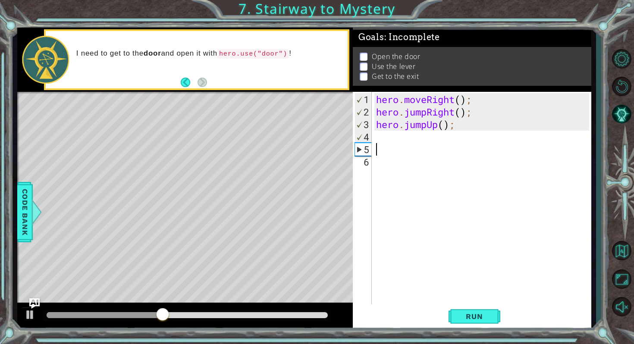
click at [383, 136] on div "hero . moveRight ( ) ; hero . jumpRight ( ) ; hero . jumpUp ( ) ;" at bounding box center [483, 212] width 219 height 238
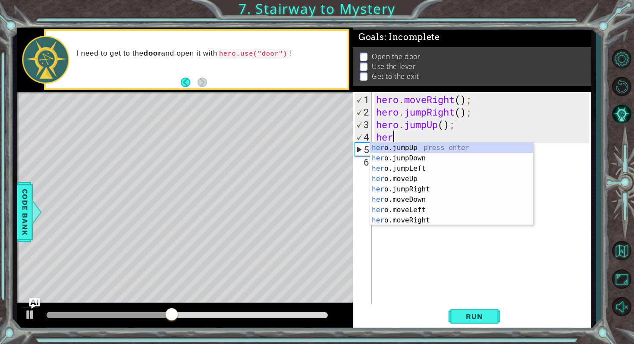
type textarea "hero"
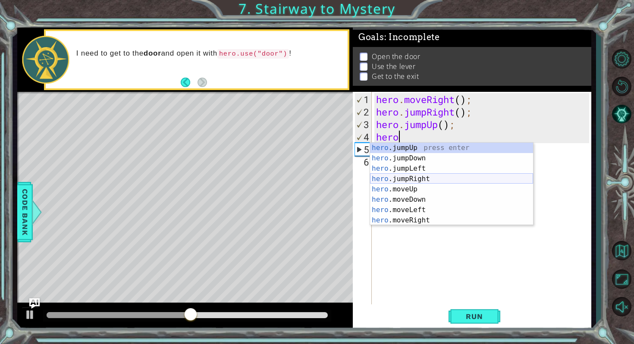
click at [407, 177] on div "hero .jumpUp press enter hero .jumpDown press enter hero .jumpLeft press enter …" at bounding box center [451, 194] width 163 height 103
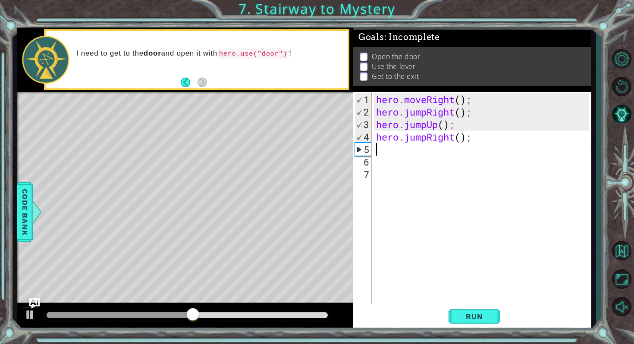
scroll to position [0, 0]
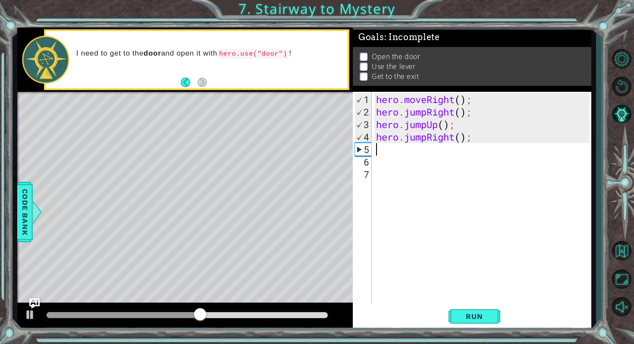
click at [462, 138] on div "hero . moveRight ( ) ; hero . jumpRight ( ) ; hero . jumpUp ( ) ; hero . jumpRi…" at bounding box center [483, 212] width 219 height 238
drag, startPoint x: 470, startPoint y: 140, endPoint x: 409, endPoint y: 135, distance: 60.9
click at [409, 135] on div "hero . moveRight ( ) ; hero . jumpRight ( ) ; hero . jumpUp ( ) ; hero . jumpRi…" at bounding box center [483, 212] width 219 height 238
drag, startPoint x: 413, startPoint y: 135, endPoint x: 404, endPoint y: 135, distance: 9.1
click at [404, 135] on div "hero . moveRight ( ) ; hero . jumpRight ( ) ; hero . jumpUp ( ) ; hero .;" at bounding box center [483, 212] width 219 height 238
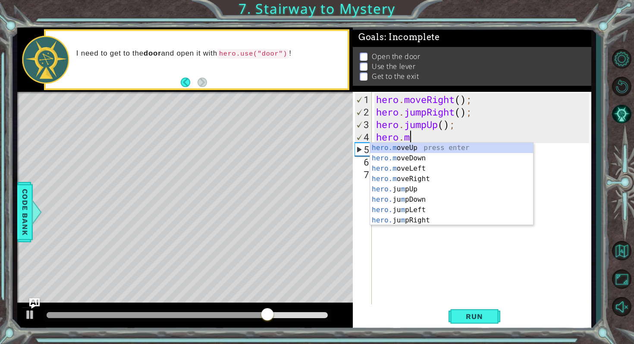
scroll to position [0, 1]
click at [403, 151] on div "hero.m oveUp press enter hero.m oveDown press enter hero.m oveLeft press enter …" at bounding box center [451, 194] width 163 height 103
type textarea "hero.moveUp(1);"
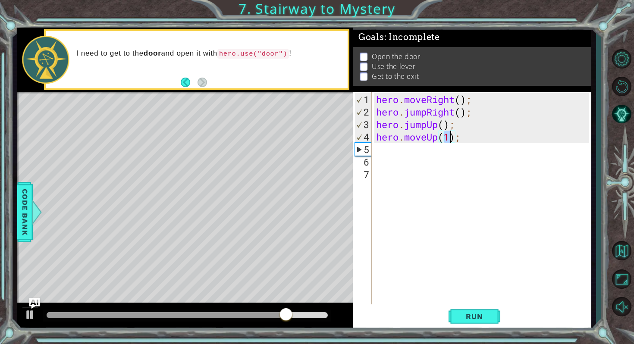
click at [394, 150] on div "hero . moveRight ( ) ; hero . jumpRight ( ) ; hero . jumpUp ( ) ; hero . moveUp…" at bounding box center [483, 212] width 219 height 238
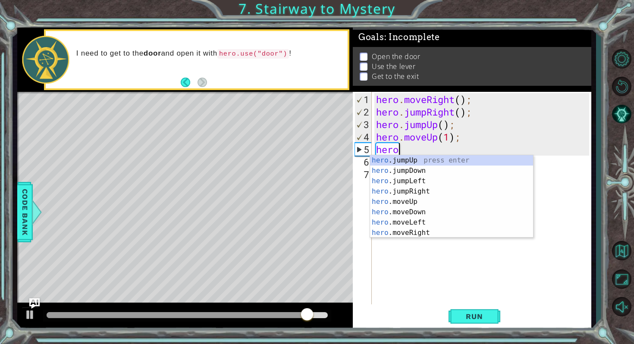
type textarea "hero."
click at [411, 194] on div "hero. jumpUp press enter hero. jumpDown press enter hero. jumpLeft press enter …" at bounding box center [451, 206] width 163 height 103
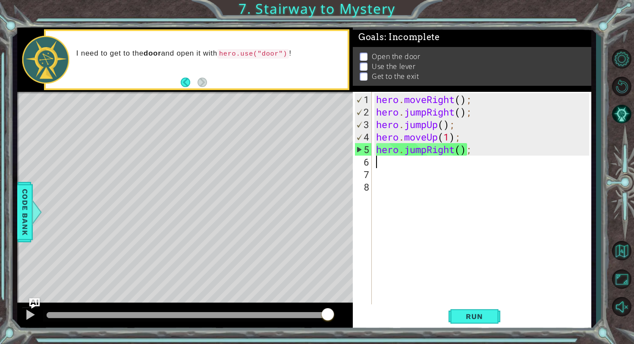
click at [461, 150] on div "hero . moveRight ( ) ; hero . jumpRight ( ) ; hero . jumpUp ( ) ; hero . moveUp…" at bounding box center [483, 212] width 219 height 238
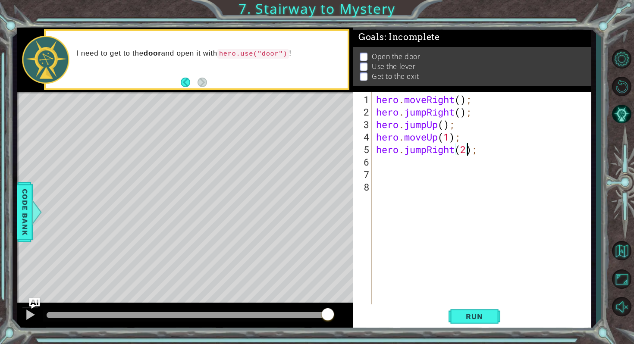
scroll to position [0, 4]
type textarea "hero.jumpRight(1);"
click at [401, 156] on div "hero . moveRight ( ) ; hero . jumpRight ( ) ; hero . jumpUp ( ) ; hero . moveUp…" at bounding box center [483, 212] width 219 height 238
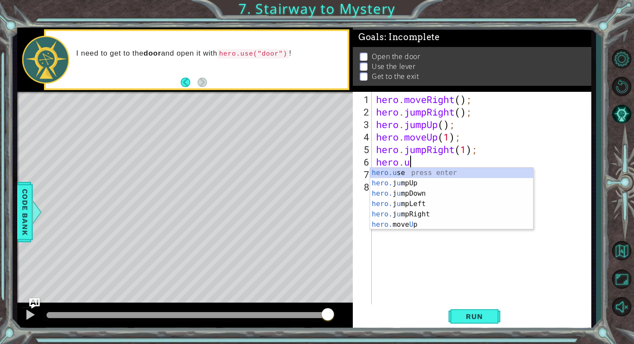
scroll to position [0, 1]
click at [397, 173] on div "hero.u se press enter hero. j u mpUp press enter hero. j u mpDown press enter h…" at bounding box center [451, 209] width 163 height 83
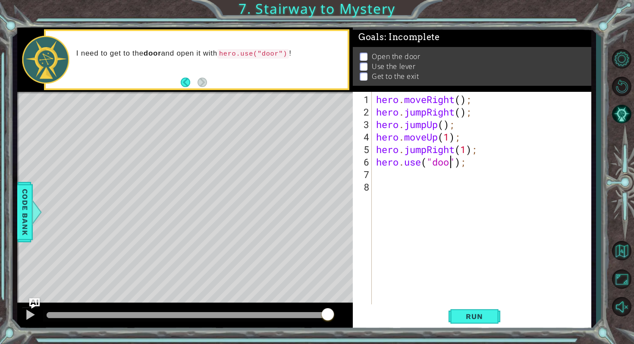
scroll to position [0, 3]
click at [462, 311] on button "Run" at bounding box center [474, 317] width 52 height 24
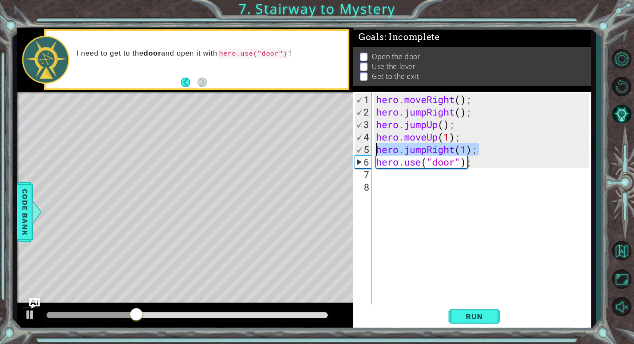
drag, startPoint x: 479, startPoint y: 151, endPoint x: 374, endPoint y: 147, distance: 105.7
click at [374, 147] on div "hero.use("door"); 1 2 3 4 5 6 7 8 hero . moveRight ( ) ; hero . jumpRight ( ) ;…" at bounding box center [471, 198] width 236 height 213
type textarea "hero.jumpRight(1);"
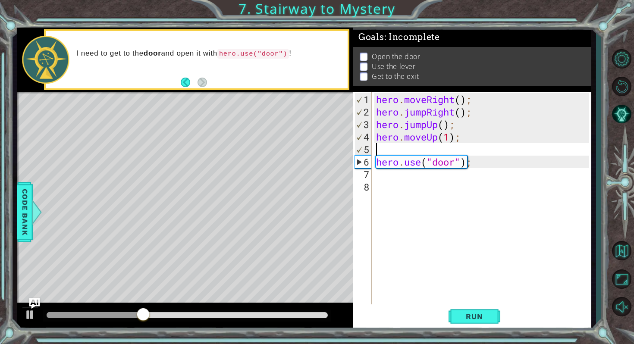
scroll to position [0, 0]
drag, startPoint x: 470, startPoint y: 160, endPoint x: 366, endPoint y: 160, distance: 103.5
click at [366, 160] on div "1 2 3 4 5 6 7 8 hero . moveRight ( ) ; hero . jumpRight ( ) ; hero . jumpUp ( )…" at bounding box center [471, 198] width 236 height 213
type textarea "hero.use("door");"
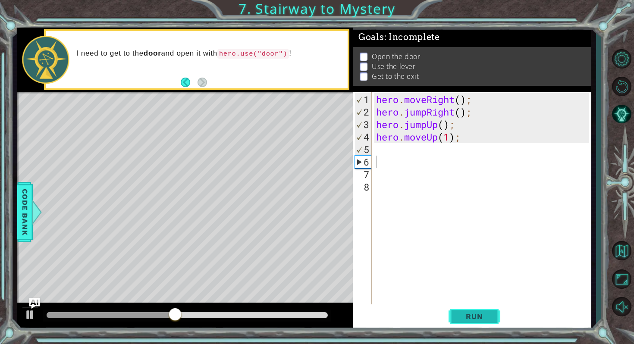
click at [458, 319] on span "Run" at bounding box center [474, 316] width 34 height 9
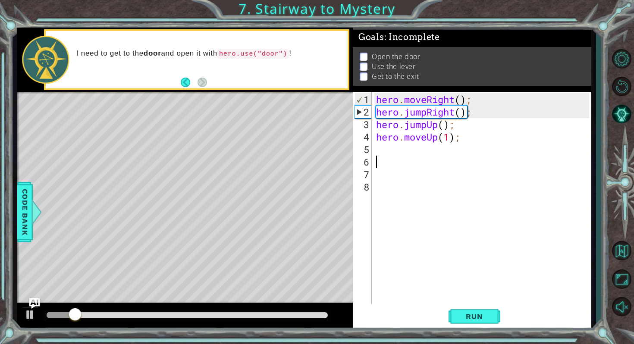
click at [394, 148] on div "hero . moveRight ( ) ; hero . jumpRight ( ) ; hero . jumpUp ( ) ; hero . moveUp…" at bounding box center [483, 212] width 219 height 238
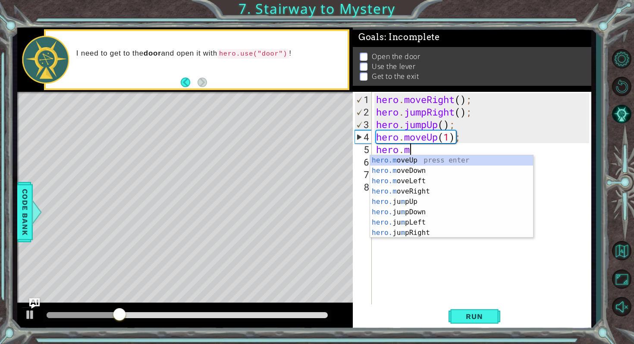
scroll to position [0, 1]
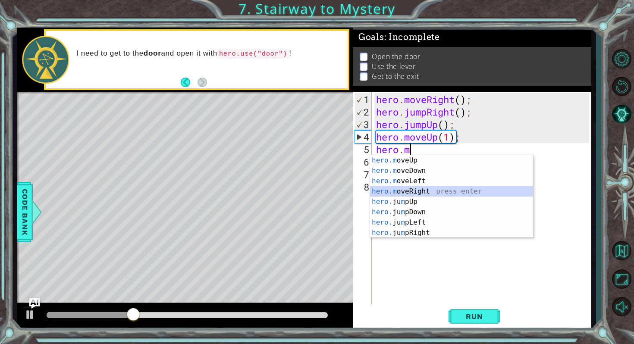
click at [395, 187] on div "hero.m oveUp press enter hero.m oveDown press enter hero.m oveLeft press enter …" at bounding box center [451, 206] width 163 height 103
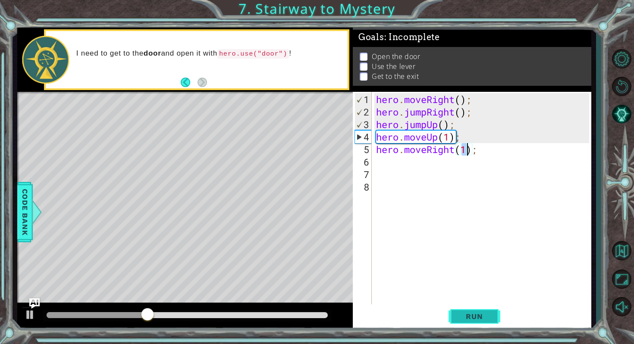
type textarea "hero.moveRight(1);"
click at [460, 319] on span "Run" at bounding box center [474, 316] width 34 height 9
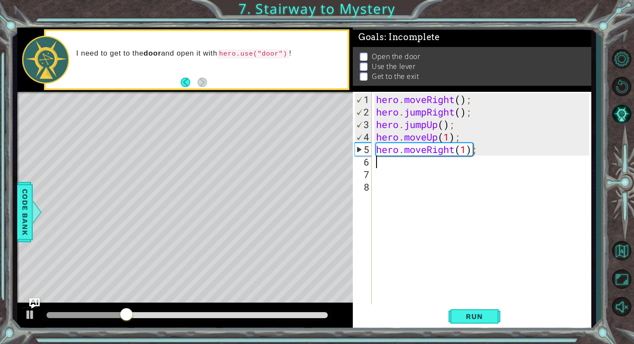
click at [385, 163] on div "hero . moveRight ( ) ; hero . jumpRight ( ) ; hero . jumpUp ( ) ; hero . moveUp…" at bounding box center [483, 212] width 219 height 238
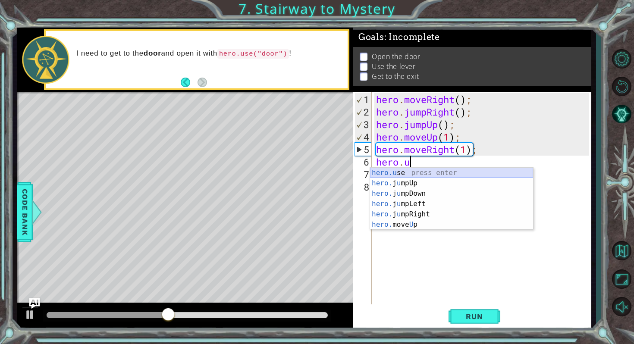
click at [379, 171] on div "hero.u se press enter hero. j u mpUp press enter hero. j u mpDown press enter h…" at bounding box center [451, 209] width 163 height 83
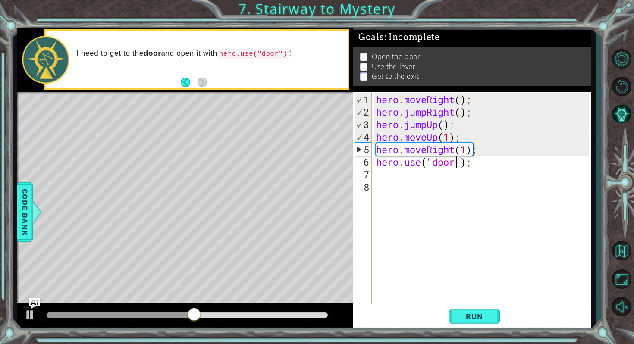
scroll to position [0, 3]
type textarea "hero.use("door");"
click at [459, 319] on span "Run" at bounding box center [474, 316] width 34 height 9
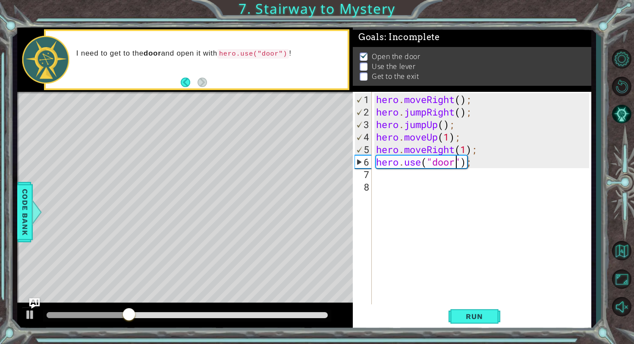
click at [385, 182] on div "hero . moveRight ( ) ; hero . jumpRight ( ) ; hero . jumpUp ( ) ; hero . moveUp…" at bounding box center [483, 212] width 219 height 238
click at [382, 177] on div "hero . moveRight ( ) ; hero . jumpRight ( ) ; hero . jumpUp ( ) ; hero . moveUp…" at bounding box center [483, 212] width 219 height 238
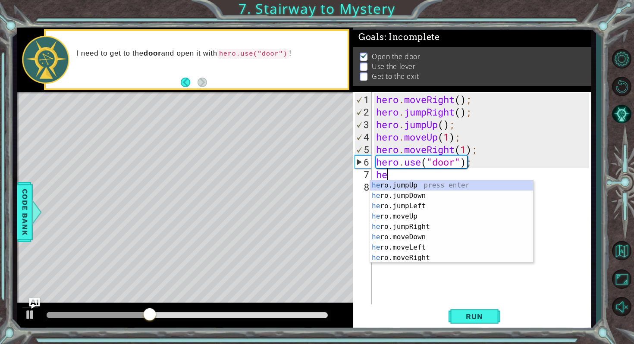
scroll to position [0, 0]
type textarea "herom"
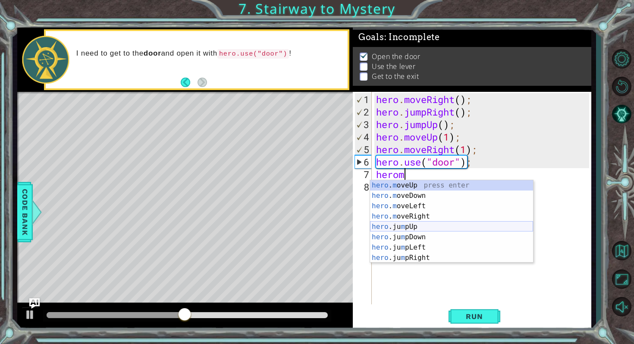
click at [414, 228] on div "hero . m oveUp press enter hero . m oveDown press enter hero . m oveLeft press …" at bounding box center [451, 231] width 163 height 103
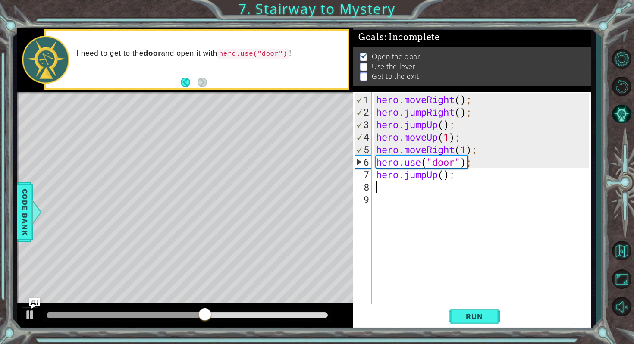
click at [427, 176] on div "hero . moveRight ( ) ; hero . jumpRight ( ) ; hero . jumpUp ( ) ; hero . moveUp…" at bounding box center [483, 212] width 219 height 238
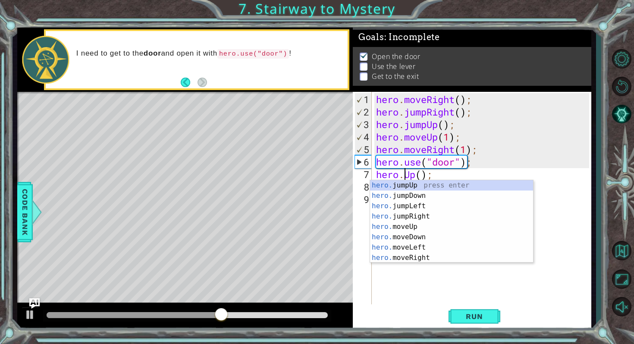
scroll to position [0, 1]
click at [408, 186] on div "hero.m oveUp press enter hero.m oveDown press enter hero.m oveLeft press enter …" at bounding box center [451, 231] width 163 height 103
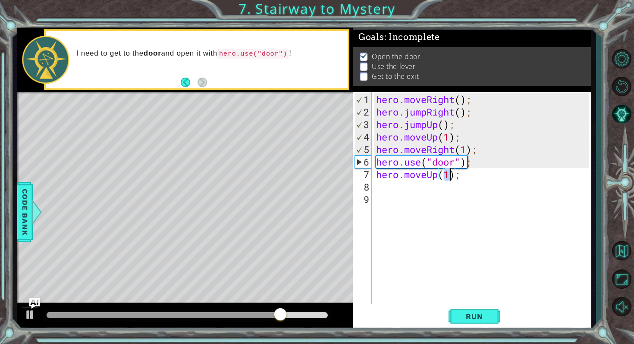
click at [450, 176] on div "hero . moveRight ( ) ; hero . jumpRight ( ) ; hero . jumpUp ( ) ; hero . moveUp…" at bounding box center [483, 212] width 219 height 238
type textarea "hero.moveUp(2);"
click at [402, 189] on div "hero . moveRight ( ) ; hero . jumpRight ( ) ; hero . jumpUp ( ) ; hero . moveUp…" at bounding box center [483, 212] width 219 height 238
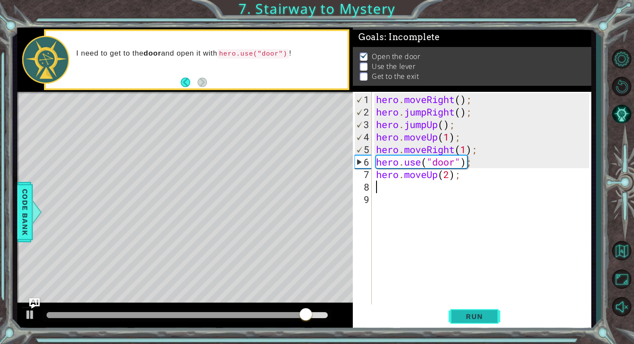
click at [463, 314] on span "Run" at bounding box center [474, 316] width 34 height 9
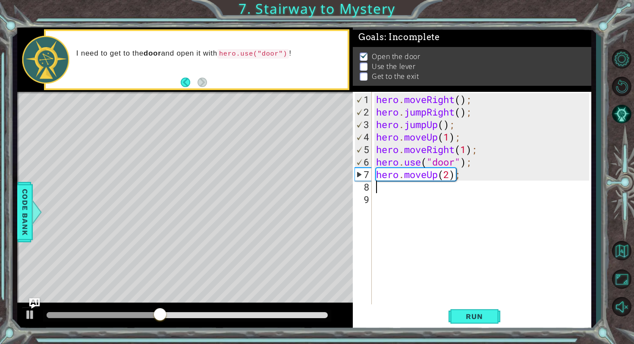
click at [389, 192] on div "hero . moveRight ( ) ; hero . jumpRight ( ) ; hero . jumpUp ( ) ; hero . moveUp…" at bounding box center [483, 212] width 219 height 238
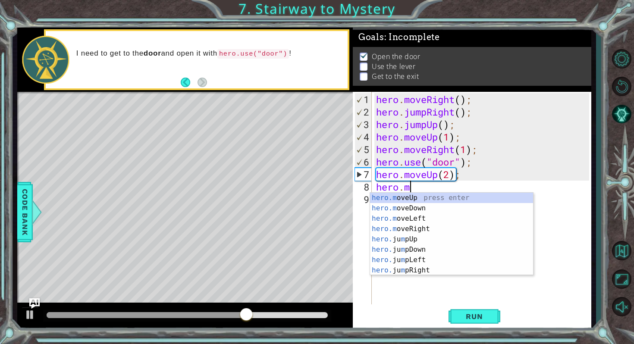
scroll to position [0, 1]
click at [405, 220] on div "hero.m oveUp press enter hero.m oveDown press enter hero.m oveLeft press enter …" at bounding box center [451, 244] width 163 height 103
type textarea "hero.moveLeft(1);"
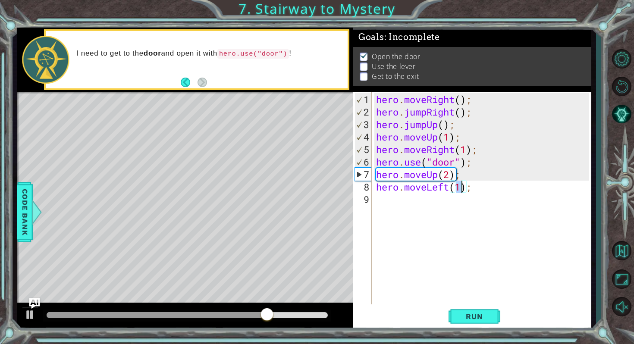
click at [387, 201] on div "hero . moveRight ( ) ; hero . jumpRight ( ) ; hero . jumpUp ( ) ; hero . moveUp…" at bounding box center [483, 212] width 219 height 238
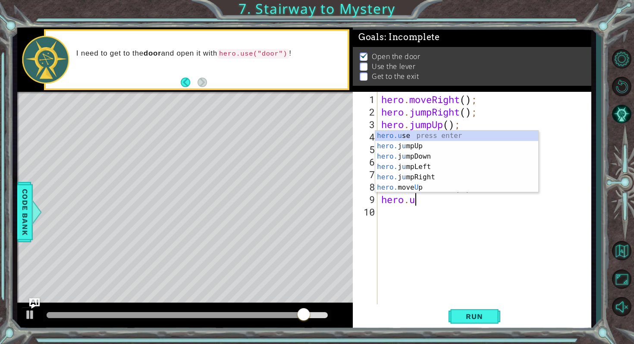
scroll to position [0, 1]
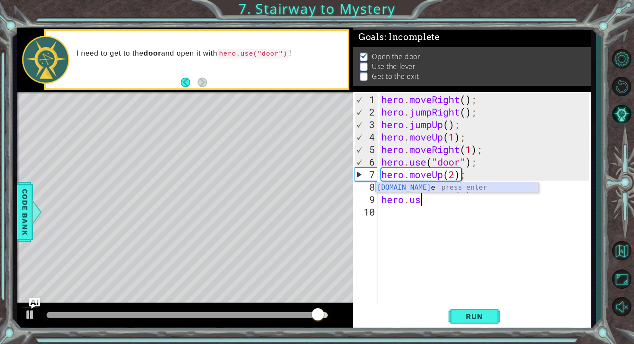
click at [393, 188] on div "[DOMAIN_NAME] e press enter" at bounding box center [456, 197] width 163 height 31
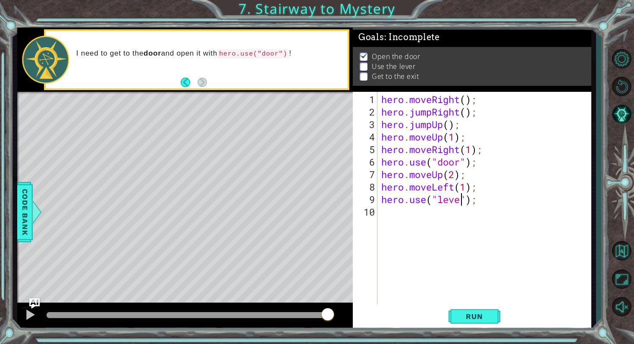
scroll to position [0, 4]
type textarea "hero.use("lever");"
click at [470, 323] on button "Run" at bounding box center [474, 317] width 52 height 24
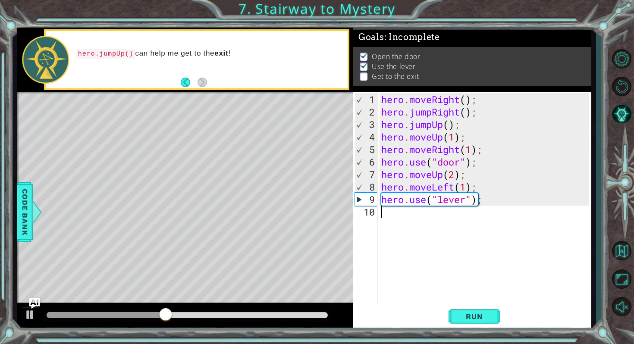
click at [421, 212] on div "hero . moveRight ( ) ; hero . jumpRight ( ) ; hero . jumpUp ( ) ; hero . moveUp…" at bounding box center [485, 212] width 213 height 238
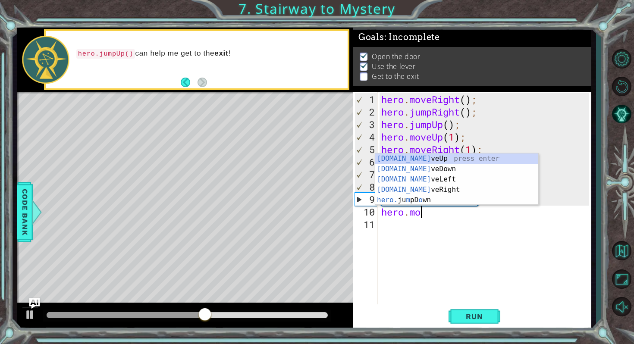
scroll to position [0, 1]
click at [406, 182] on div "[DOMAIN_NAME] veUp press enter [DOMAIN_NAME] veDown press enter [DOMAIN_NAME] v…" at bounding box center [456, 189] width 163 height 72
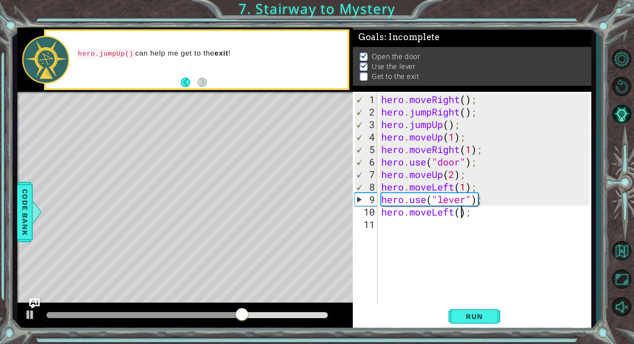
type textarea "hero.moveLeft(2);"
click at [457, 312] on button "Run" at bounding box center [474, 317] width 52 height 24
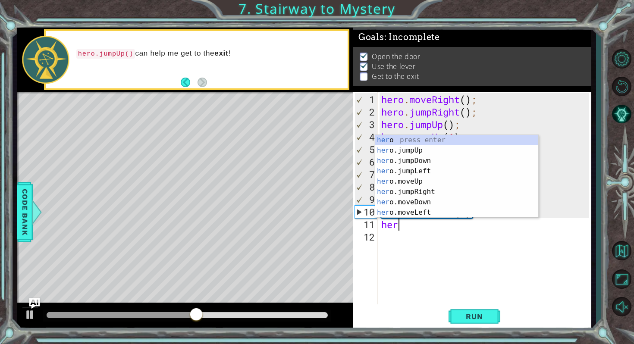
type textarea "hero"
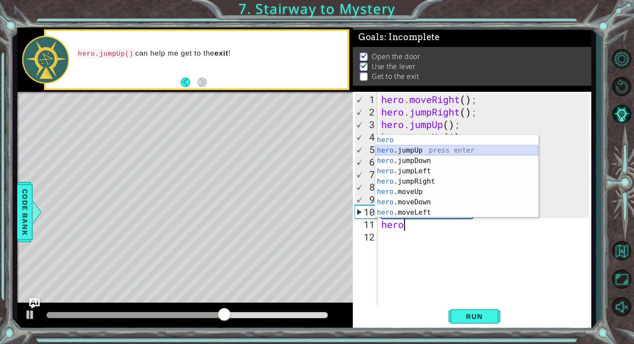
click at [403, 153] on div "hero press enter hero .jumpUp press enter hero .jumpDown press enter hero .jump…" at bounding box center [456, 186] width 163 height 103
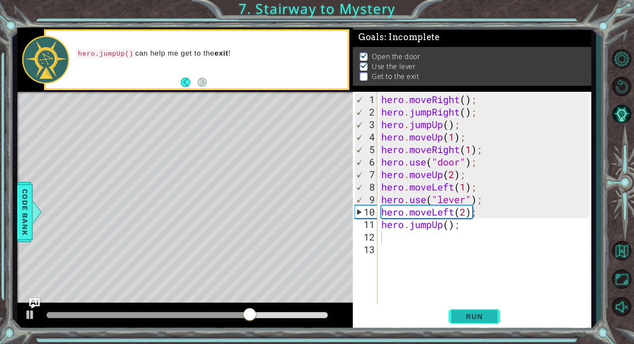
click at [467, 319] on span "Run" at bounding box center [474, 316] width 34 height 9
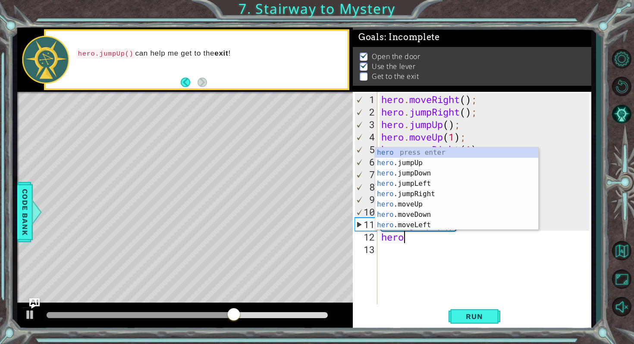
type textarea "hero."
click at [427, 255] on div "hero . moveRight ( ) ; hero . jumpRight ( ) ; hero . jumpUp ( ) ; hero . moveUp…" at bounding box center [485, 212] width 213 height 238
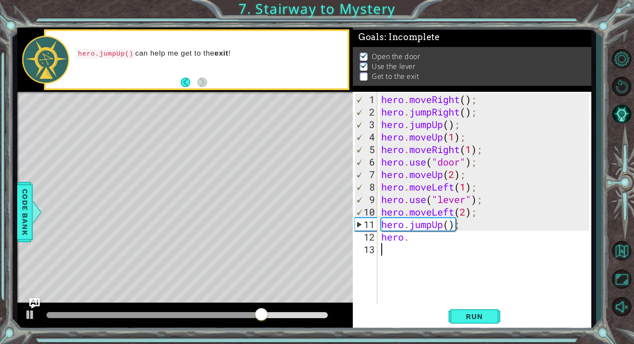
scroll to position [0, 0]
click at [411, 241] on div "hero . moveRight ( ) ; hero . jumpRight ( ) ; hero . jumpUp ( ) ; hero . moveUp…" at bounding box center [485, 212] width 213 height 238
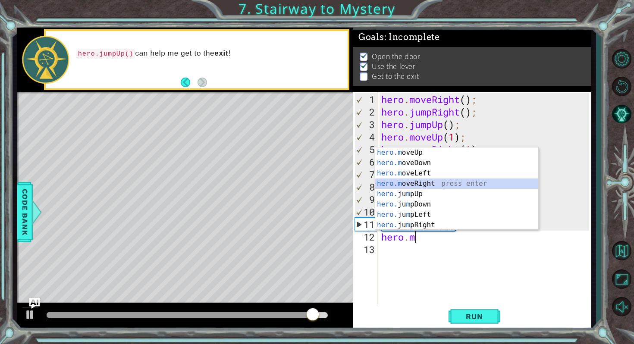
click at [403, 185] on div "hero.m oveUp press enter hero.m oveDown press enter hero.m oveLeft press enter …" at bounding box center [456, 198] width 163 height 103
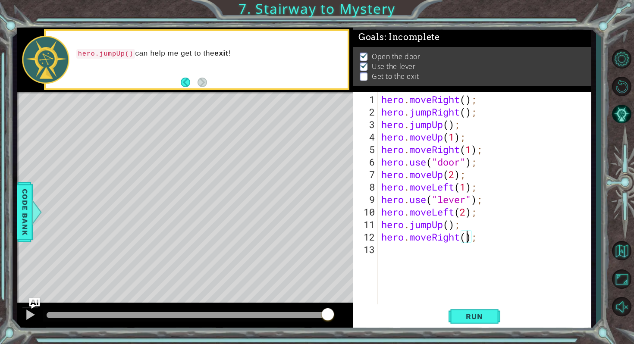
scroll to position [0, 4]
type textarea "hero.moveRight(2);"
click at [458, 322] on button "Run" at bounding box center [474, 317] width 52 height 24
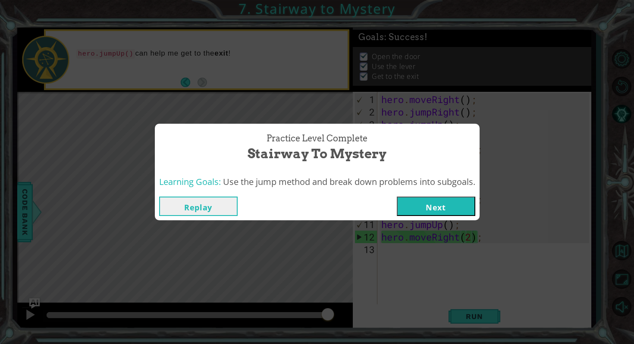
click at [419, 207] on button "Next" at bounding box center [436, 206] width 78 height 19
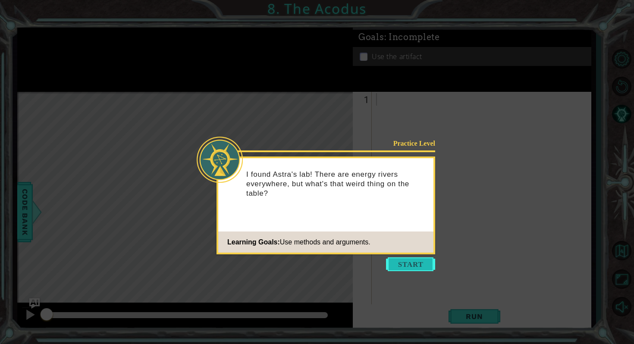
click at [404, 263] on button "Start" at bounding box center [410, 264] width 49 height 14
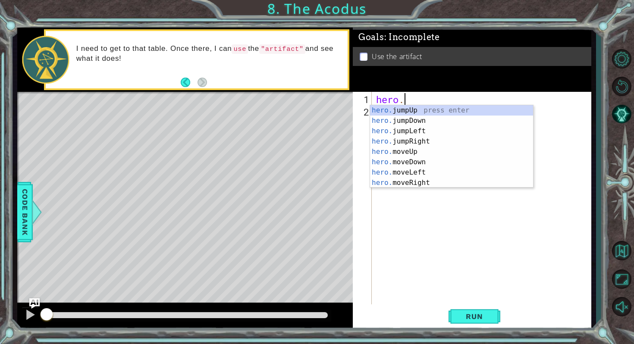
scroll to position [0, 1]
click at [389, 115] on div "hero.m oveUp press enter hero.m oveDown press enter hero.m oveLeft press enter …" at bounding box center [451, 156] width 163 height 103
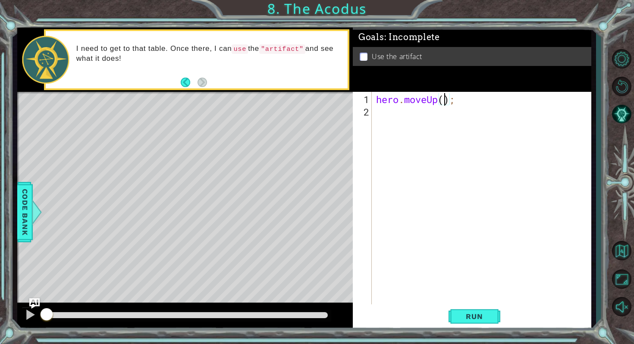
type textarea "hero.moveUp(2);"
click at [384, 112] on div "hero . moveUp ( 2 ) ;" at bounding box center [483, 212] width 219 height 238
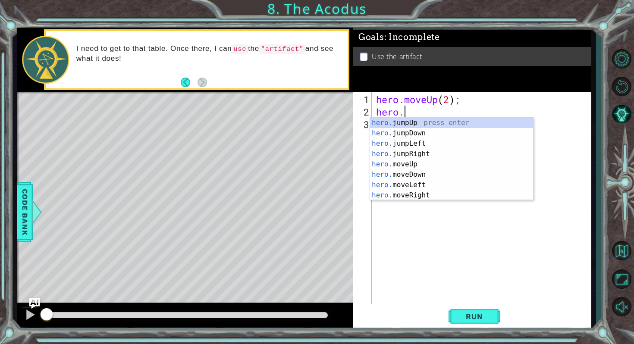
scroll to position [0, 1]
click at [406, 144] on div "hero.m oveUp press enter hero.m oveDown press enter hero.m oveLeft press enter …" at bounding box center [451, 169] width 163 height 103
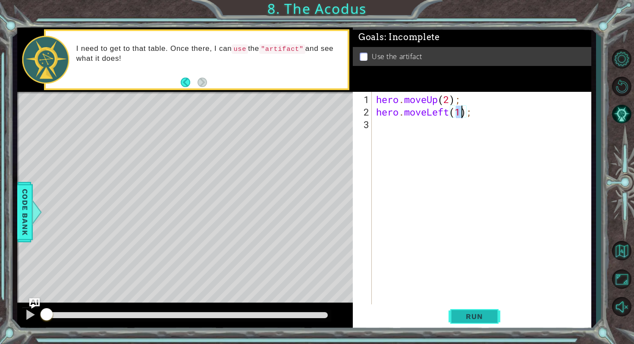
type textarea "hero.moveLeft(1);"
click at [463, 316] on span "Run" at bounding box center [474, 316] width 34 height 9
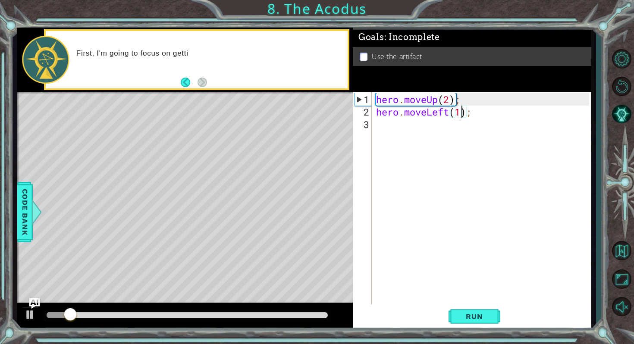
click at [384, 119] on div "hero . moveUp ( 2 ) ; hero . moveLeft ( 1 ) ;" at bounding box center [483, 212] width 219 height 238
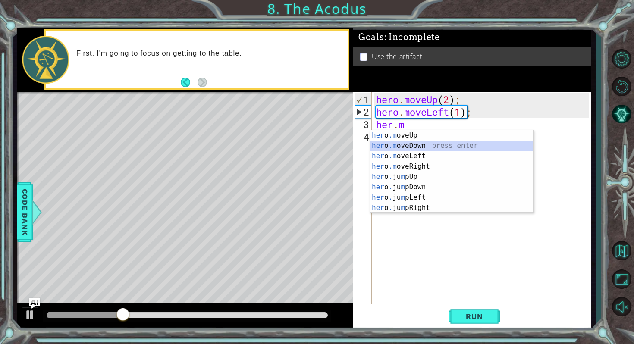
click at [393, 145] on div "her o .m oveUp press enter her o .m oveDown press enter her o .m oveLeft press …" at bounding box center [451, 181] width 163 height 103
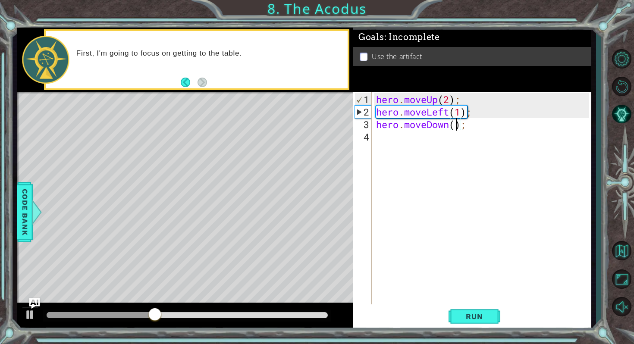
type textarea "hero.moveDown(2);"
click at [382, 138] on div "hero . moveUp ( 2 ) ; hero . moveLeft ( 1 ) ; hero . moveDown ( 2 ) ;" at bounding box center [483, 212] width 219 height 238
type textarea "m"
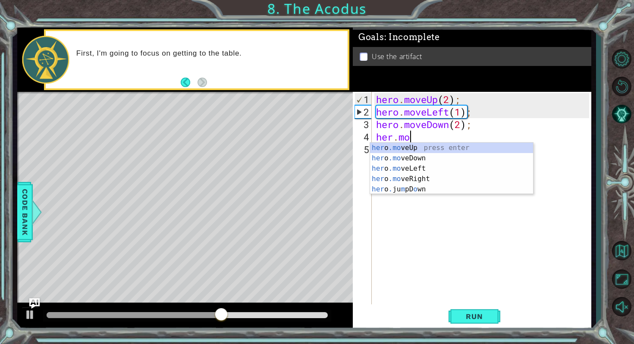
scroll to position [0, 1]
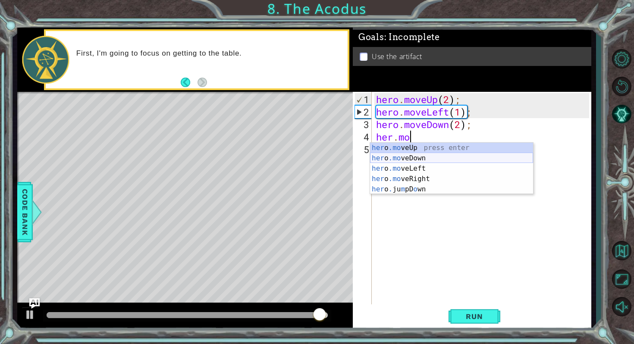
click at [402, 157] on div "her o .mo veUp press enter her o .mo veDown press enter her o .mo veLeft press …" at bounding box center [451, 179] width 163 height 72
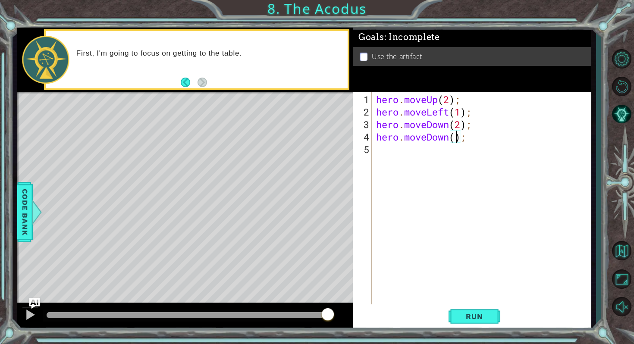
type textarea "hero.moveDown(2);"
click at [396, 149] on div "hero . moveUp ( 2 ) ; hero . moveLeft ( 1 ) ; hero . moveDown ( 2 ) ; hero . mo…" at bounding box center [483, 212] width 219 height 238
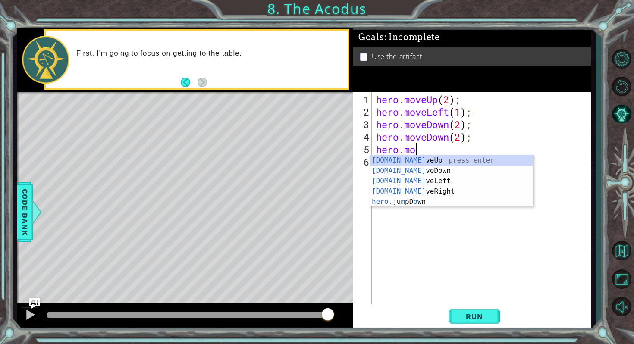
scroll to position [0, 2]
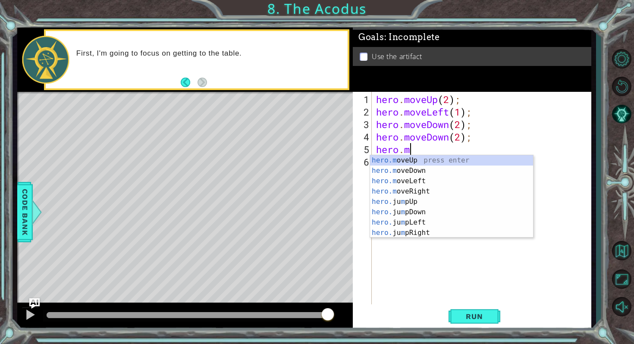
type textarea "hero"
click at [404, 182] on div "hero .jumpUp press enter hero .jumpDown press enter hero .jumpLeft press enter …" at bounding box center [451, 206] width 163 height 103
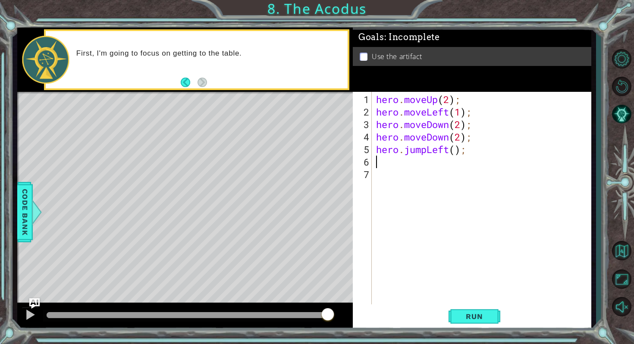
scroll to position [0, 0]
click at [460, 316] on span "Run" at bounding box center [474, 316] width 34 height 9
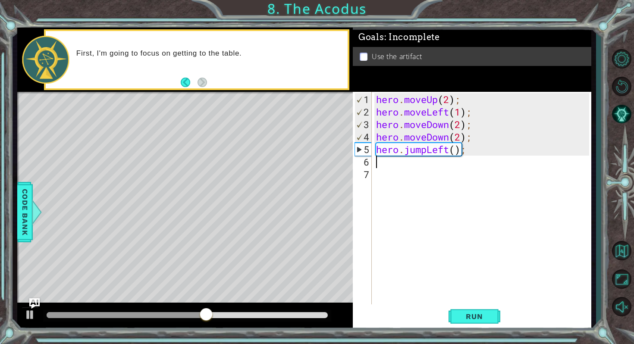
click at [417, 164] on div "hero . moveUp ( 2 ) ; hero . moveLeft ( 1 ) ; hero . moveDown ( 2 ) ; hero . mo…" at bounding box center [483, 212] width 219 height 238
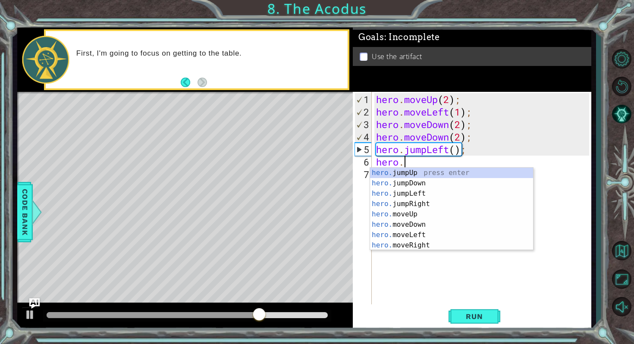
scroll to position [0, 1]
click at [398, 172] on div "hero.m oveUp press enter hero.m oveDown press enter hero.m oveLeft press enter …" at bounding box center [451, 219] width 163 height 103
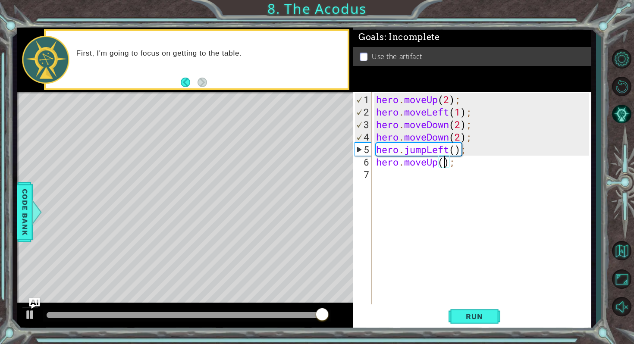
type textarea "hero.moveUp(2);"
click at [391, 177] on div "hero . moveUp ( 2 ) ; hero . moveLeft ( 1 ) ; hero . moveDown ( 2 ) ; hero . mo…" at bounding box center [483, 212] width 219 height 238
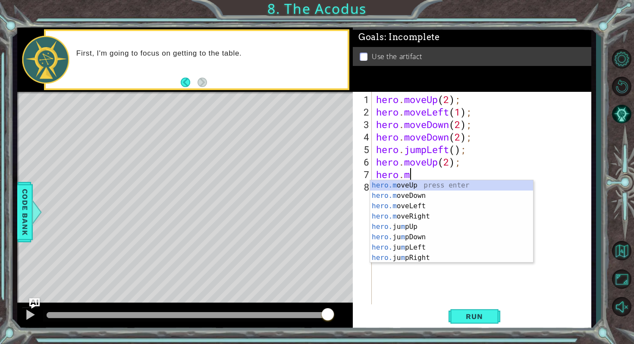
scroll to position [0, 1]
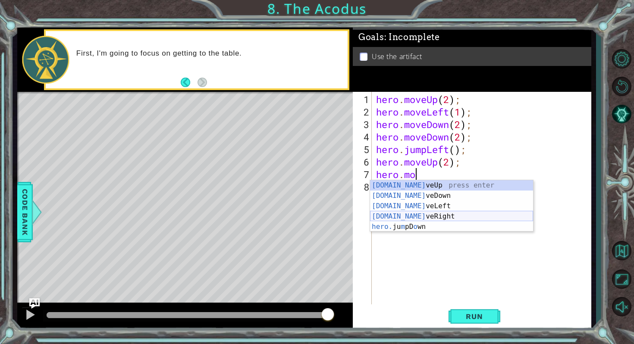
click at [399, 216] on div "[DOMAIN_NAME] veUp press enter [DOMAIN_NAME] veDown press enter [DOMAIN_NAME] v…" at bounding box center [451, 216] width 163 height 72
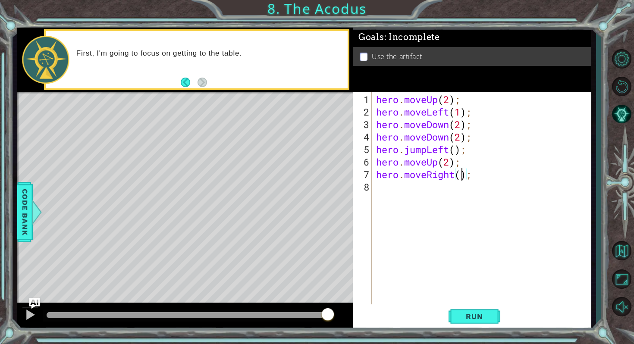
scroll to position [0, 4]
type textarea "hero.moveRight(2);"
click at [463, 322] on button "Run" at bounding box center [474, 317] width 52 height 24
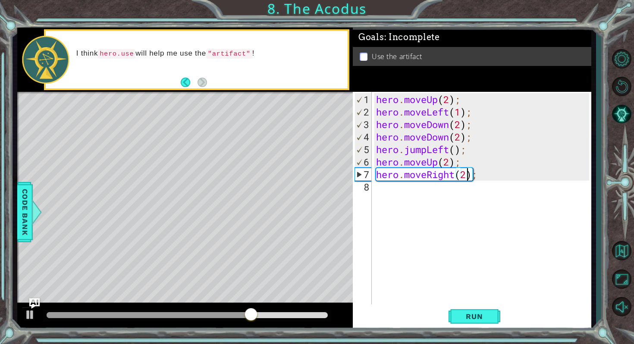
click at [179, 128] on div "Level Map" at bounding box center [216, 219] width 398 height 254
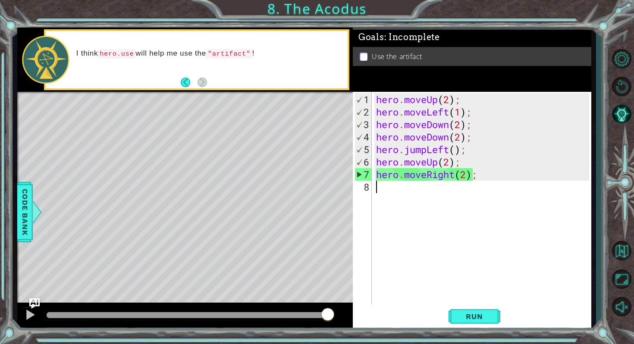
click at [384, 189] on div "hero . moveUp ( 2 ) ; hero . moveLeft ( 1 ) ; hero . moveDown ( 2 ) ; hero . mo…" at bounding box center [483, 212] width 219 height 238
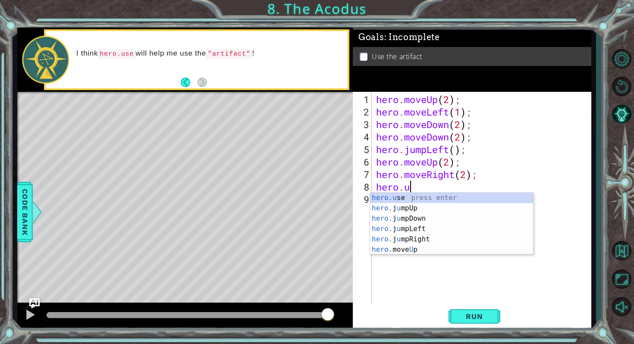
scroll to position [0, 1]
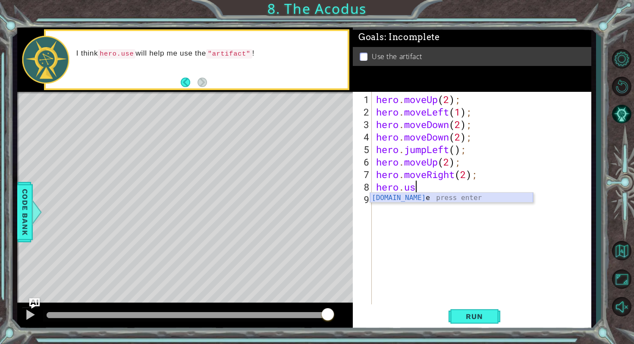
click at [385, 198] on div "[DOMAIN_NAME] e press enter" at bounding box center [451, 208] width 163 height 31
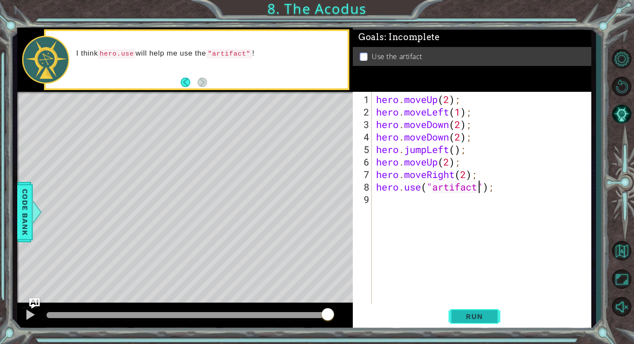
type textarea "hero.use("artifact");"
click at [465, 318] on span "Run" at bounding box center [474, 316] width 34 height 9
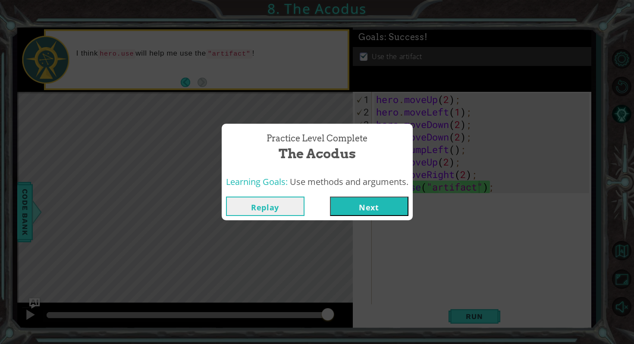
click at [382, 209] on button "Next" at bounding box center [369, 206] width 78 height 19
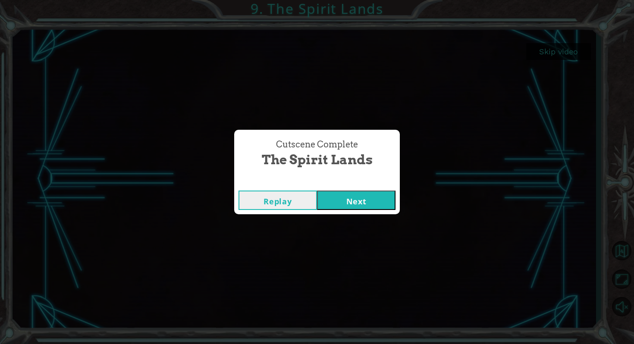
click at [340, 199] on button "Next" at bounding box center [356, 200] width 78 height 19
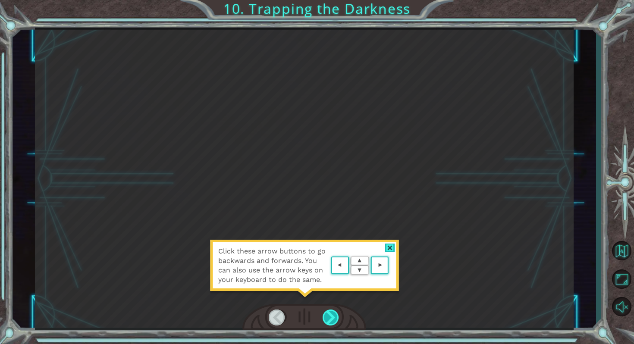
click at [334, 313] on div at bounding box center [330, 318] width 17 height 16
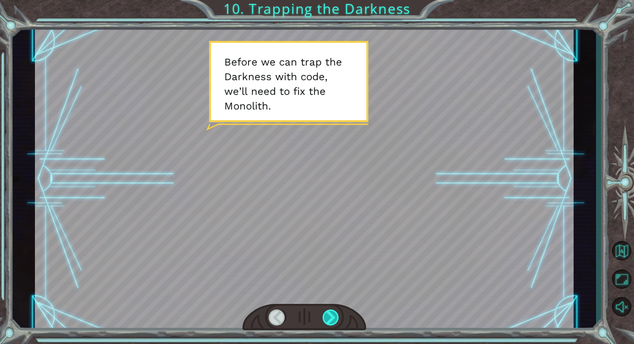
click at [333, 313] on div at bounding box center [330, 318] width 17 height 16
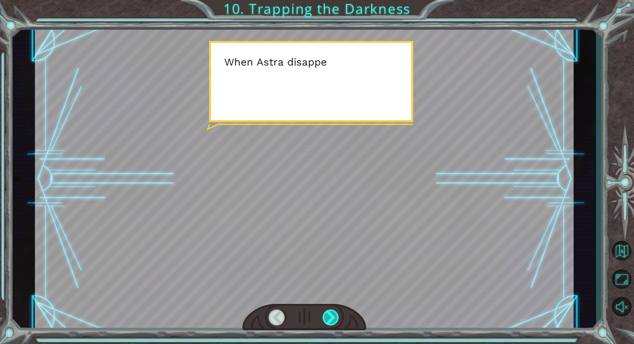
click at [330, 318] on div at bounding box center [330, 318] width 17 height 16
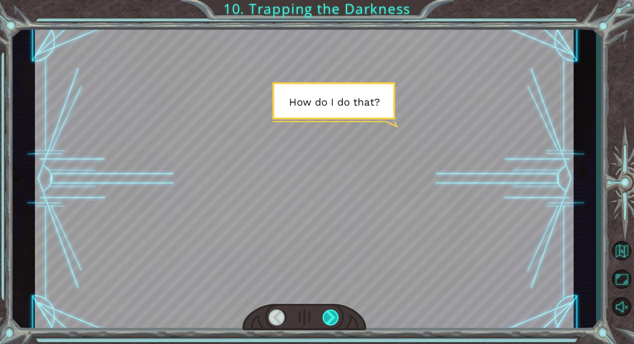
click at [329, 316] on div at bounding box center [330, 318] width 17 height 16
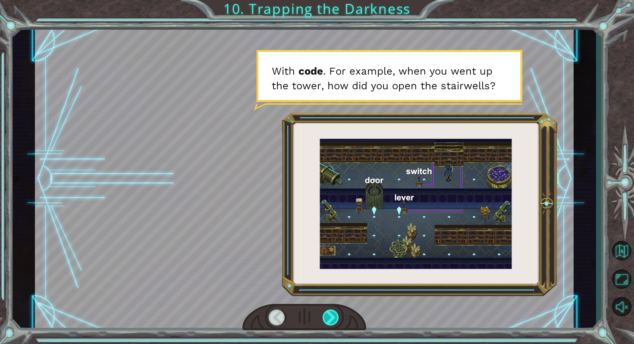
click at [334, 313] on div at bounding box center [330, 318] width 17 height 16
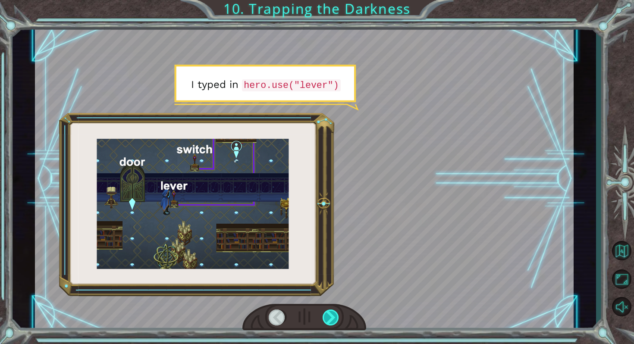
click at [334, 313] on div at bounding box center [330, 318] width 17 height 16
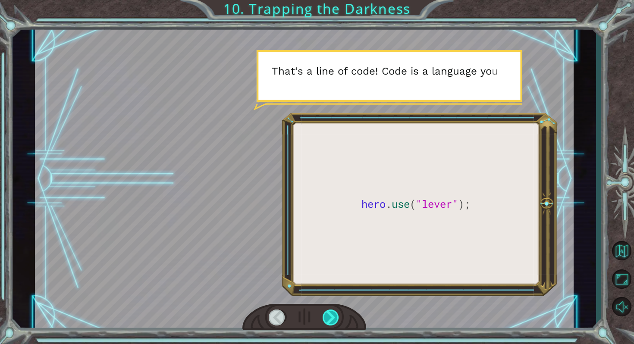
click at [334, 313] on div at bounding box center [330, 318] width 17 height 16
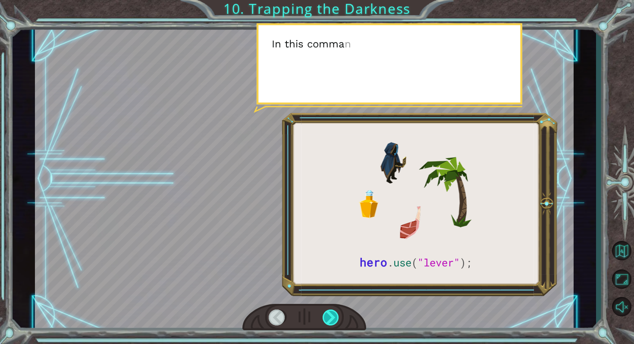
click at [334, 313] on div at bounding box center [330, 318] width 17 height 16
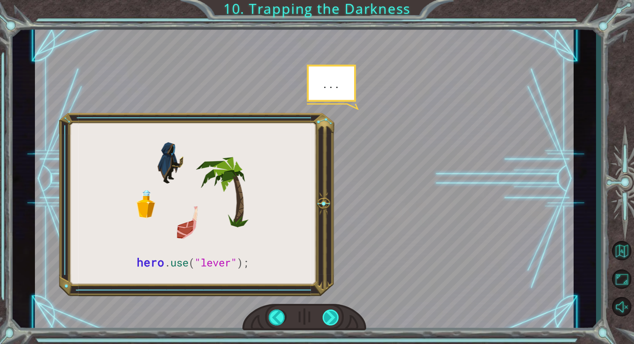
click at [334, 313] on div at bounding box center [330, 318] width 17 height 16
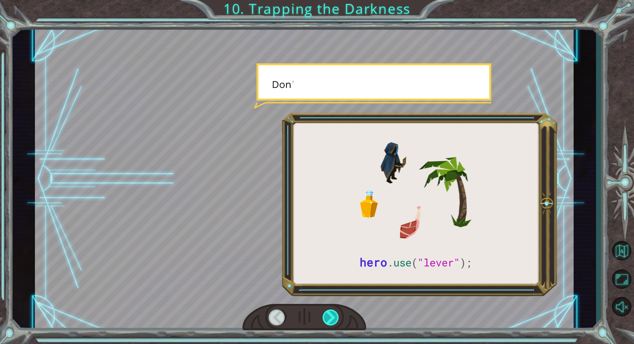
click at [334, 313] on div at bounding box center [330, 318] width 17 height 16
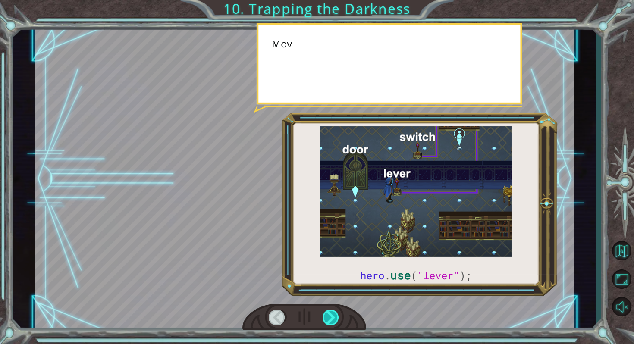
click at [334, 313] on div at bounding box center [330, 318] width 17 height 16
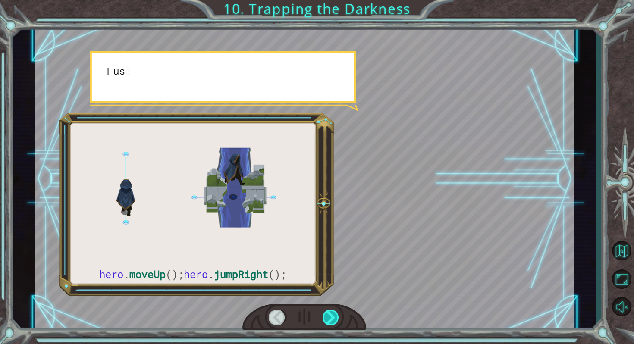
click at [334, 313] on div at bounding box center [330, 318] width 17 height 16
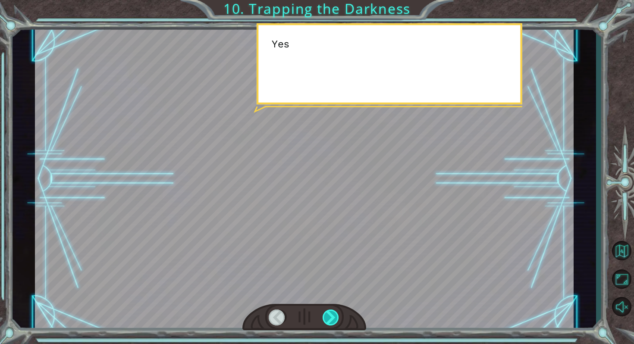
click at [334, 313] on div at bounding box center [330, 318] width 17 height 16
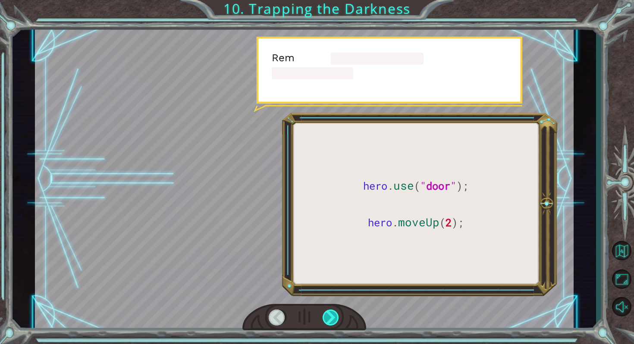
click at [334, 313] on div at bounding box center [330, 318] width 17 height 16
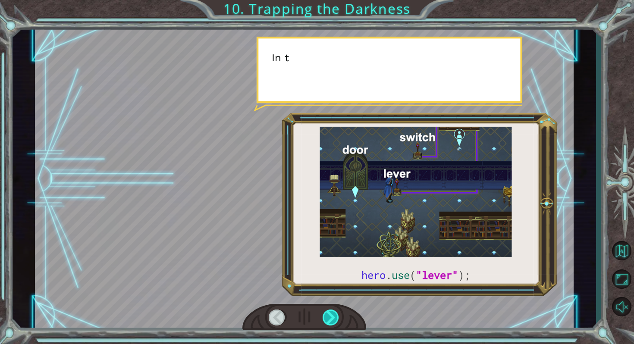
click at [334, 313] on div at bounding box center [330, 318] width 17 height 16
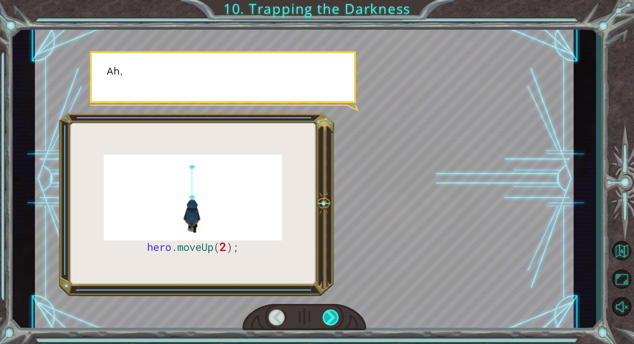
click at [334, 313] on div at bounding box center [330, 318] width 17 height 16
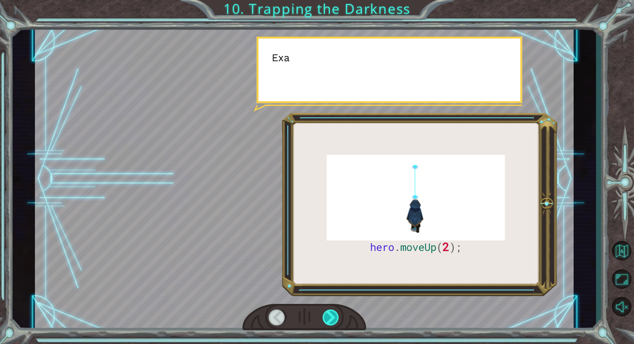
click at [334, 313] on div at bounding box center [330, 318] width 17 height 16
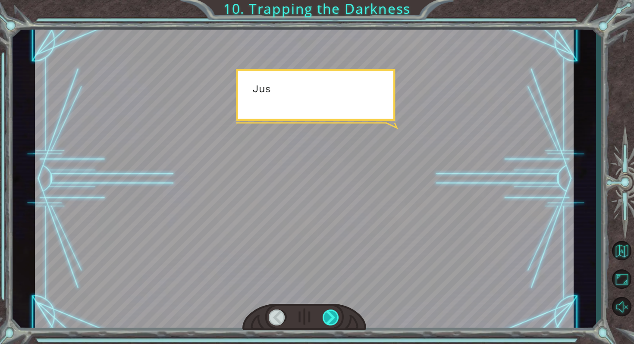
click at [334, 313] on div at bounding box center [330, 318] width 17 height 16
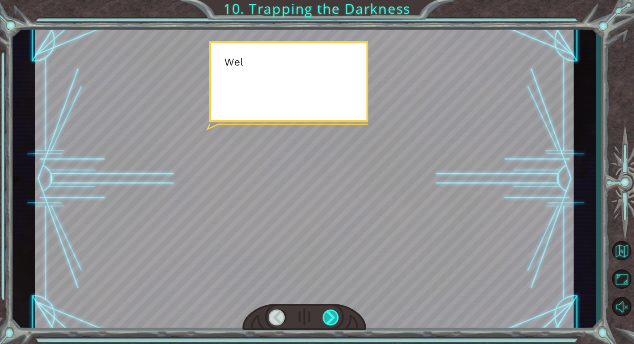
click at [334, 313] on div at bounding box center [330, 318] width 17 height 16
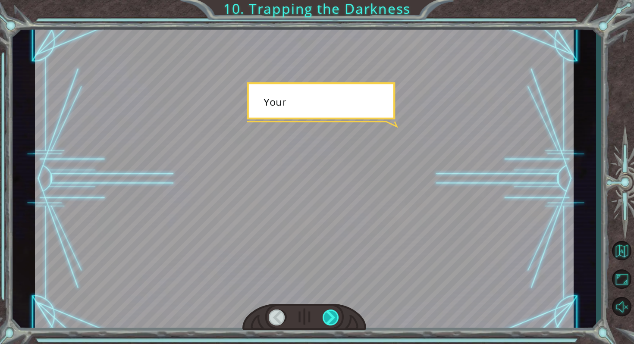
click at [334, 313] on div at bounding box center [330, 318] width 17 height 16
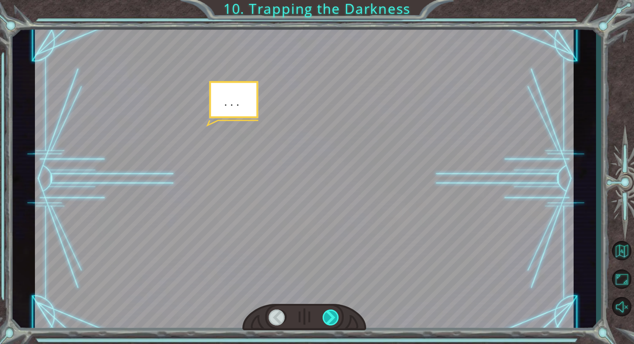
click at [334, 313] on div at bounding box center [330, 318] width 17 height 16
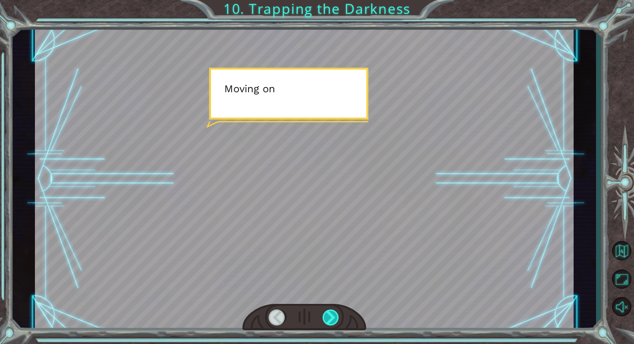
click at [334, 313] on div at bounding box center [330, 318] width 17 height 16
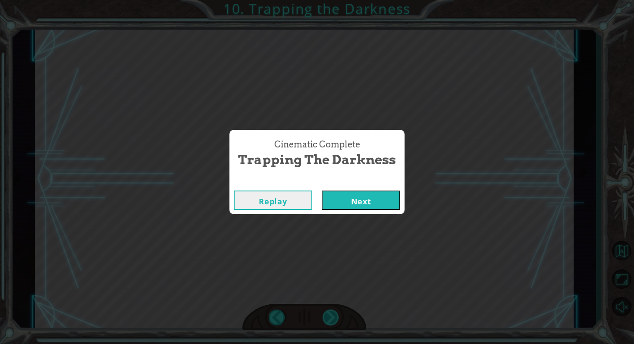
click at [334, 313] on div "Cinematic Complete Trapping the Darkness Replay Next" at bounding box center [317, 172] width 634 height 344
click at [341, 200] on button "Next" at bounding box center [361, 200] width 78 height 19
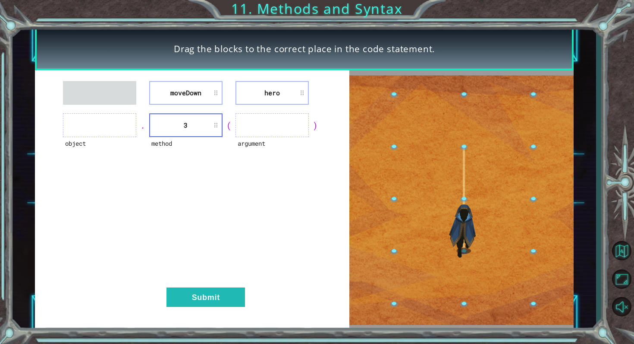
click at [190, 121] on li "3" at bounding box center [185, 125] width 73 height 24
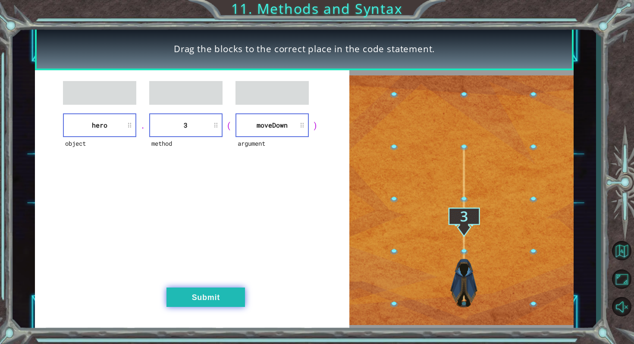
click at [190, 291] on button "Submit" at bounding box center [205, 297] width 78 height 19
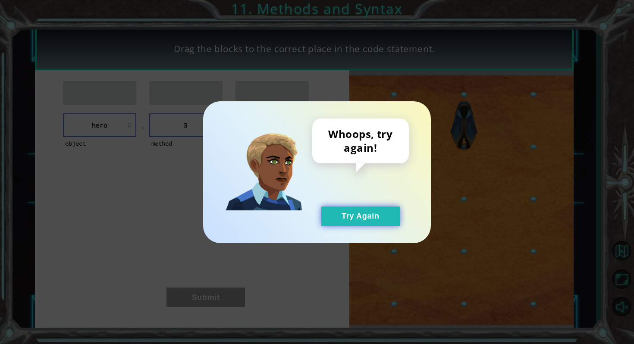
click at [341, 213] on button "Try Again" at bounding box center [360, 216] width 78 height 19
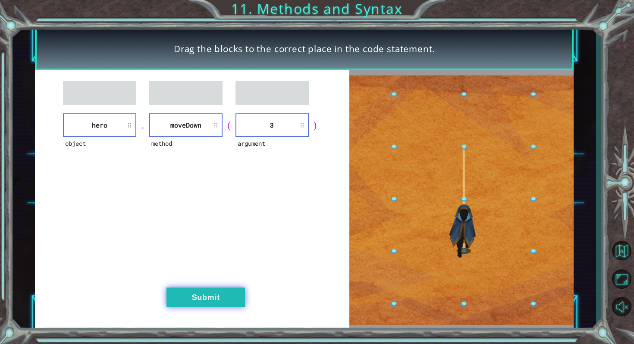
click at [204, 294] on button "Submit" at bounding box center [205, 297] width 78 height 19
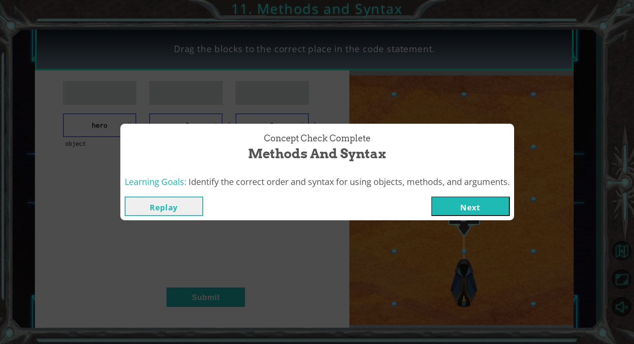
click at [455, 208] on button "Next" at bounding box center [470, 206] width 78 height 19
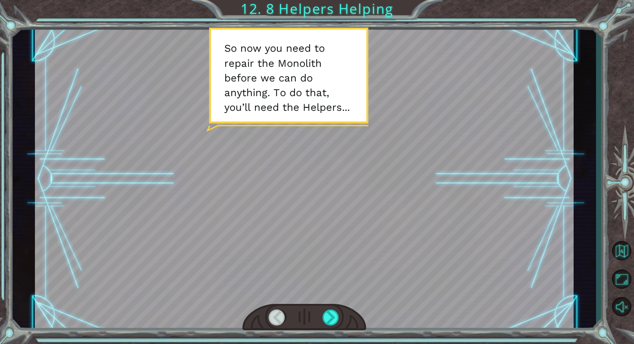
click at [329, 307] on div at bounding box center [304, 317] width 124 height 27
click at [333, 321] on div at bounding box center [330, 318] width 17 height 16
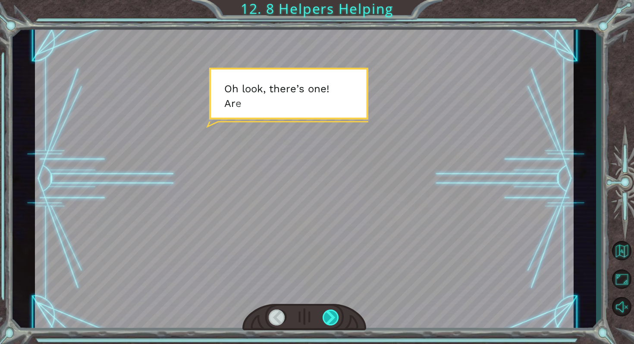
click at [333, 318] on div at bounding box center [330, 318] width 17 height 16
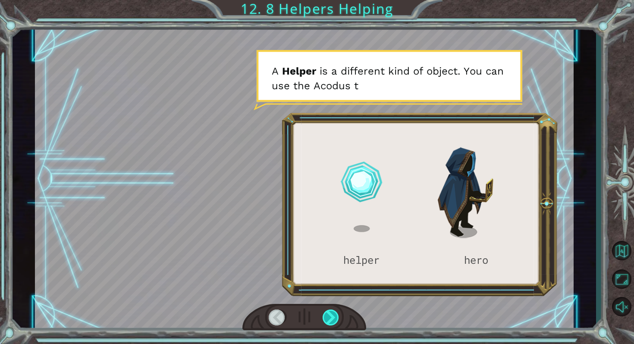
click at [332, 311] on div at bounding box center [330, 318] width 17 height 16
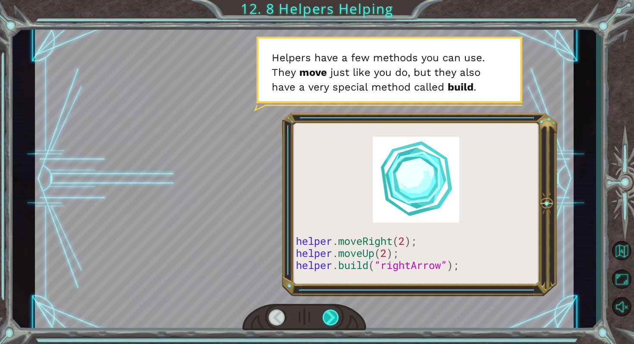
click at [332, 311] on div at bounding box center [330, 318] width 17 height 16
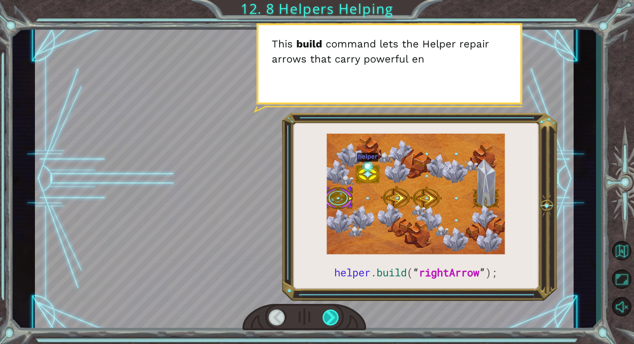
click at [332, 311] on div at bounding box center [330, 318] width 17 height 16
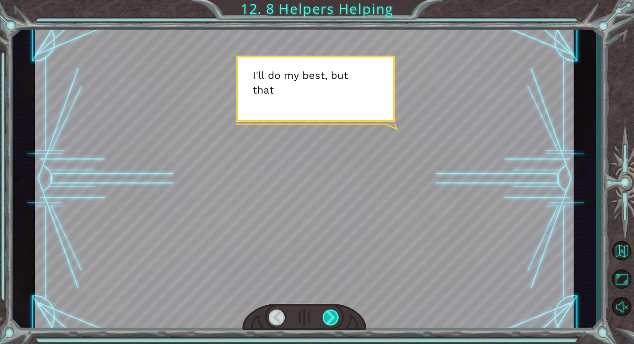
click at [332, 311] on div at bounding box center [330, 318] width 17 height 16
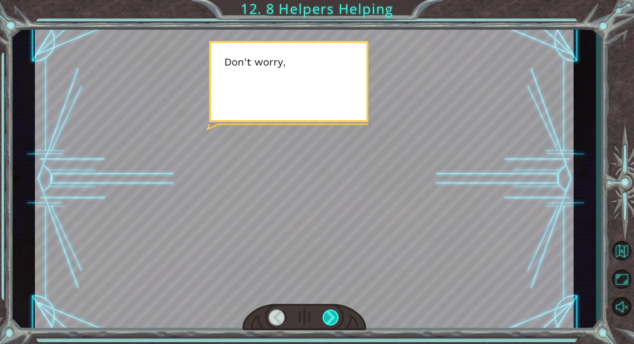
click at [332, 311] on div at bounding box center [330, 318] width 17 height 16
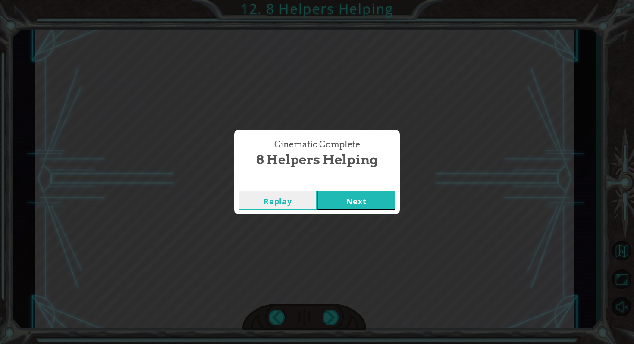
click at [335, 196] on button "Next" at bounding box center [356, 200] width 78 height 19
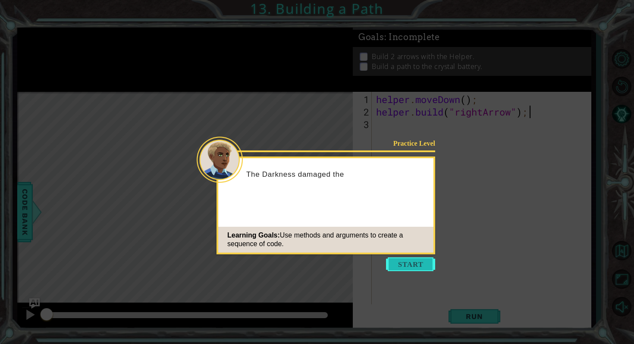
click at [405, 259] on button "Start" at bounding box center [410, 264] width 49 height 14
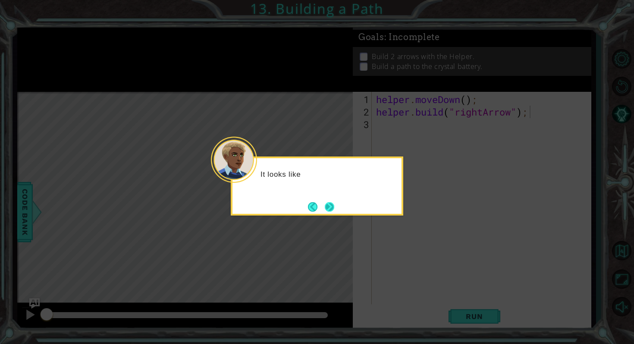
click at [329, 203] on button "Next" at bounding box center [329, 206] width 9 height 9
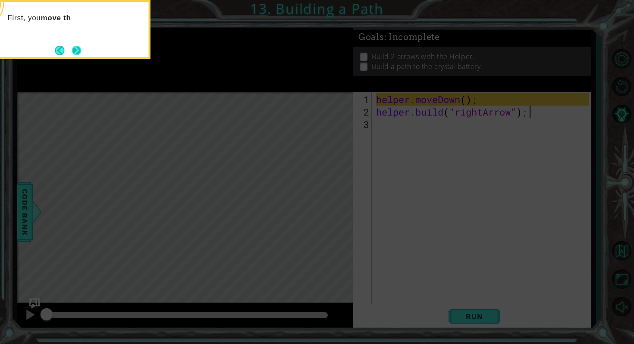
click at [77, 47] on button "Next" at bounding box center [76, 50] width 9 height 9
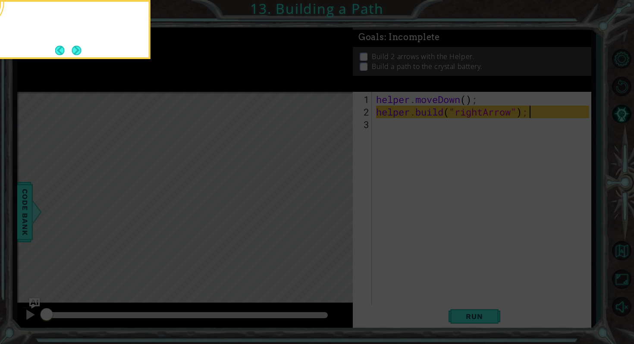
click at [77, 47] on button "Next" at bounding box center [76, 50] width 9 height 9
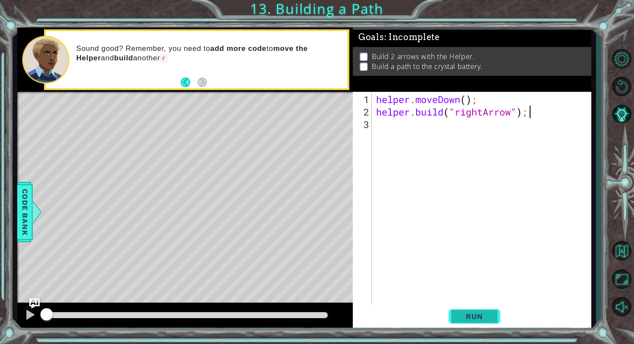
click at [475, 319] on span "Run" at bounding box center [474, 316] width 34 height 9
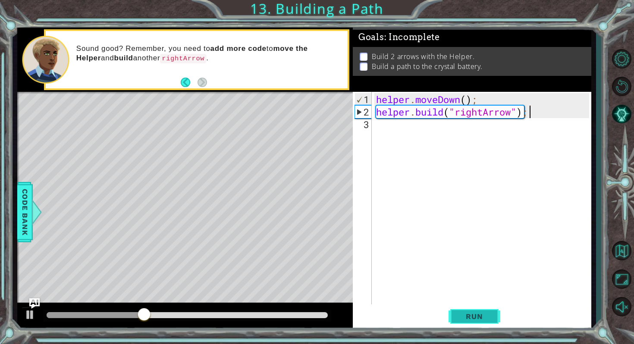
click at [470, 319] on span "Run" at bounding box center [474, 316] width 34 height 9
click at [471, 319] on span "Run" at bounding box center [474, 316] width 34 height 9
